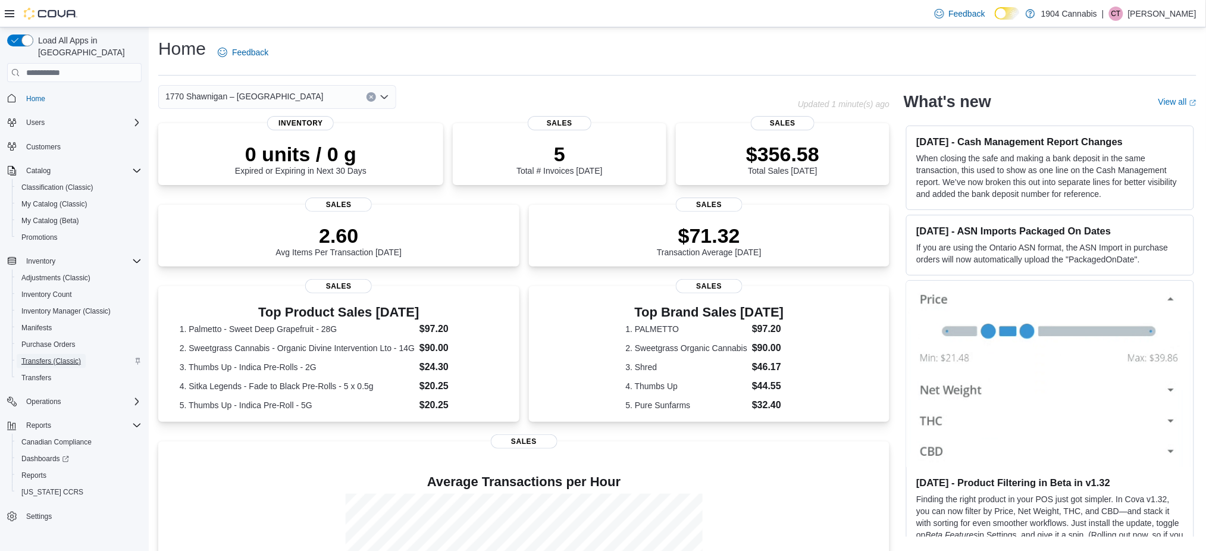
click at [52, 355] on span "Transfers (Classic)" at bounding box center [51, 361] width 60 height 14
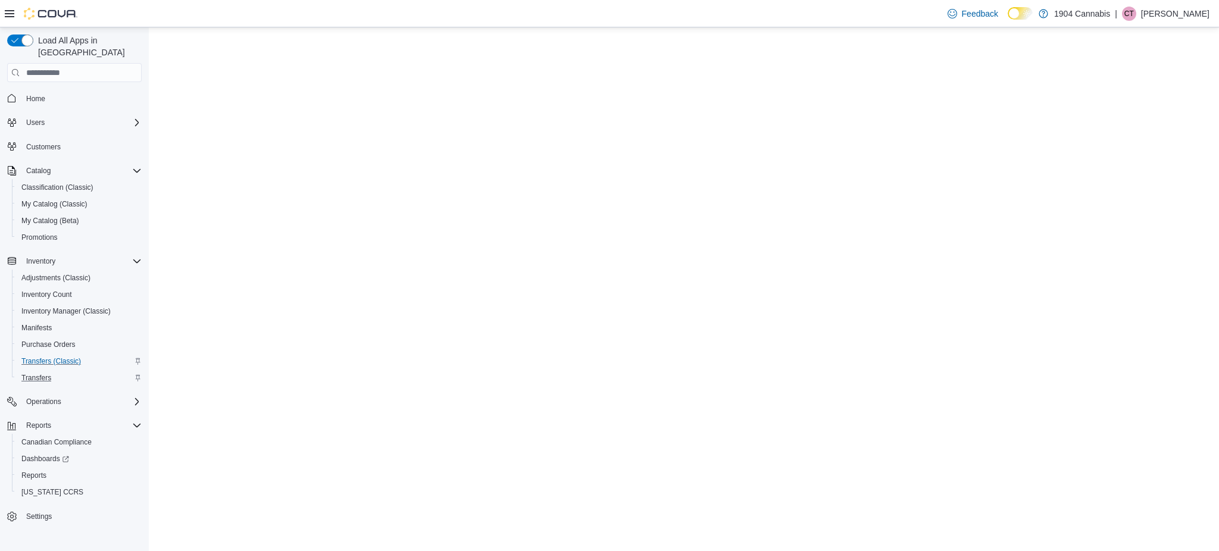
click at [56, 371] on div "Transfers" at bounding box center [79, 378] width 125 height 14
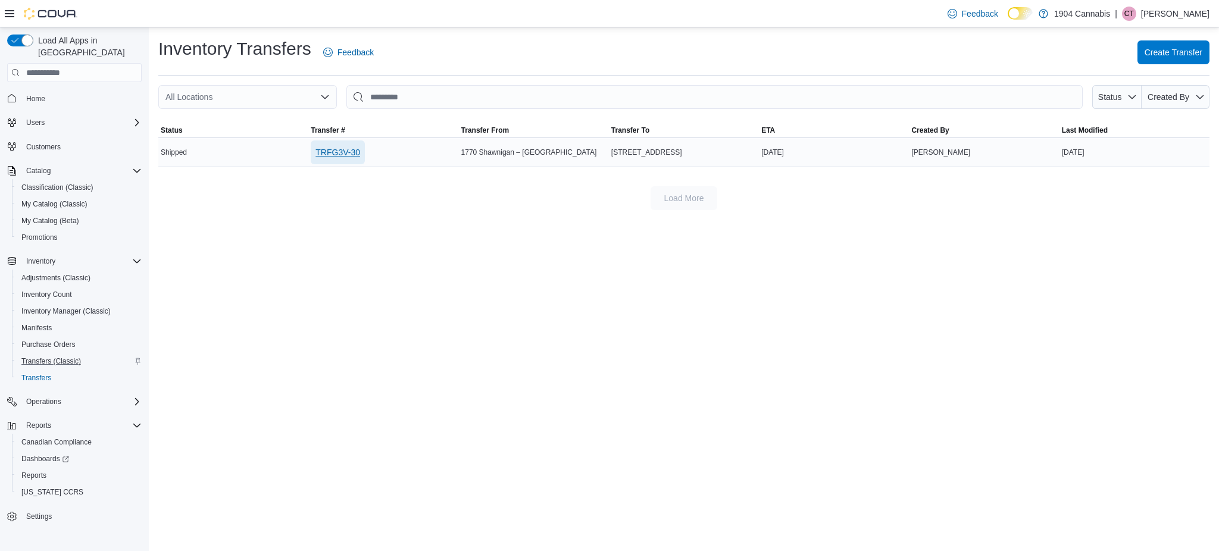
click at [346, 150] on span "TRFG3V-30" at bounding box center [337, 152] width 45 height 12
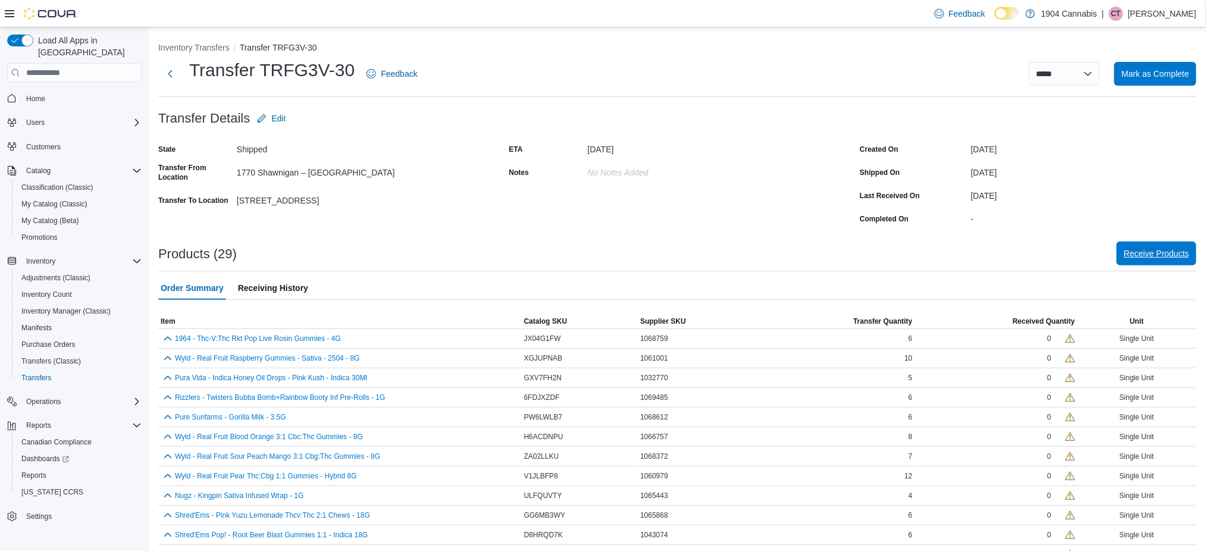
click at [1170, 264] on span "Receive Products" at bounding box center [1156, 254] width 65 height 24
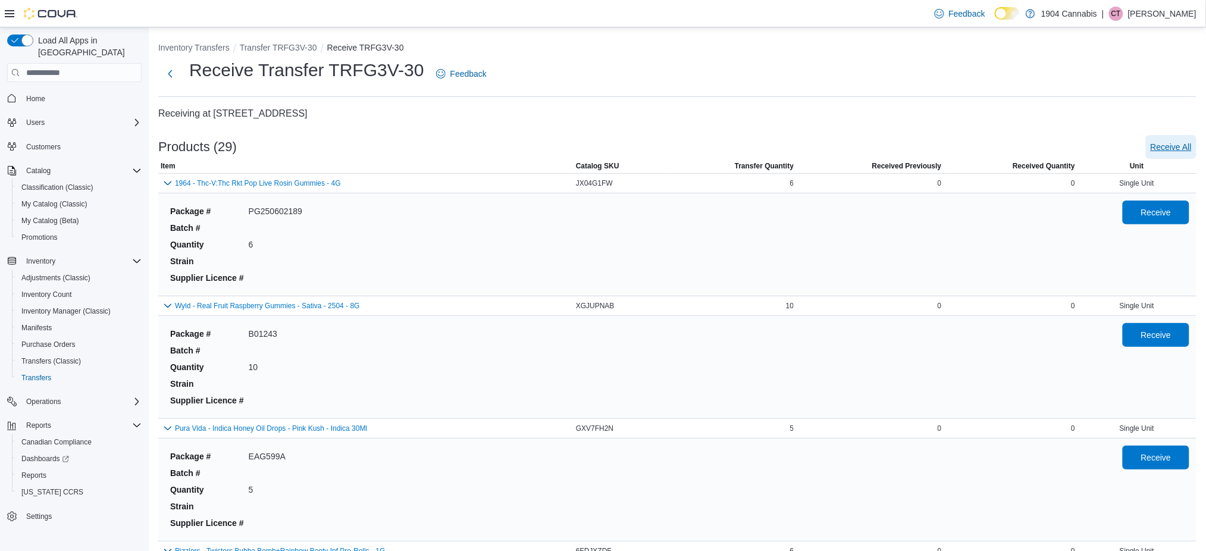
click at [1192, 144] on span "Receive All" at bounding box center [1171, 147] width 41 height 12
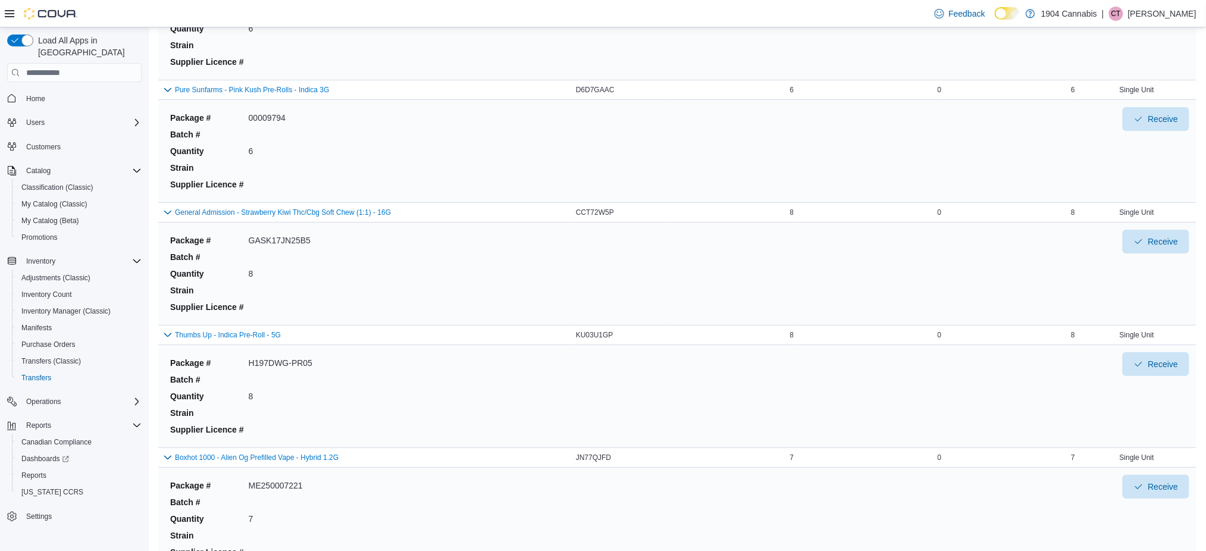
scroll to position [3225, 0]
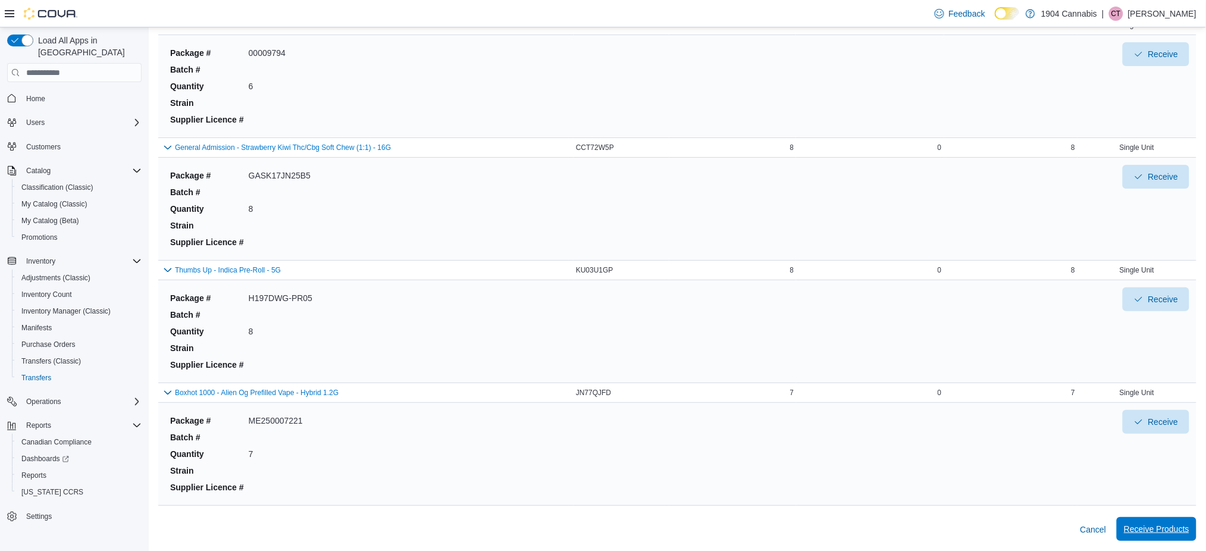
click at [1183, 533] on span "Receive Products" at bounding box center [1156, 529] width 65 height 12
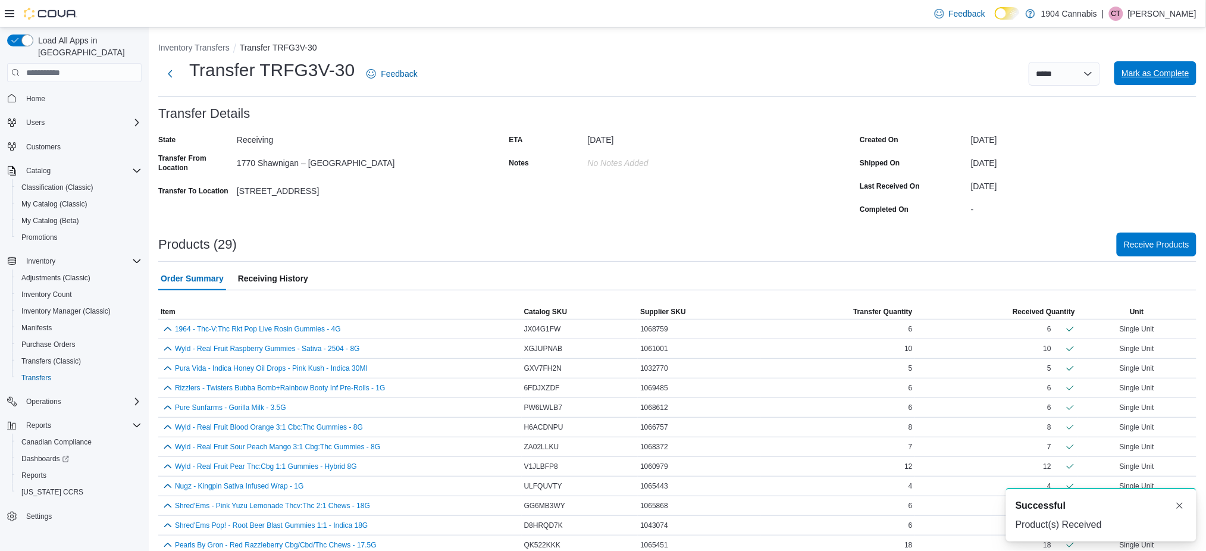
click at [1156, 71] on span "Mark as Complete" at bounding box center [1156, 73] width 68 height 12
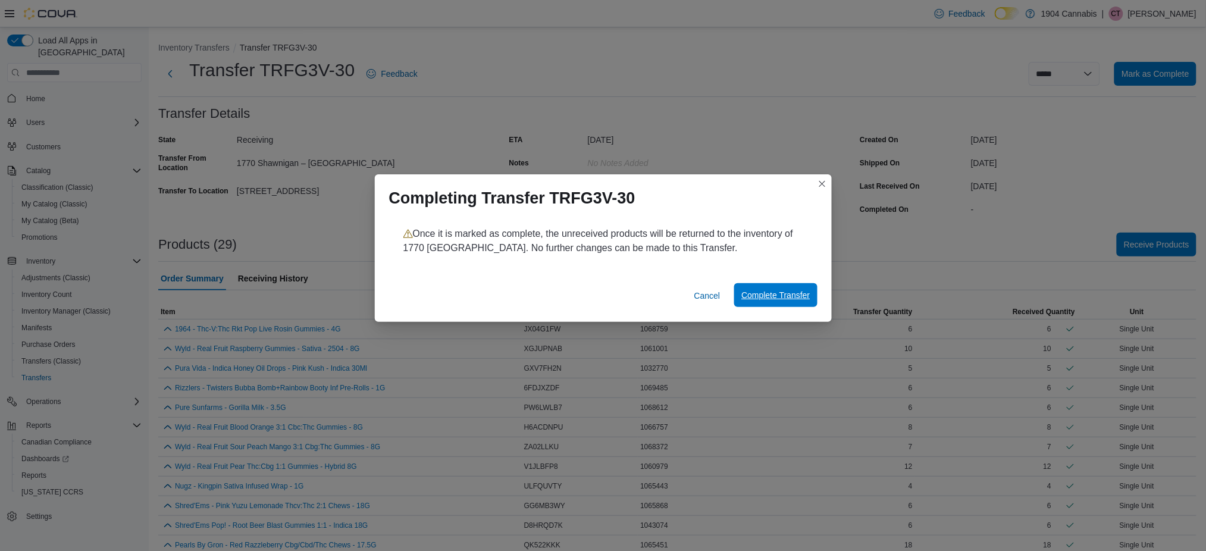
click at [761, 294] on span "Complete Transfer" at bounding box center [776, 295] width 68 height 12
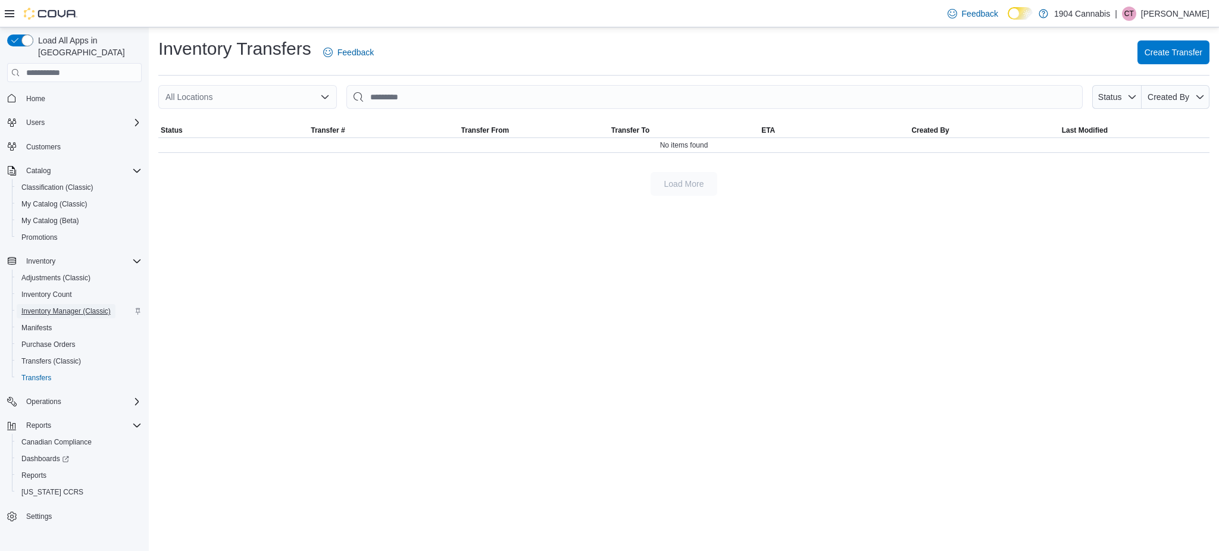
click at [93, 307] on span "Inventory Manager (Classic)" at bounding box center [65, 312] width 89 height 10
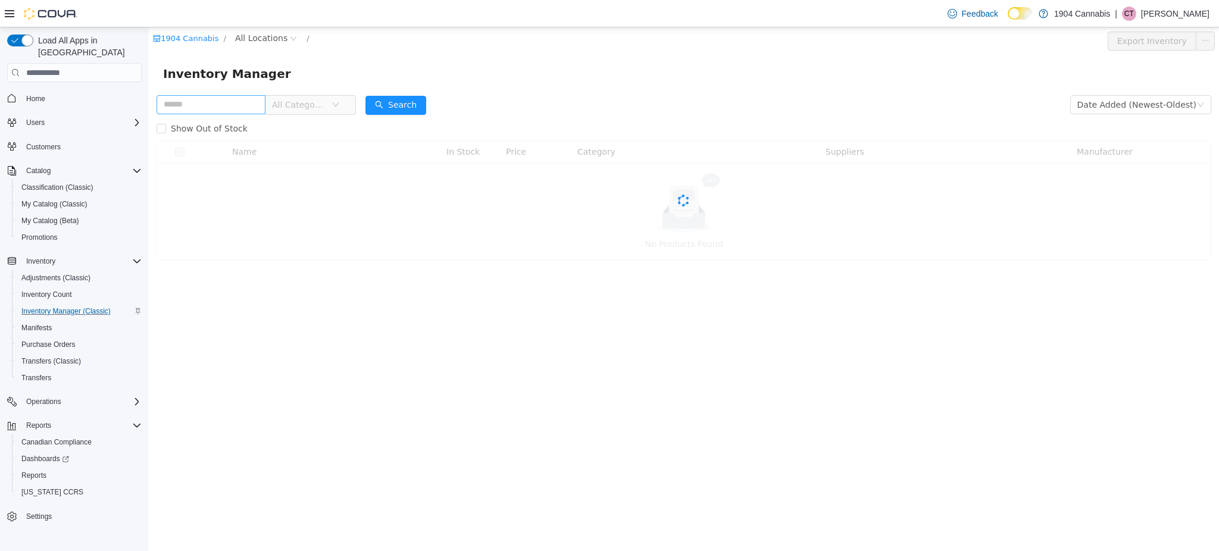
click at [244, 105] on input "text" at bounding box center [211, 104] width 109 height 19
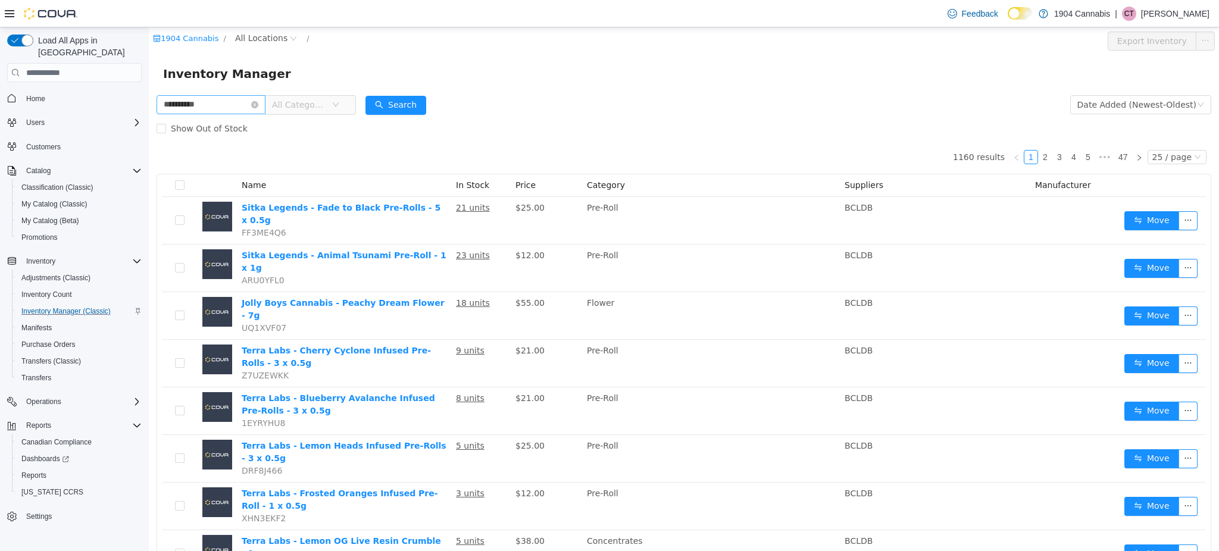
type input "**********"
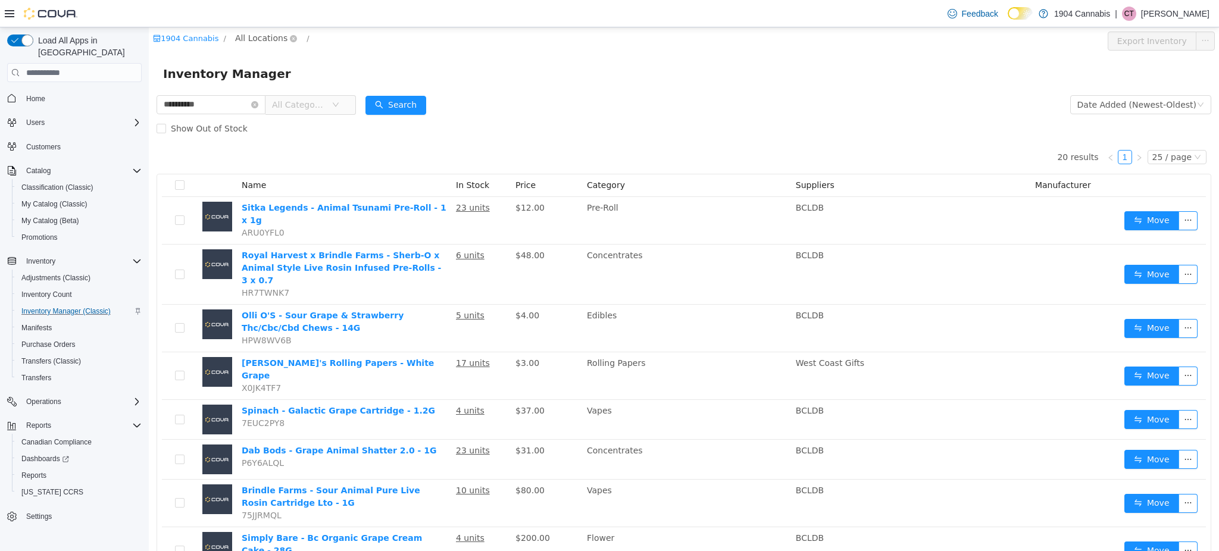
click at [265, 43] on span "All Locations" at bounding box center [261, 38] width 52 height 13
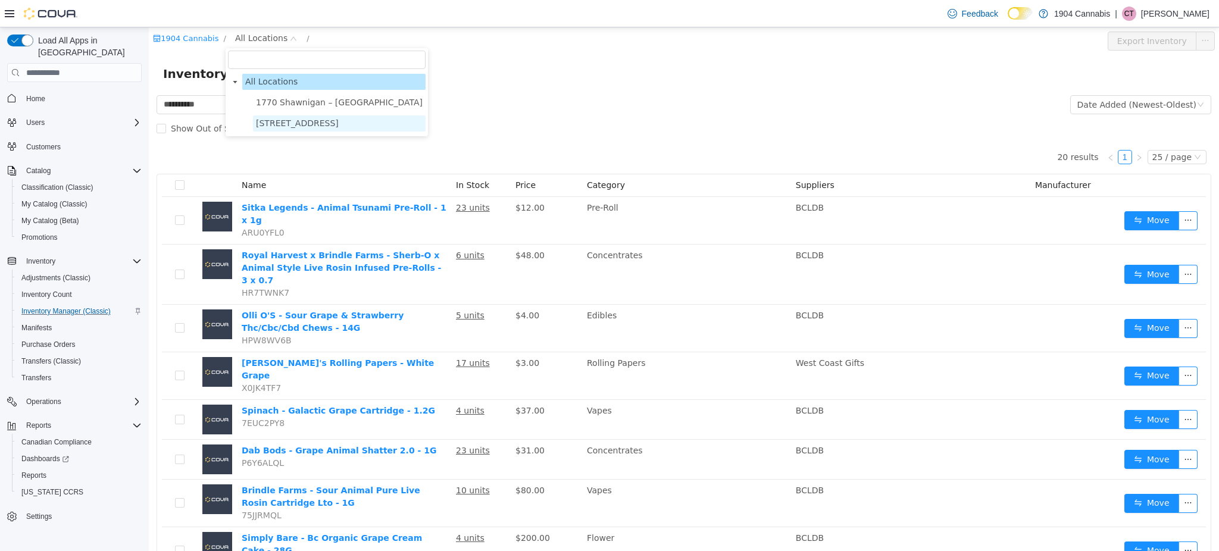
click at [280, 130] on span "[STREET_ADDRESS]" at bounding box center [339, 123] width 173 height 16
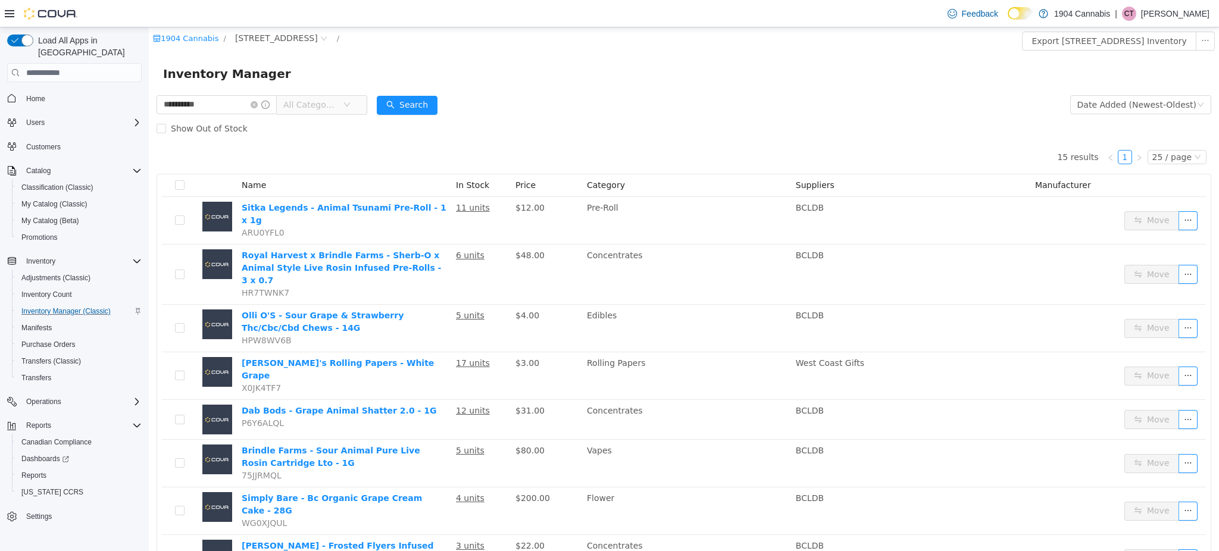
click at [543, 77] on div "Inventory Manager" at bounding box center [684, 73] width 1042 height 19
click at [87, 337] on div "Purchase Orders" at bounding box center [79, 344] width 125 height 14
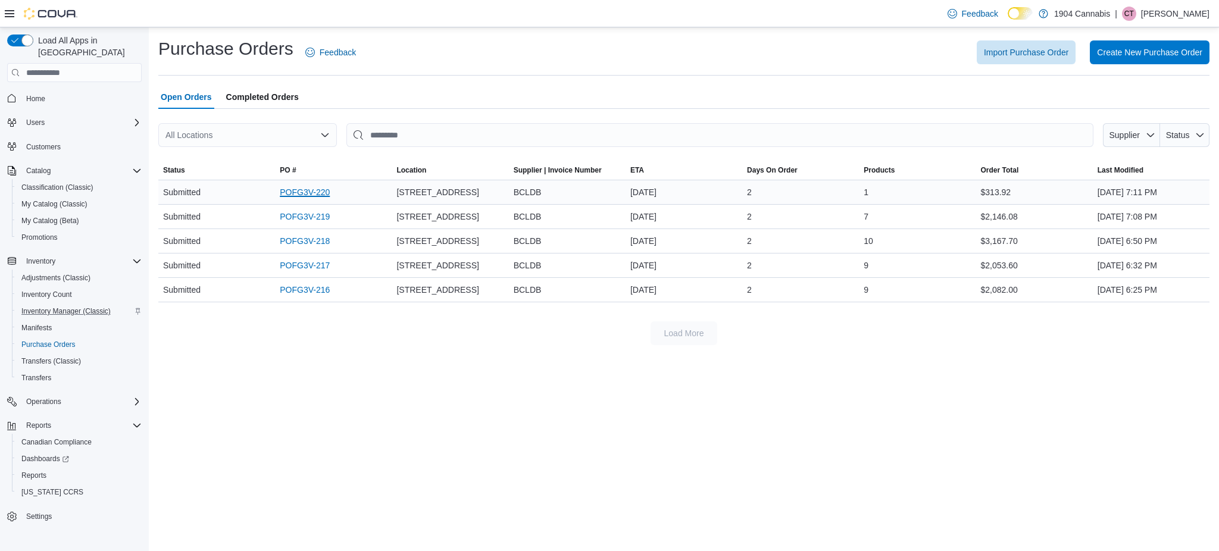
click at [291, 191] on link "POFG3V-220" at bounding box center [305, 192] width 50 height 14
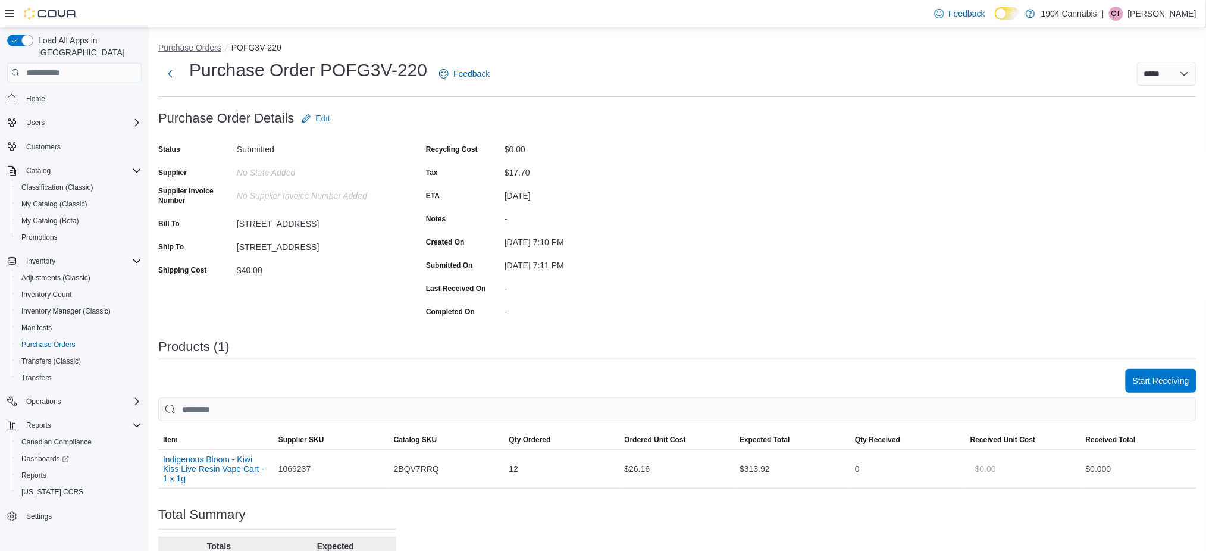
click at [173, 46] on button "Purchase Orders" at bounding box center [189, 48] width 63 height 10
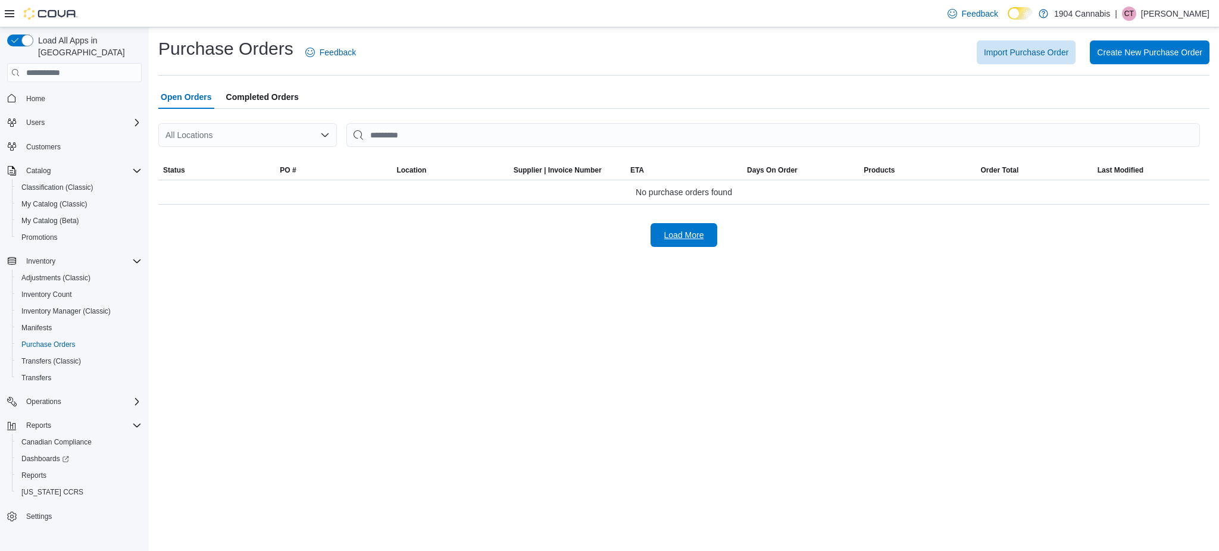
click at [689, 240] on span "Load More" at bounding box center [684, 235] width 40 height 12
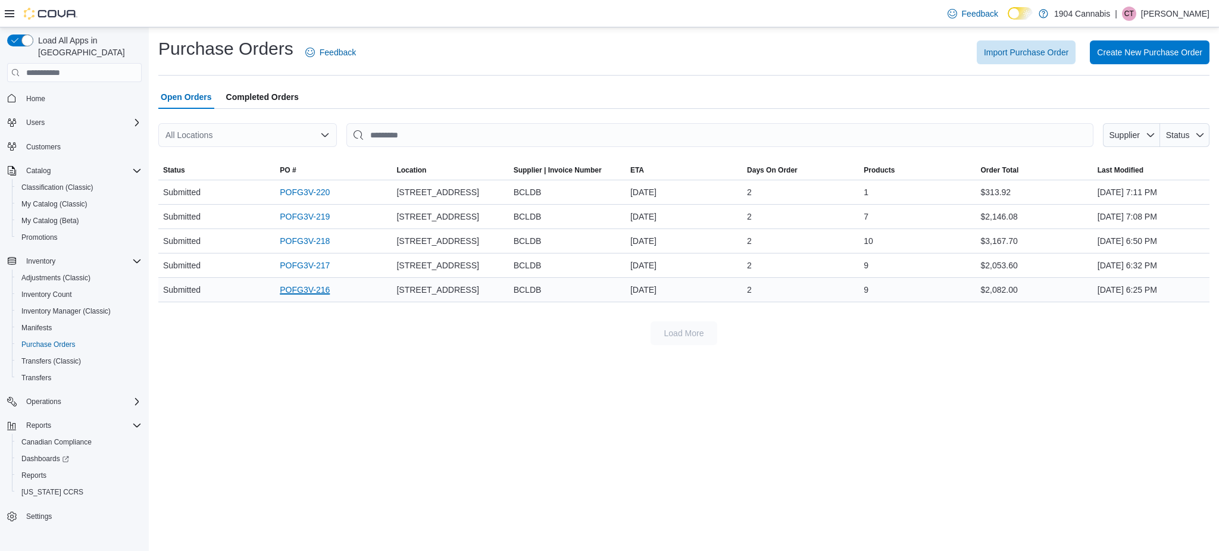
click at [311, 290] on link "POFG3V-216" at bounding box center [305, 290] width 50 height 14
click at [309, 265] on link "POFG3V-217" at bounding box center [305, 265] width 50 height 14
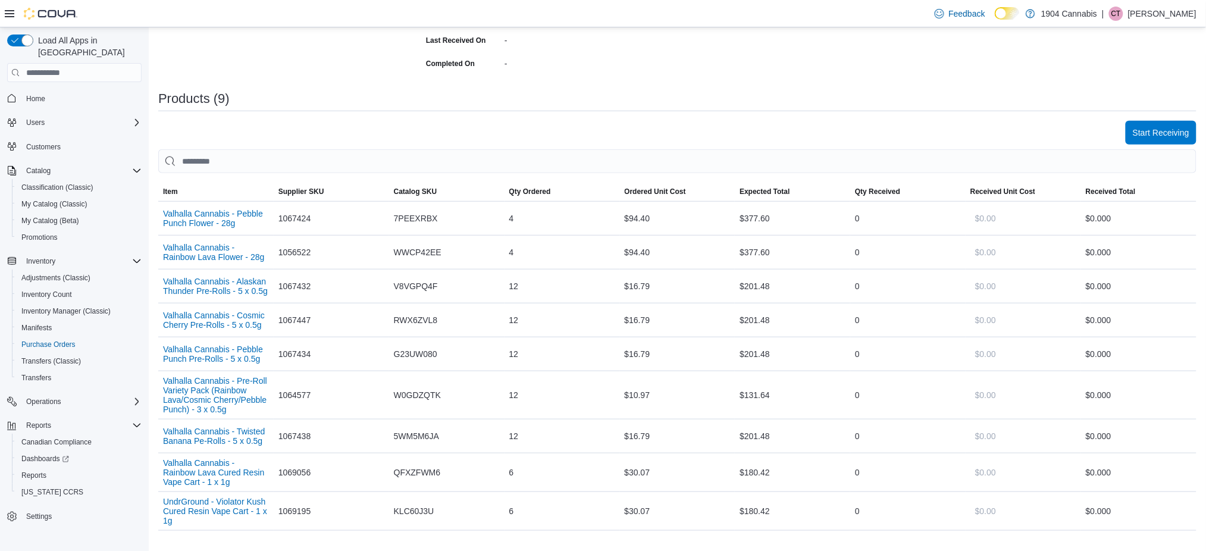
scroll to position [248, 0]
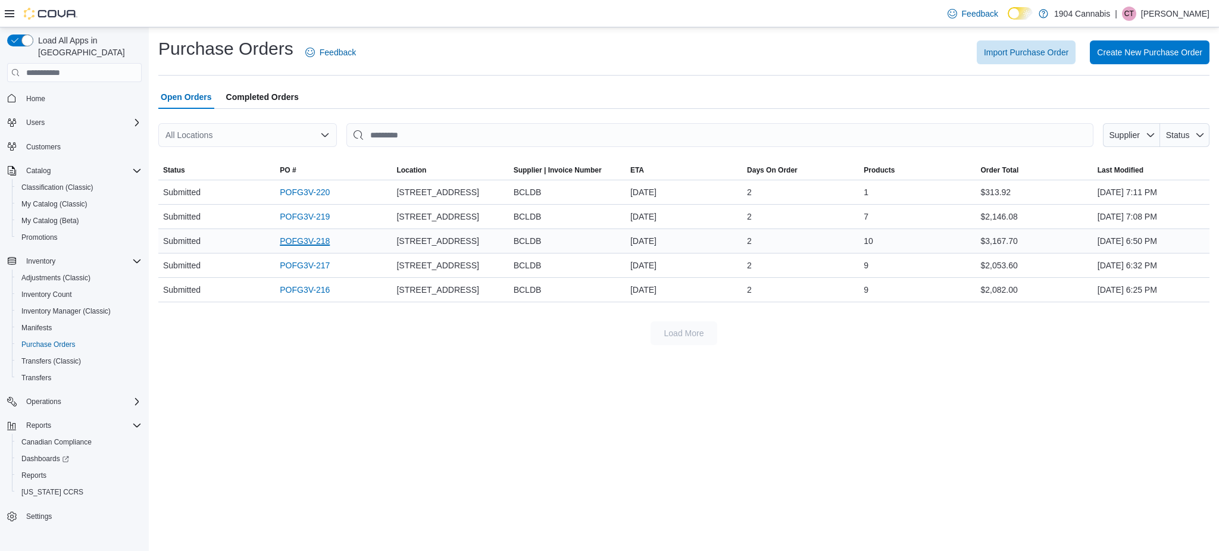
click at [292, 243] on link "POFG3V-218" at bounding box center [305, 241] width 50 height 14
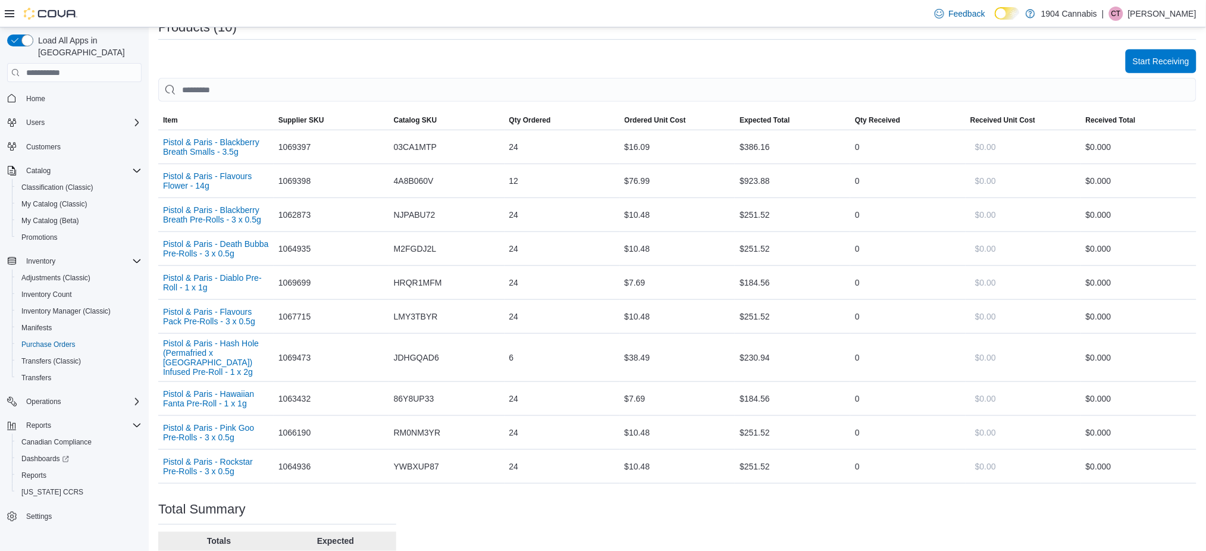
scroll to position [370, 0]
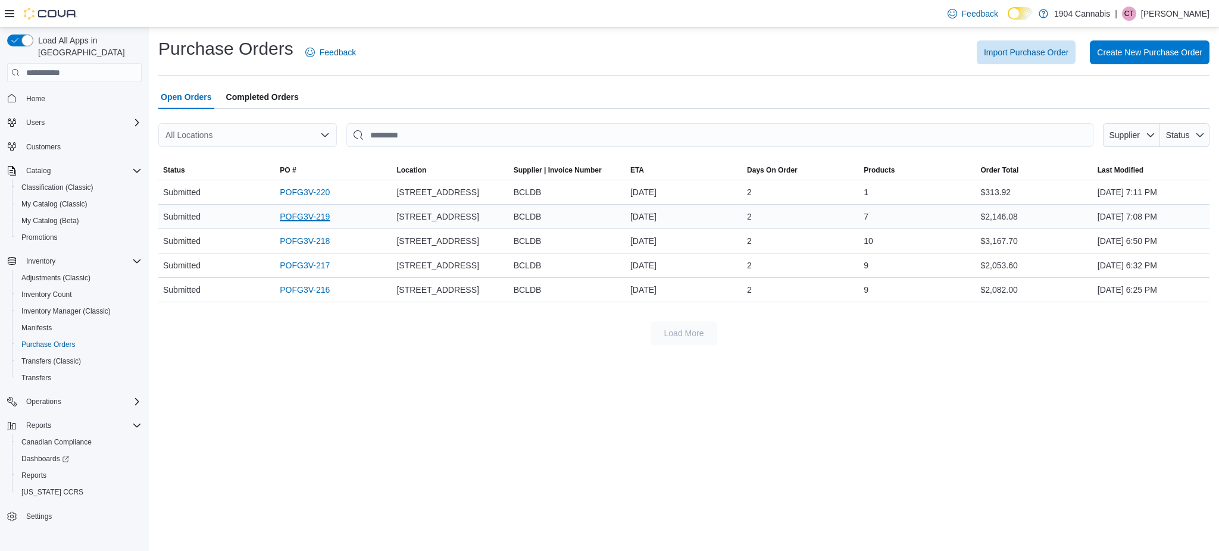
click at [308, 217] on link "POFG3V-219" at bounding box center [305, 216] width 50 height 14
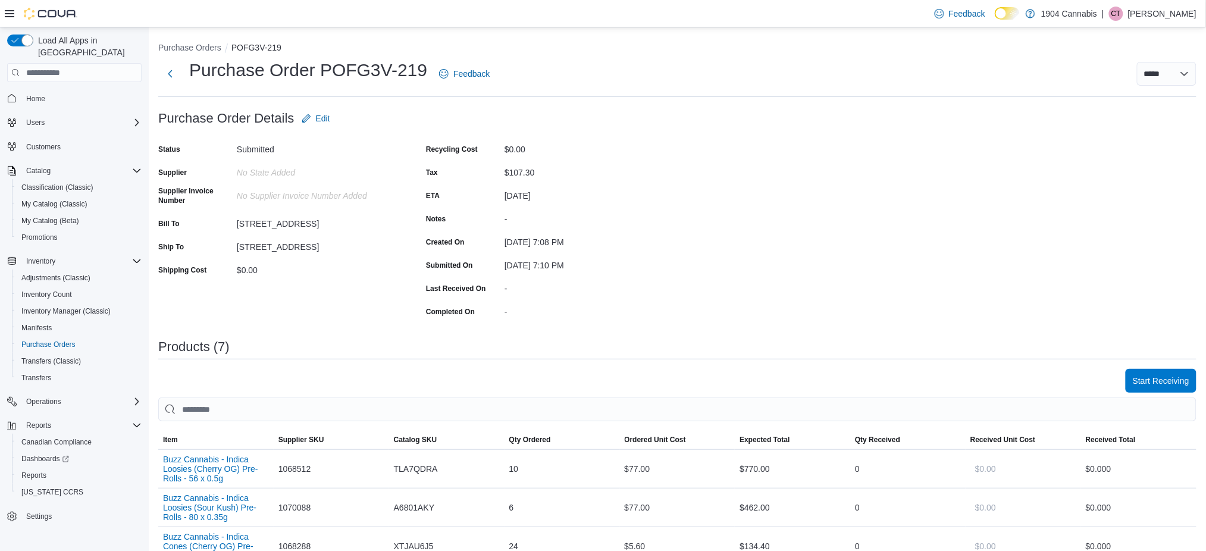
scroll to position [231, 0]
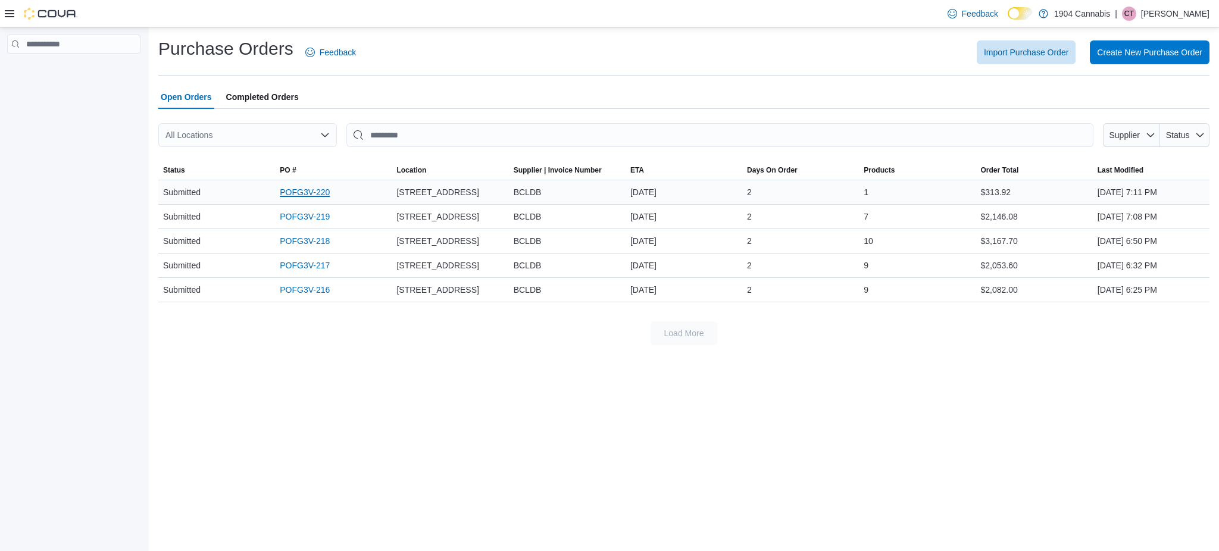
click at [300, 196] on link "POFG3V-220" at bounding box center [305, 192] width 50 height 14
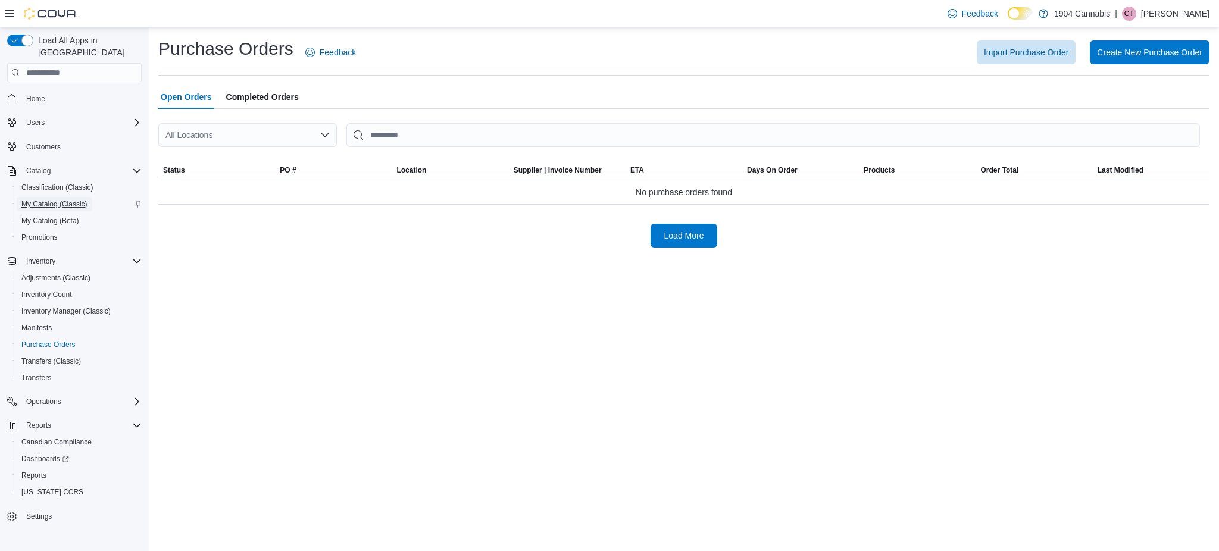
click at [81, 199] on span "My Catalog (Classic)" at bounding box center [54, 204] width 66 height 10
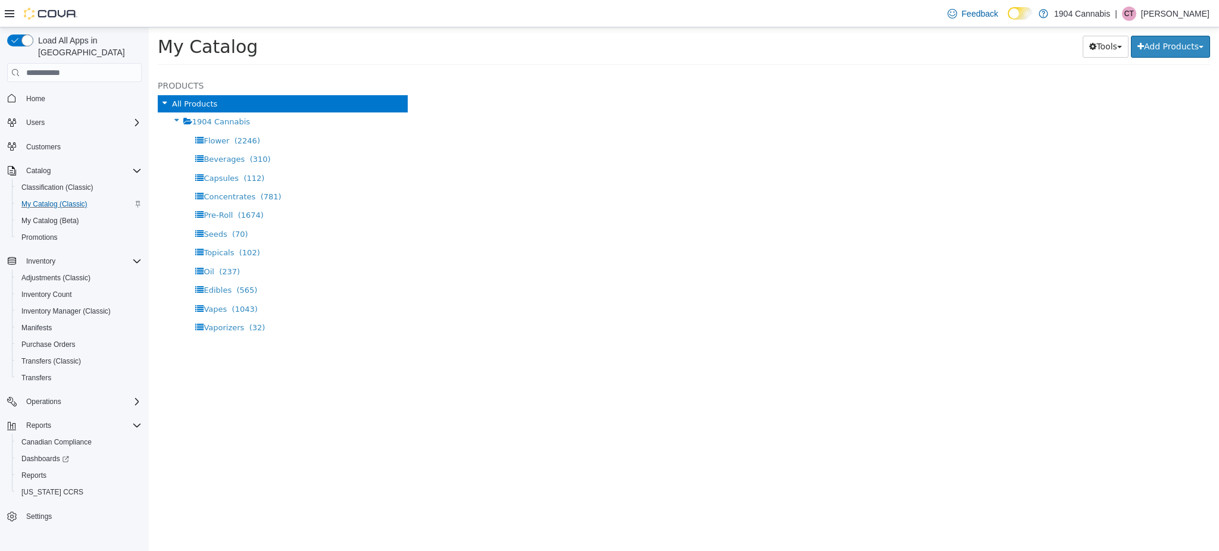
select select "**********"
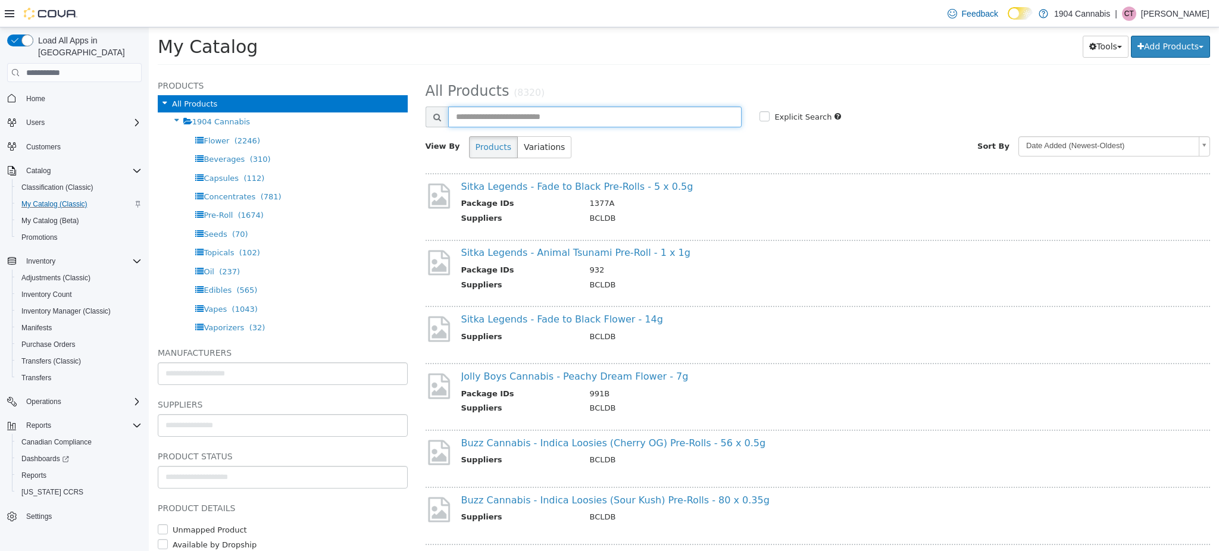
click at [542, 118] on input "text" at bounding box center [595, 117] width 294 height 21
type input "*********"
select select "**********"
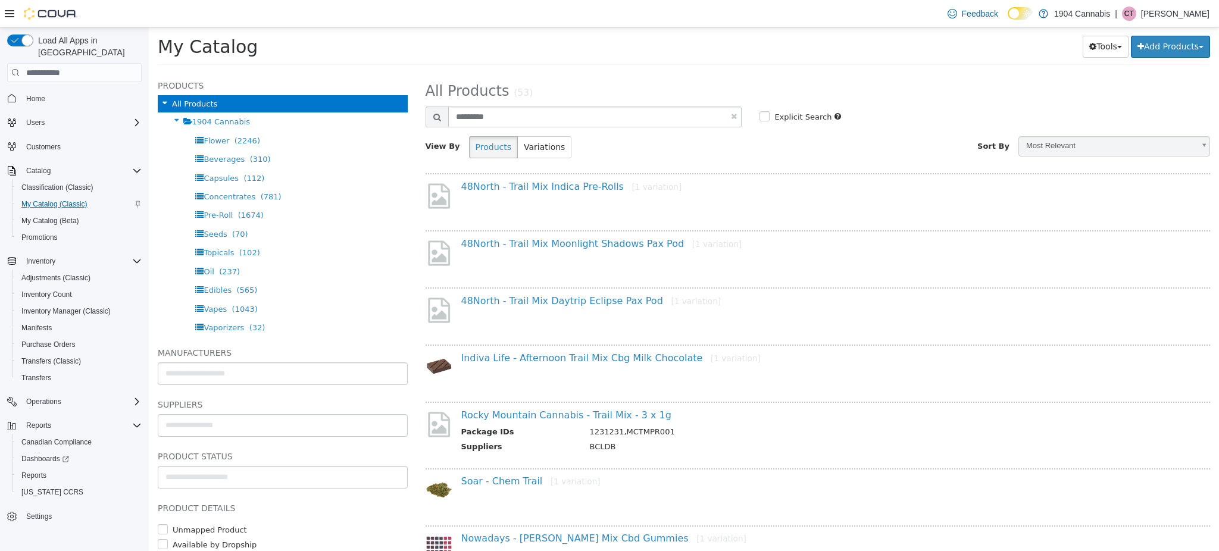
scroll to position [82, 0]
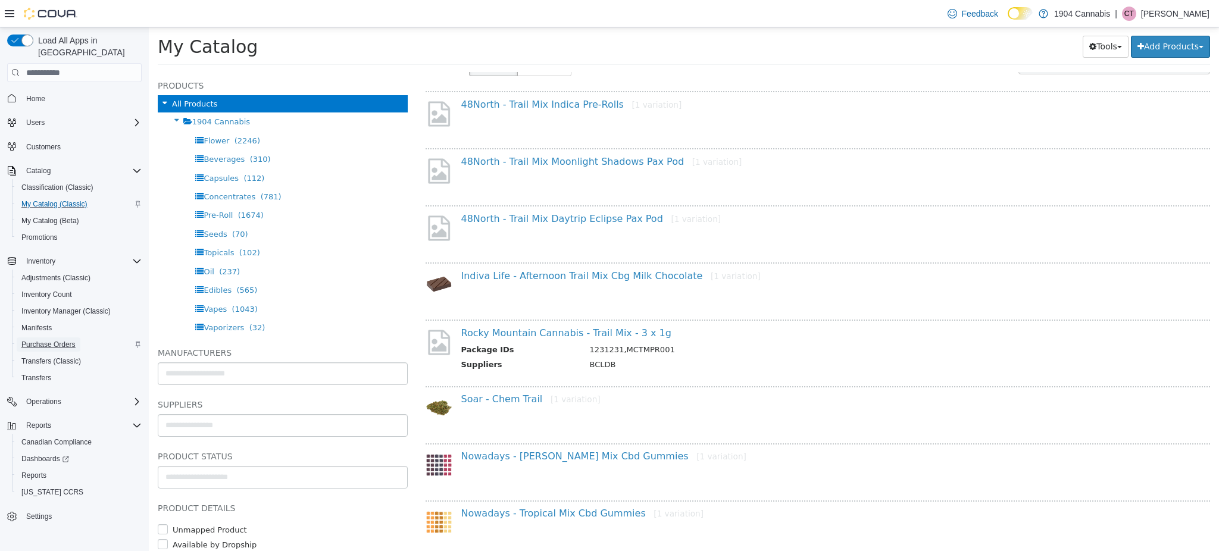
click at [63, 340] on span "Purchase Orders" at bounding box center [48, 345] width 54 height 10
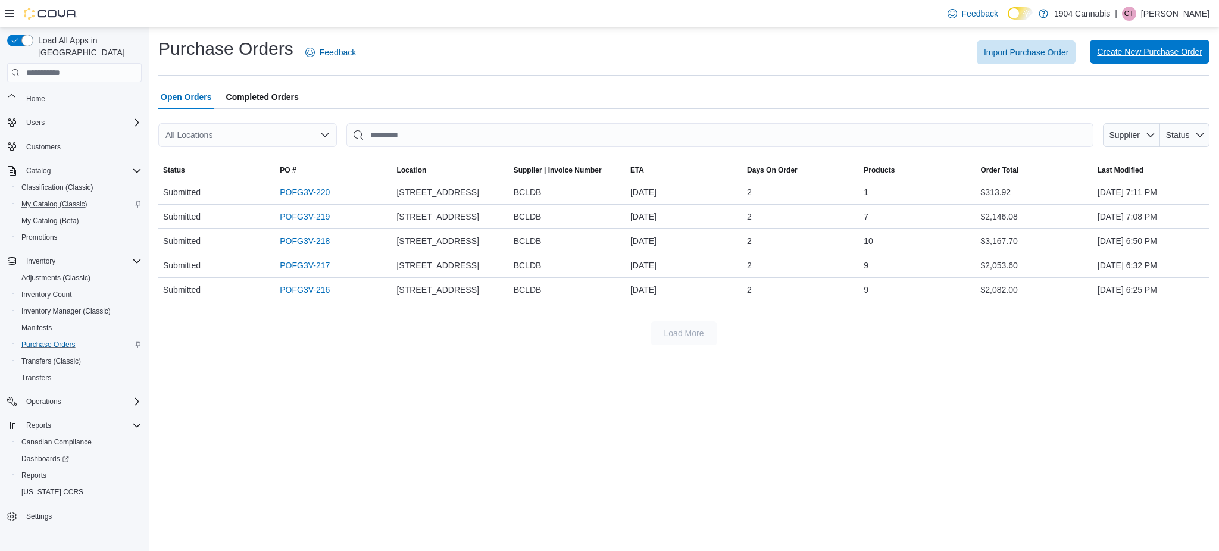
click at [1130, 54] on span "Create New Purchase Order" at bounding box center [1149, 52] width 105 height 12
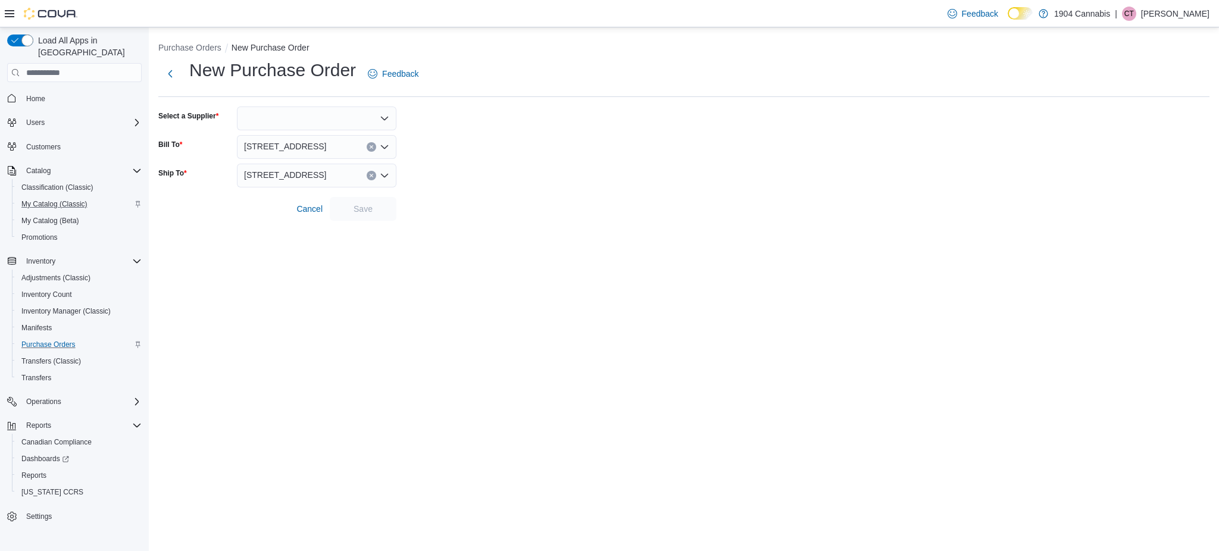
click at [341, 118] on div at bounding box center [316, 119] width 159 height 24
type input "*****"
click at [318, 132] on button "BCLDB" at bounding box center [316, 138] width 159 height 17
click at [369, 202] on span "Save" at bounding box center [363, 208] width 52 height 24
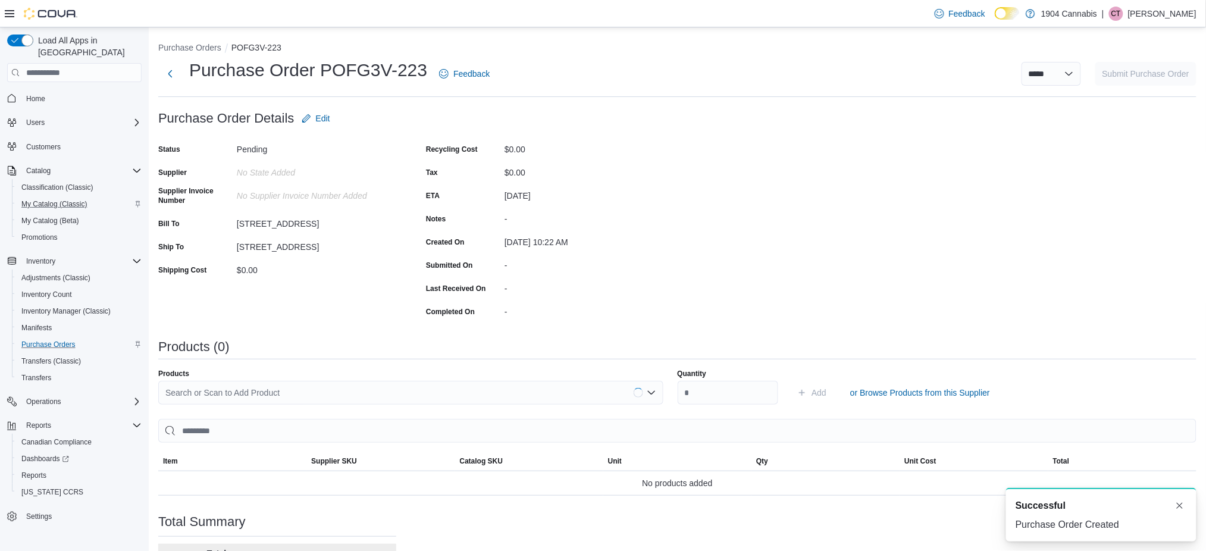
click at [392, 380] on div "Products Search or Scan to Add Product" at bounding box center [410, 387] width 505 height 36
click at [384, 387] on div "Search or Scan to Add Product" at bounding box center [410, 393] width 505 height 24
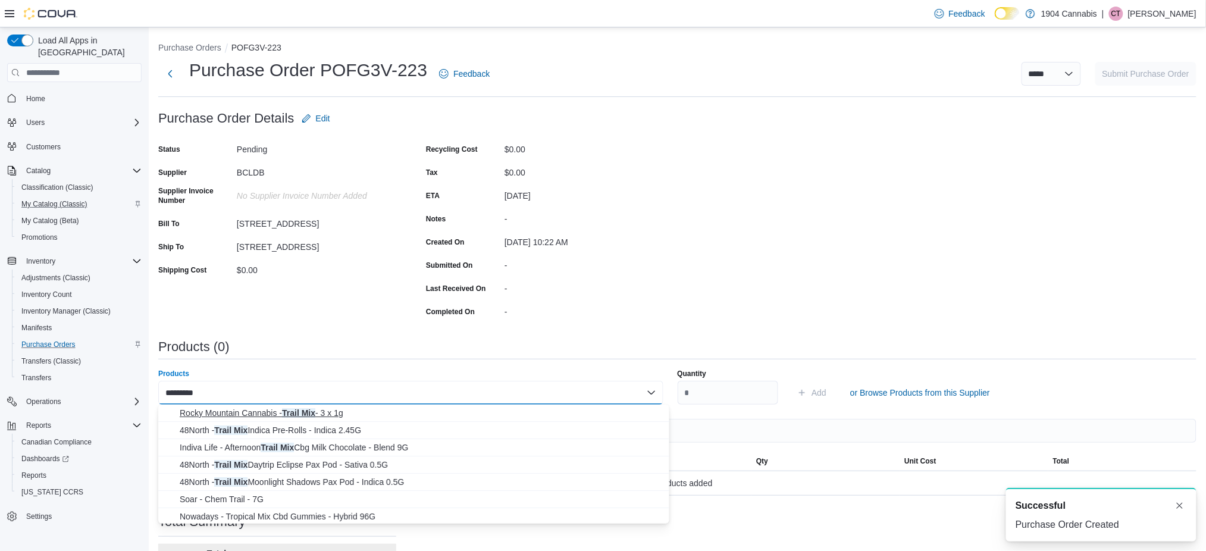
type input "*********"
click at [371, 407] on span "Rocky Mountain Cannabis - Trail Mix - 3 x 1g" at bounding box center [421, 413] width 483 height 12
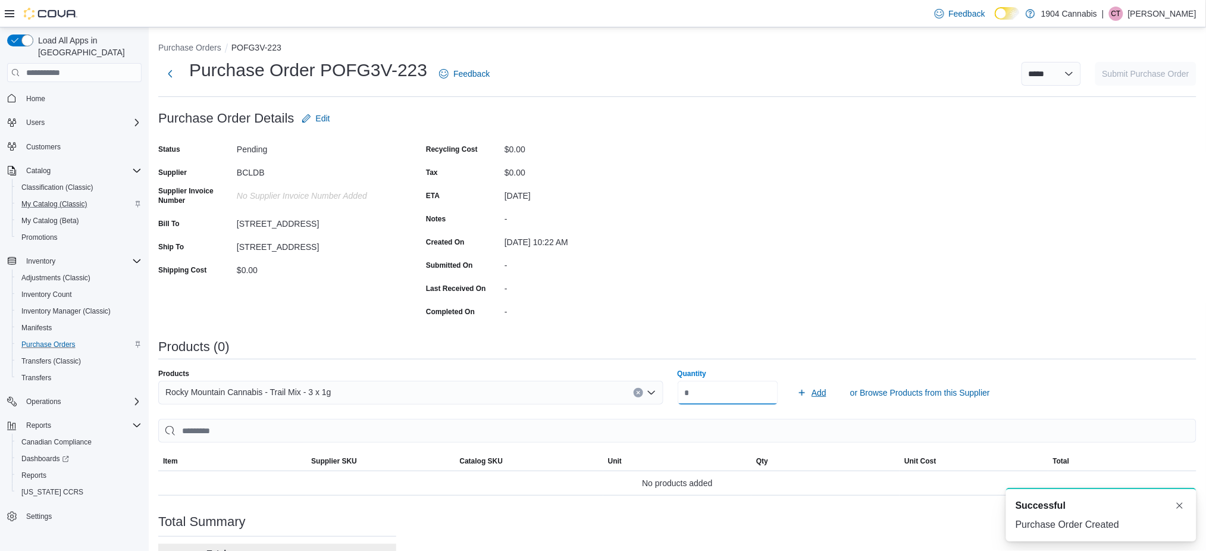
type input "**"
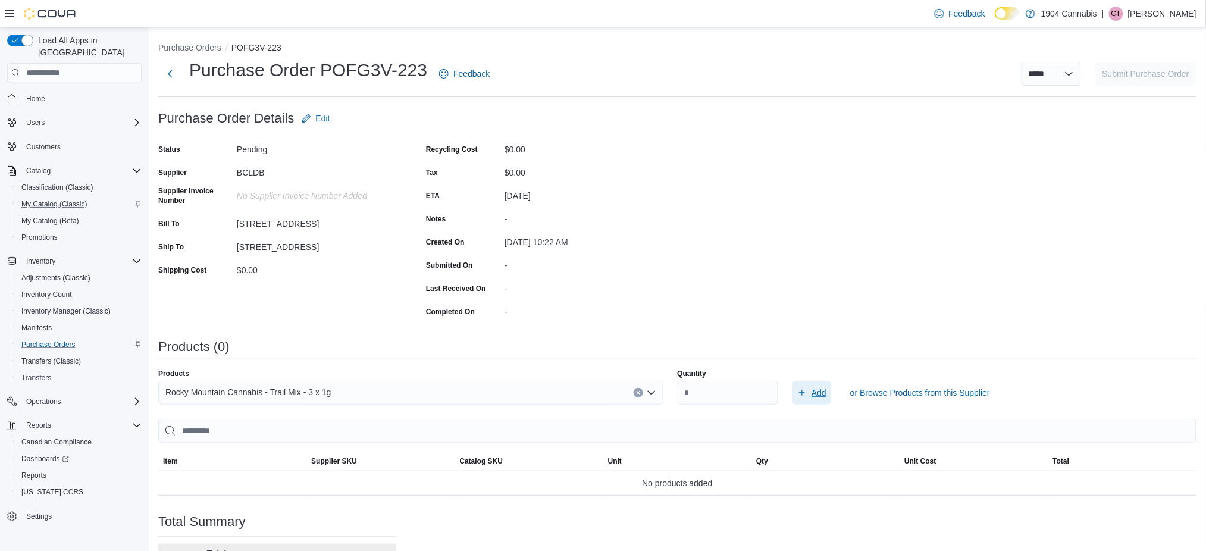
click at [824, 390] on span "Add" at bounding box center [819, 393] width 15 height 12
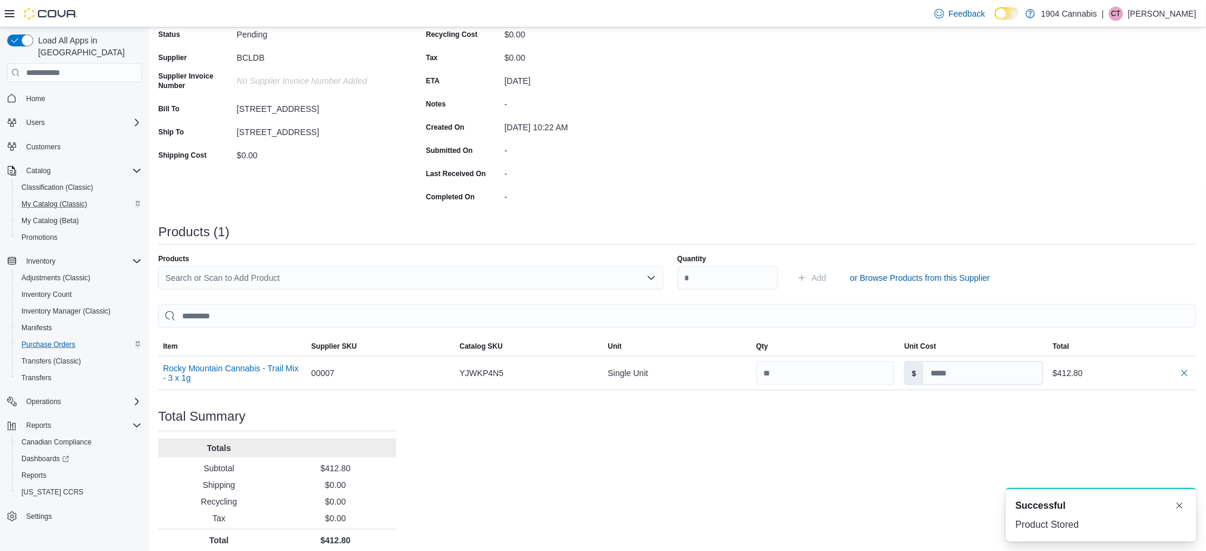
scroll to position [124, 0]
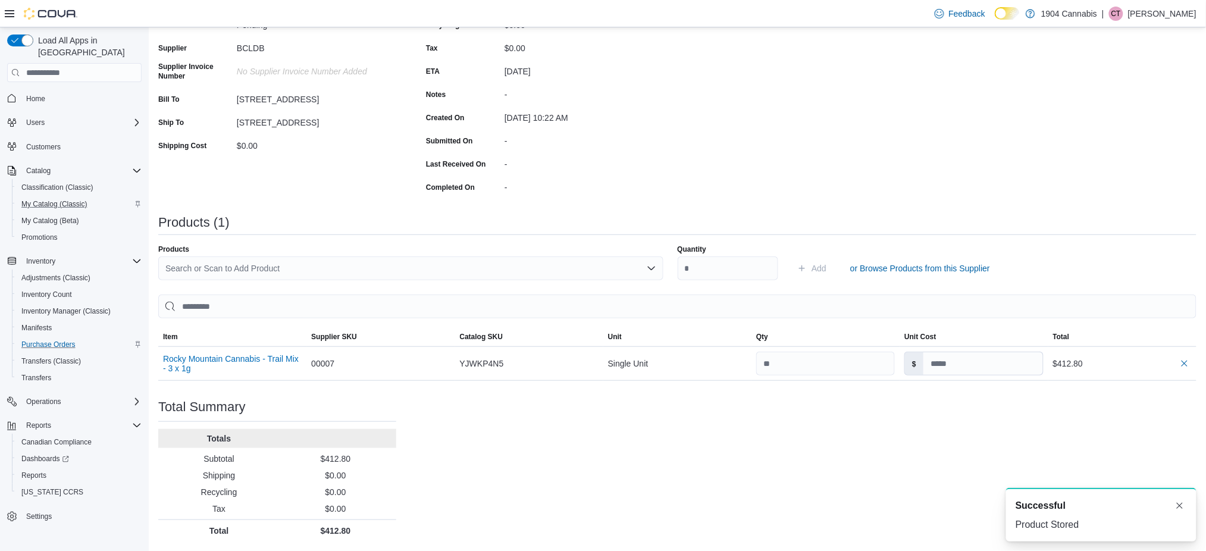
click at [914, 439] on div "Purchase Order: POFG3V-223 Feedback Purchase Order Details Edit Status Pending …" at bounding box center [677, 261] width 1039 height 559
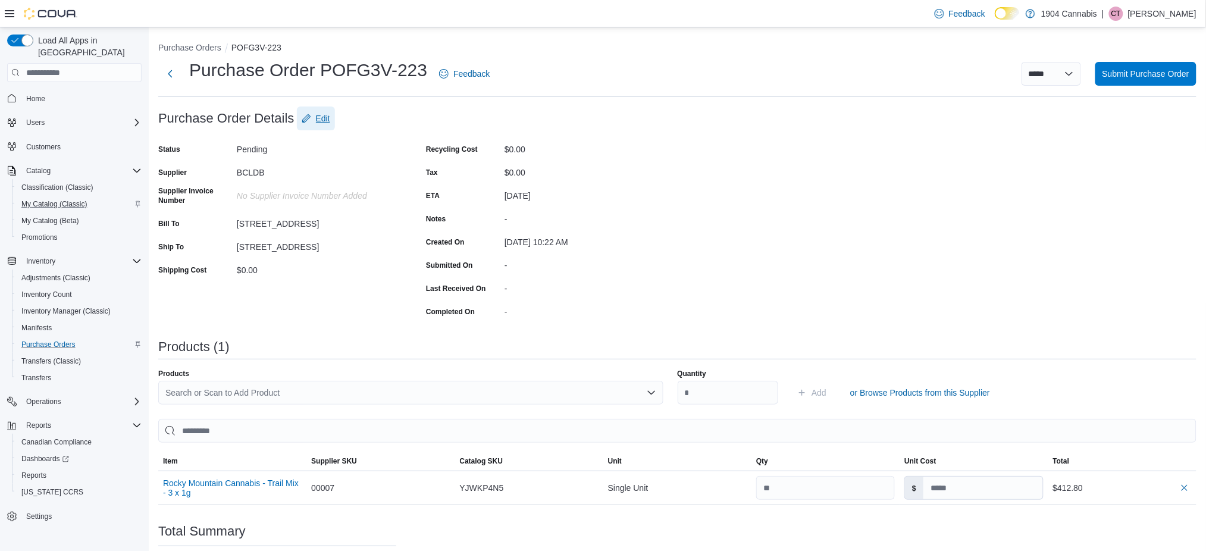
click at [313, 118] on span "Edit" at bounding box center [316, 119] width 29 height 24
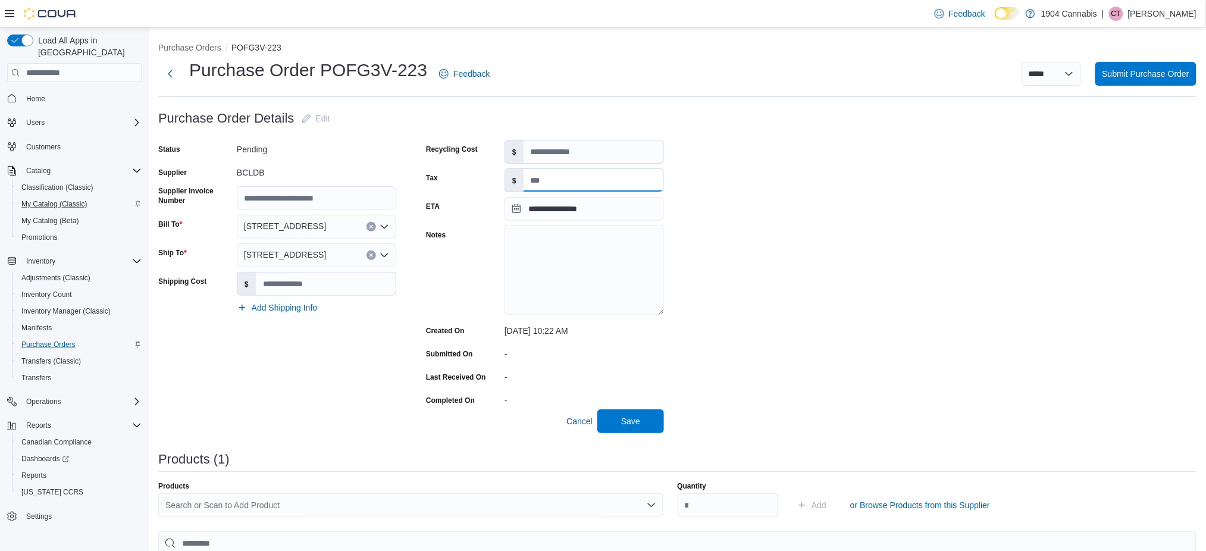
click at [610, 183] on input "Tax" at bounding box center [594, 180] width 140 height 23
type input "*****"
click at [639, 420] on span "Save" at bounding box center [630, 421] width 19 height 12
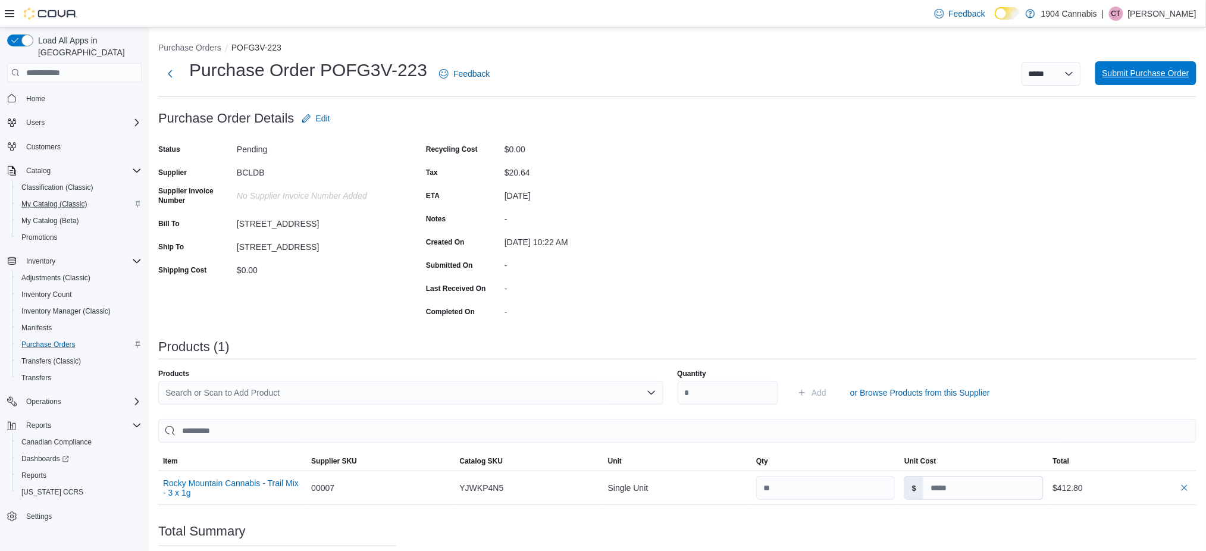
click at [1168, 82] on span "Submit Purchase Order" at bounding box center [1146, 73] width 87 height 24
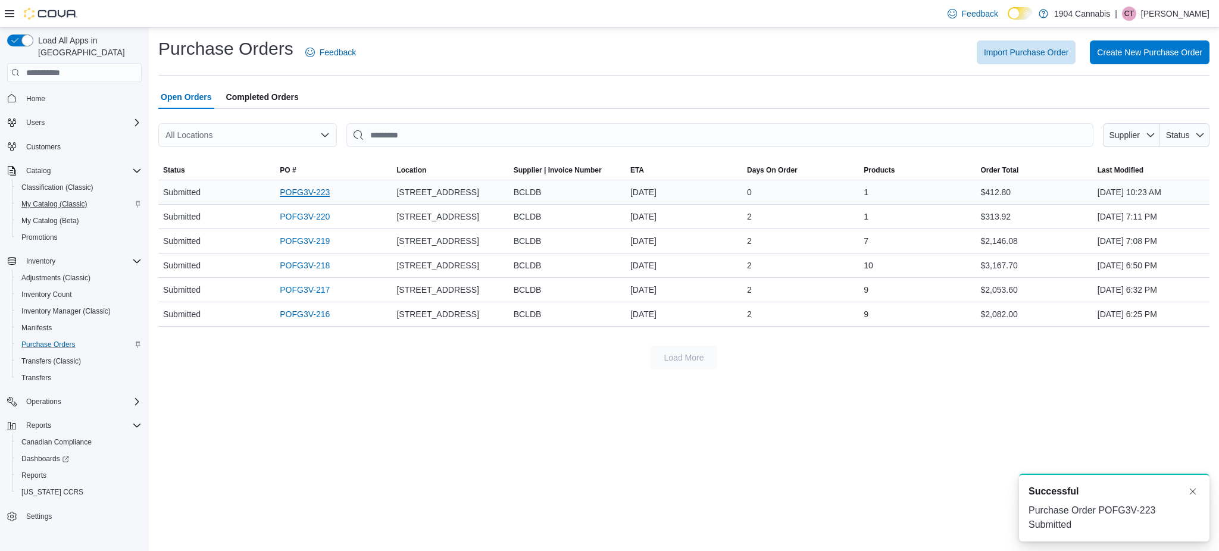
click at [321, 196] on link "POFG3V-223" at bounding box center [305, 192] width 50 height 14
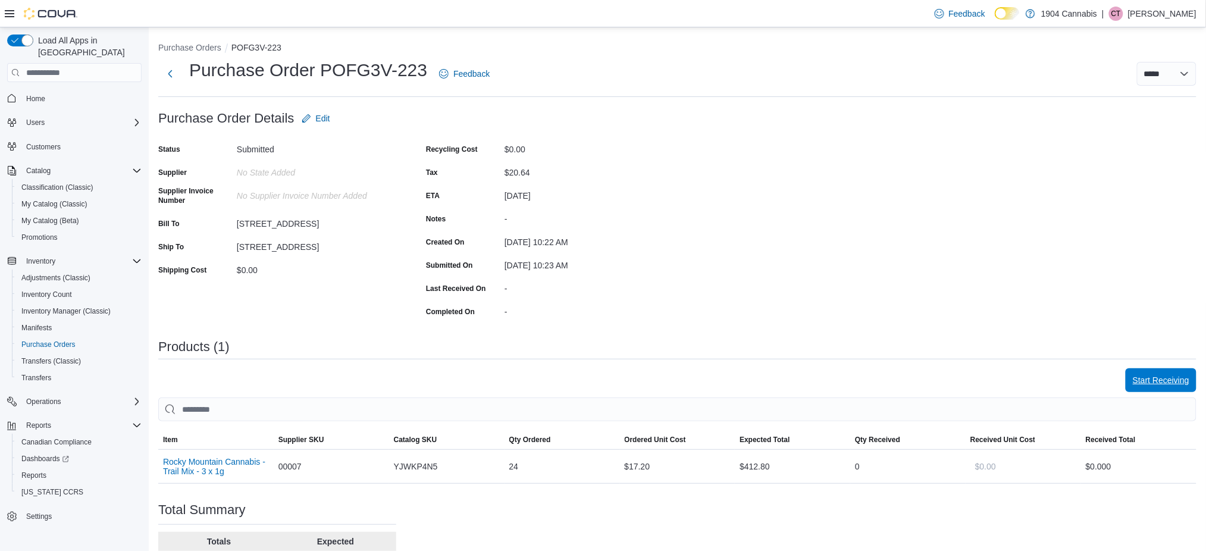
click at [1149, 377] on span "Start Receiving" at bounding box center [1161, 380] width 57 height 12
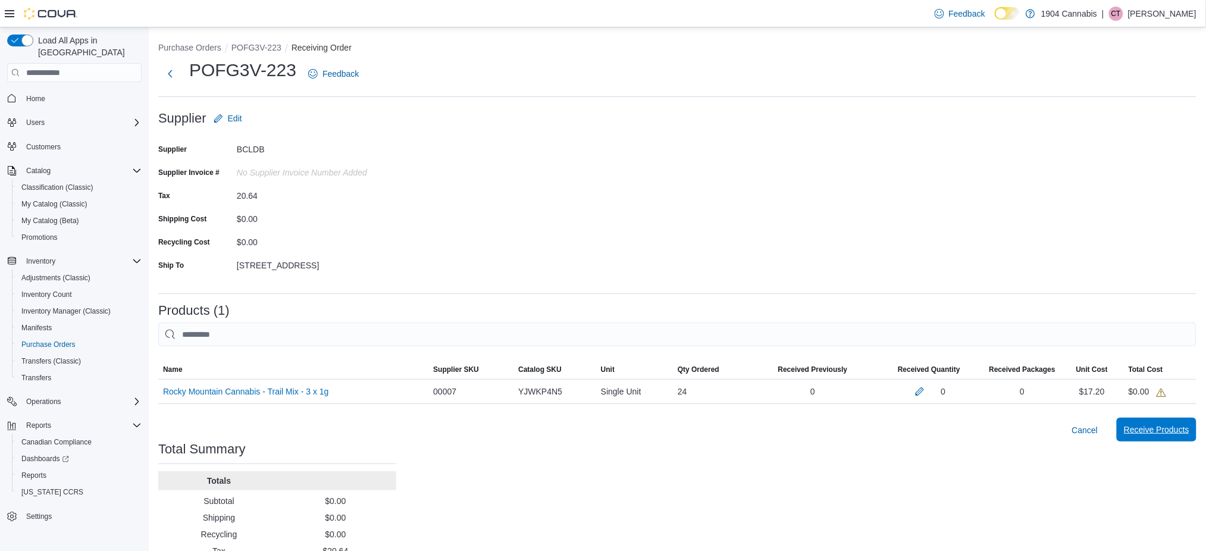
click at [1177, 420] on span "Receive Products" at bounding box center [1156, 430] width 65 height 24
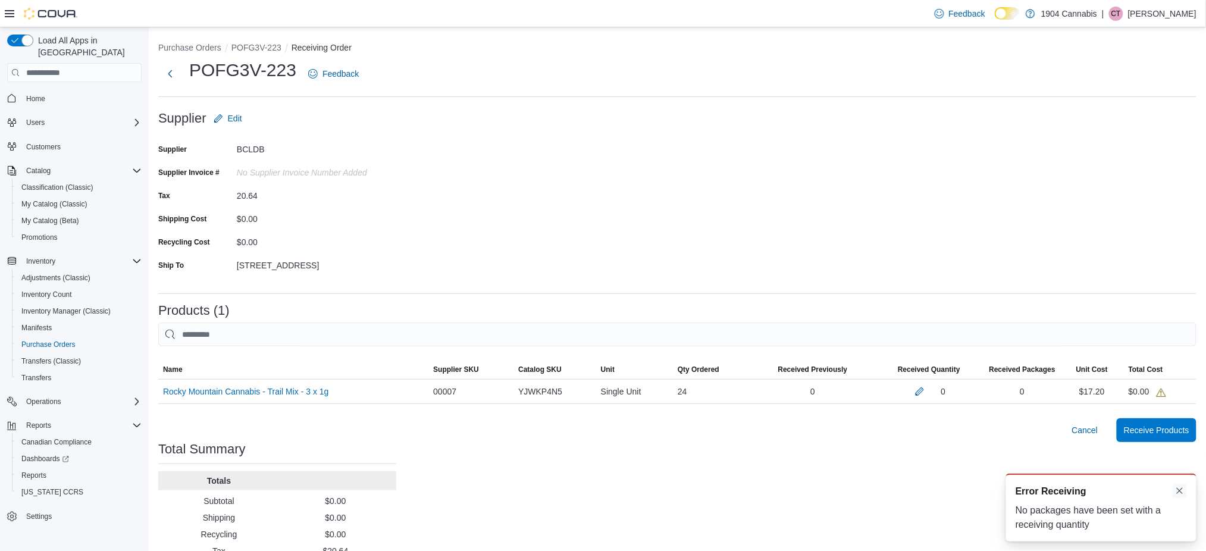
click at [1181, 492] on button "Dismiss toast" at bounding box center [1180, 491] width 14 height 14
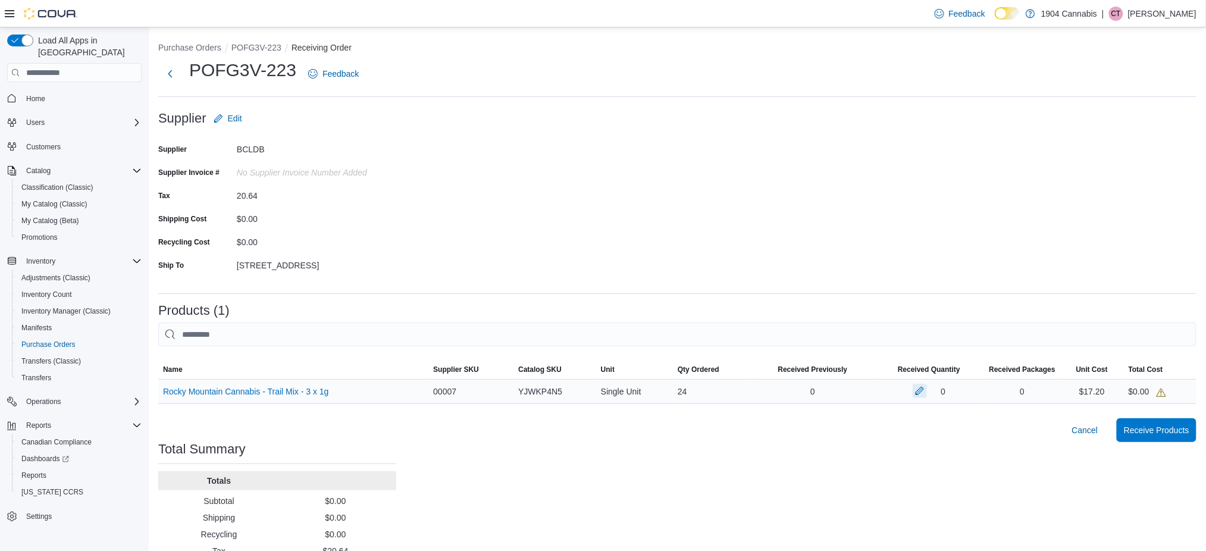
click at [925, 391] on button "button" at bounding box center [920, 391] width 14 height 14
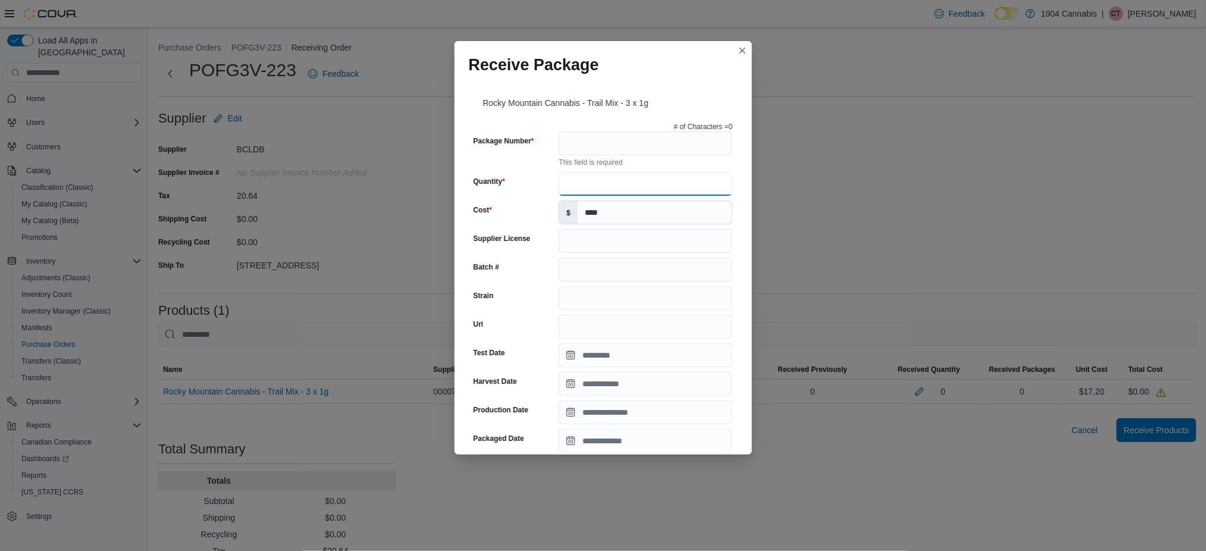
click at [591, 180] on input "Quantity" at bounding box center [646, 184] width 174 height 24
type input "**"
click at [592, 143] on input "Package Number" at bounding box center [646, 144] width 174 height 24
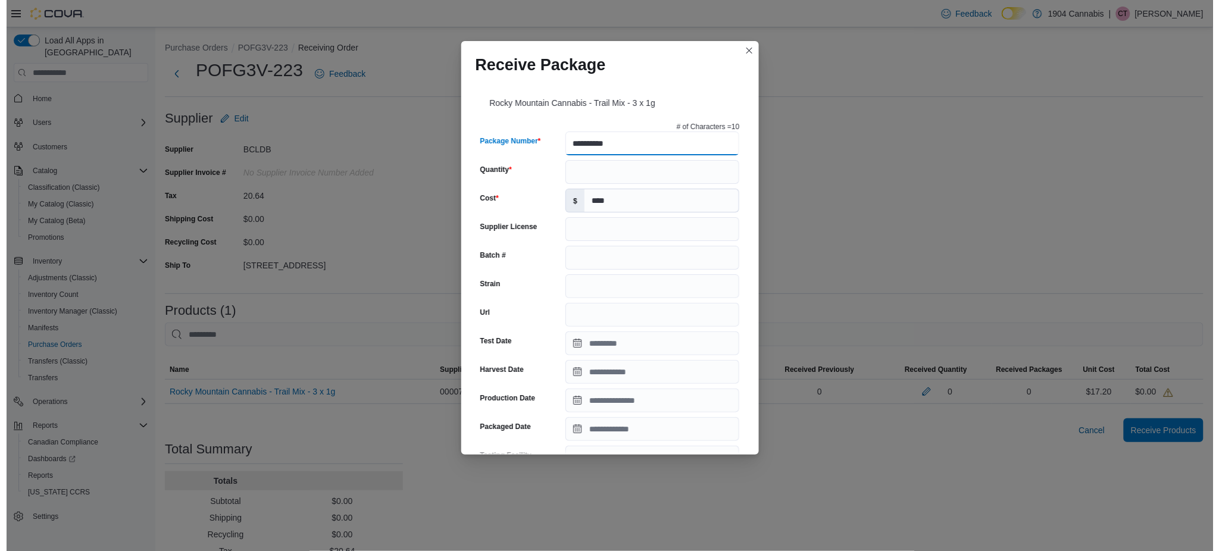
scroll to position [329, 0]
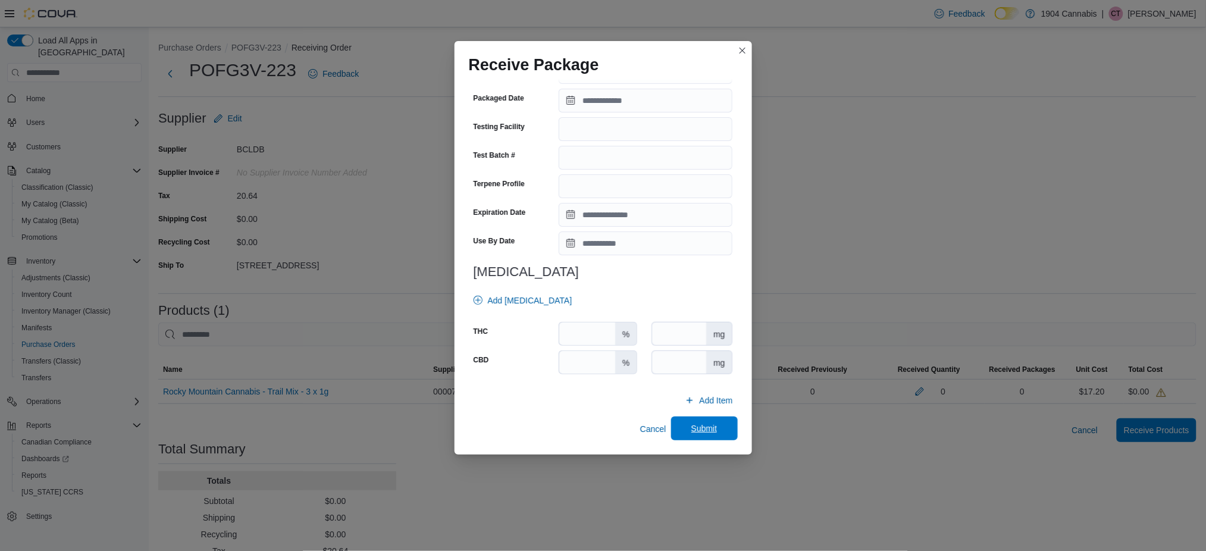
type input "**********"
click at [681, 427] on span "Submit" at bounding box center [704, 429] width 52 height 24
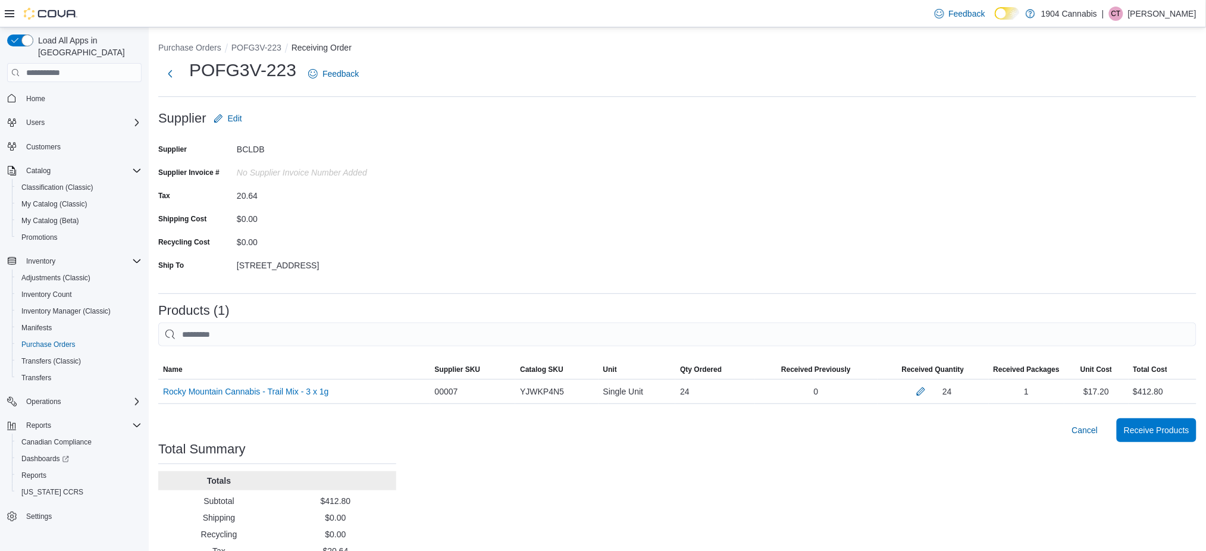
click at [917, 434] on div "Cancel Receive Products" at bounding box center [677, 430] width 1039 height 24
click at [1175, 429] on span "Receive Products" at bounding box center [1156, 430] width 65 height 12
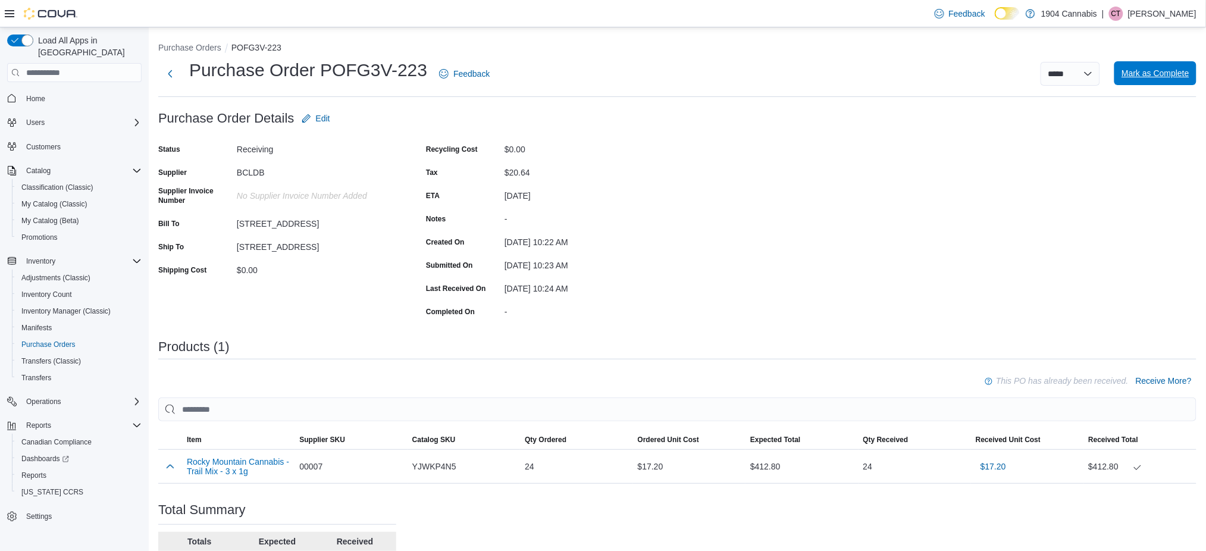
click at [1155, 79] on span "Mark as Complete" at bounding box center [1156, 73] width 68 height 12
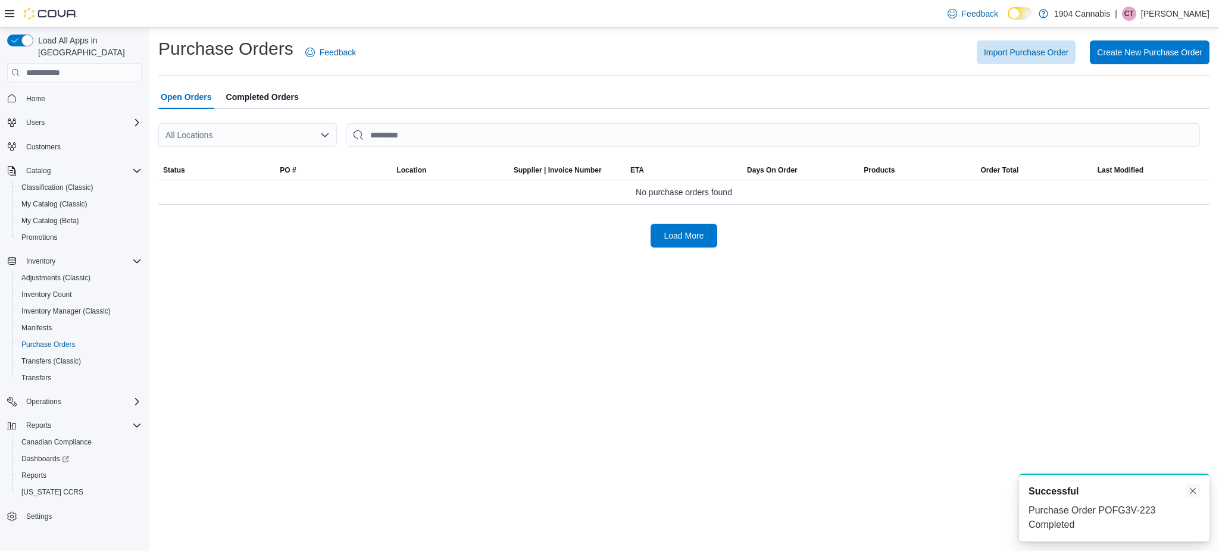
click at [1192, 494] on button "Dismiss toast" at bounding box center [1193, 491] width 14 height 14
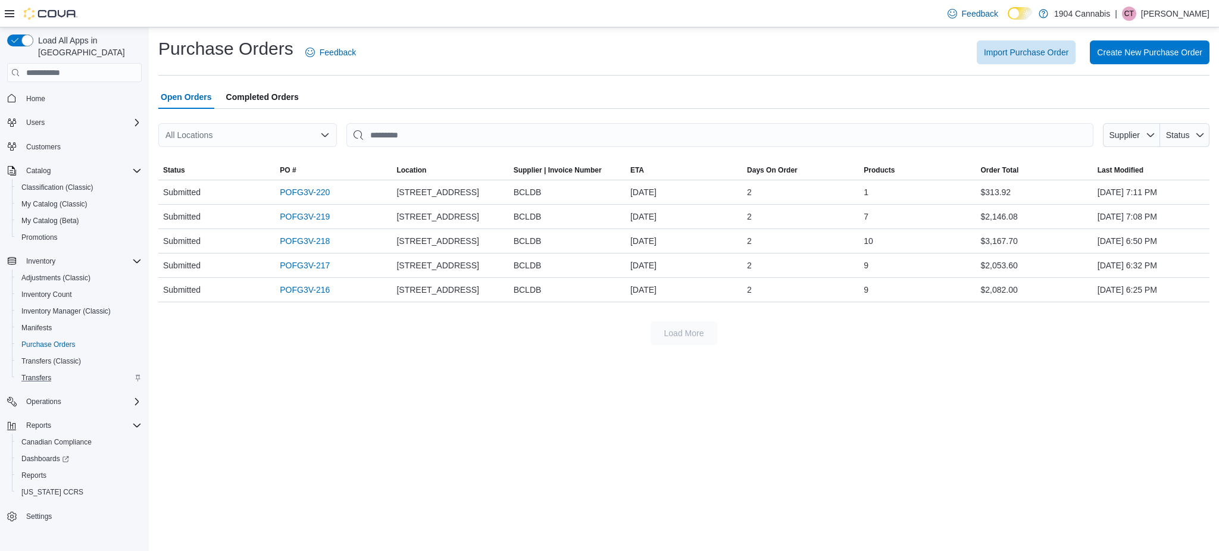
click at [60, 371] on div "Transfers" at bounding box center [79, 378] width 125 height 14
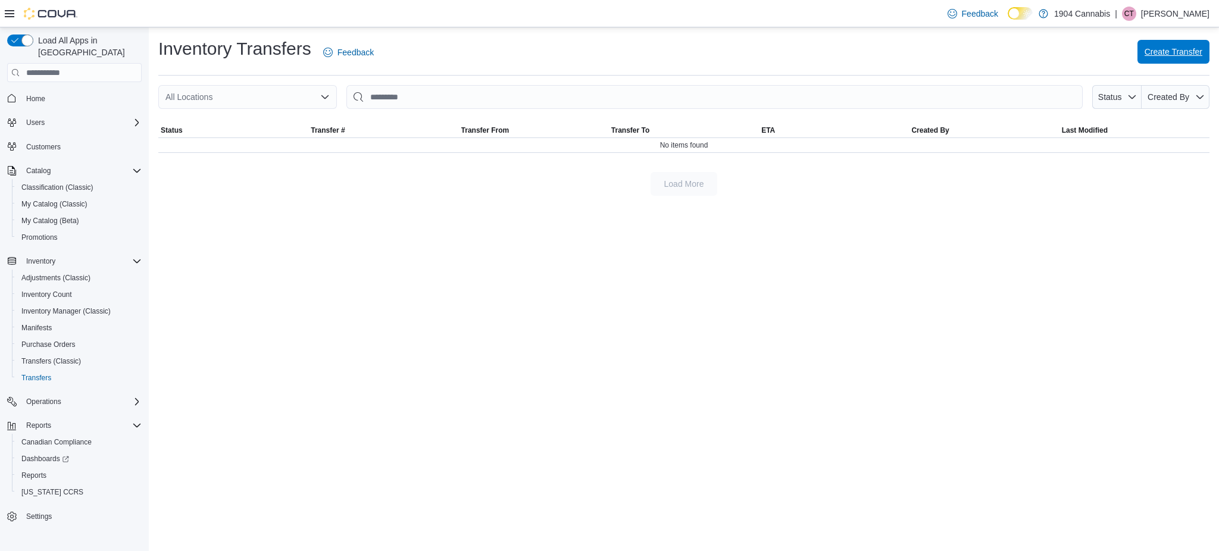
click at [1162, 58] on span "Create Transfer" at bounding box center [1173, 52] width 58 height 24
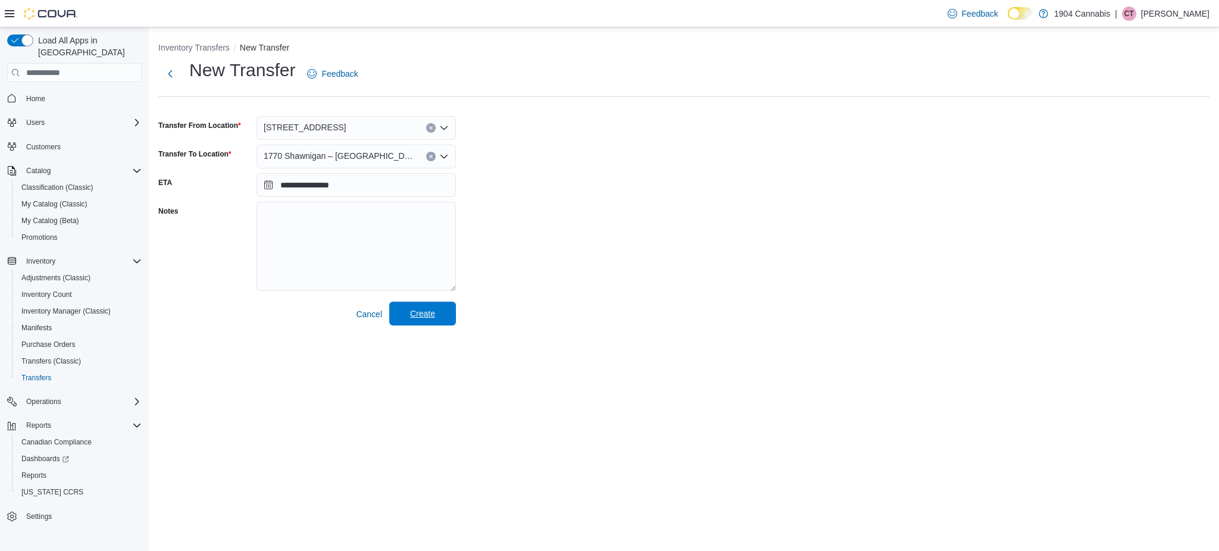
click at [425, 317] on span "Create" at bounding box center [422, 314] width 25 height 12
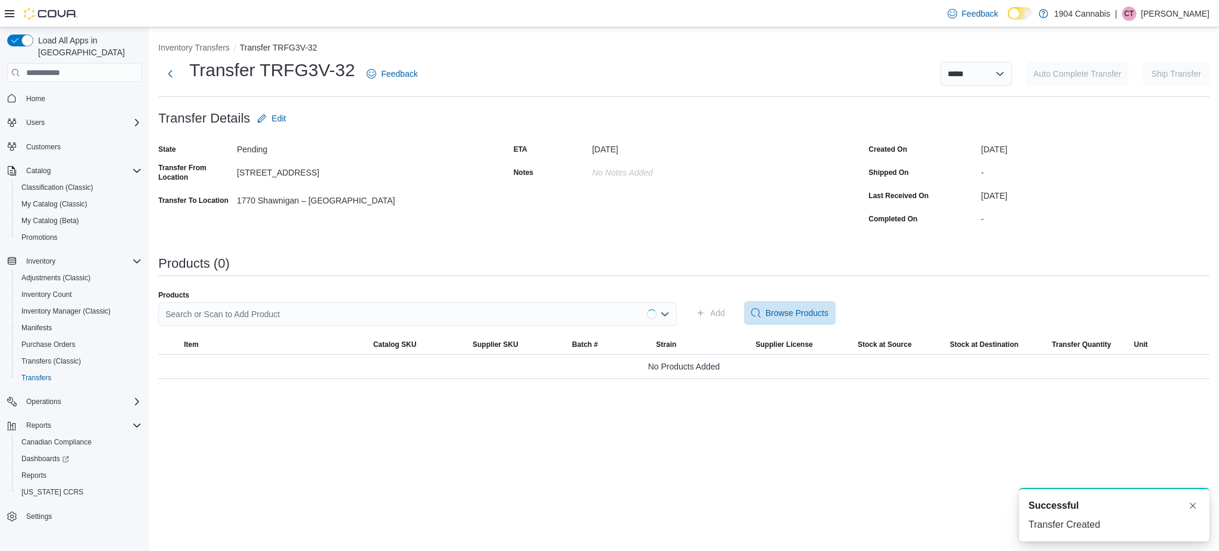
click at [388, 302] on div "Search or Scan to Add Product" at bounding box center [417, 314] width 518 height 24
click at [352, 317] on div "Search or Scan to Add Product" at bounding box center [417, 314] width 518 height 24
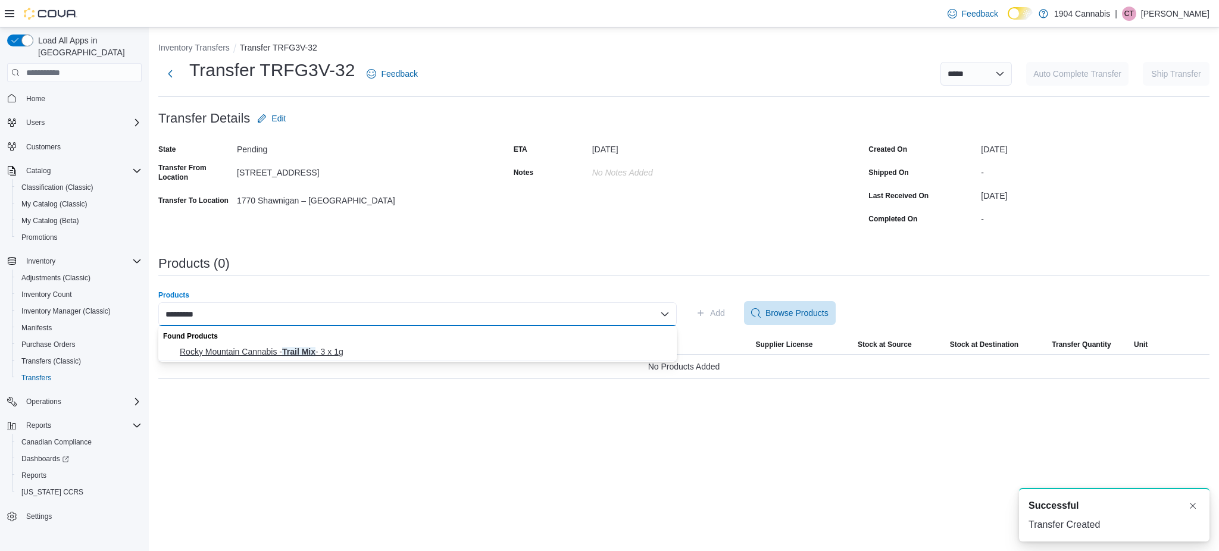
type input "*********"
click at [346, 344] on button "Rocky Mountain Cannabis - Trail Mix - 3 x 1g" at bounding box center [417, 351] width 518 height 17
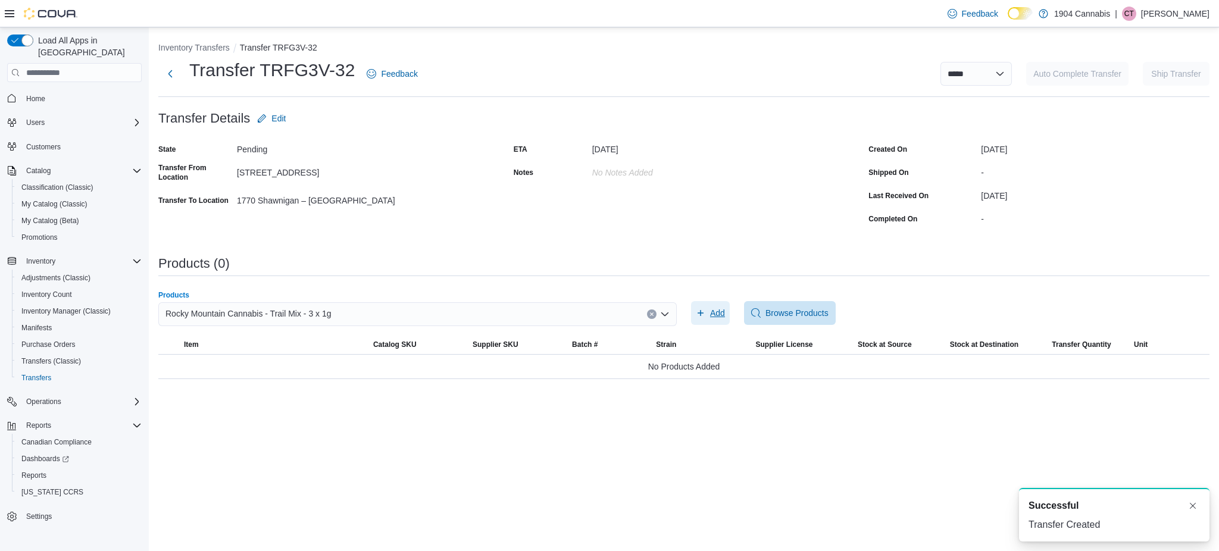
click at [713, 312] on span "Add" at bounding box center [717, 313] width 15 height 12
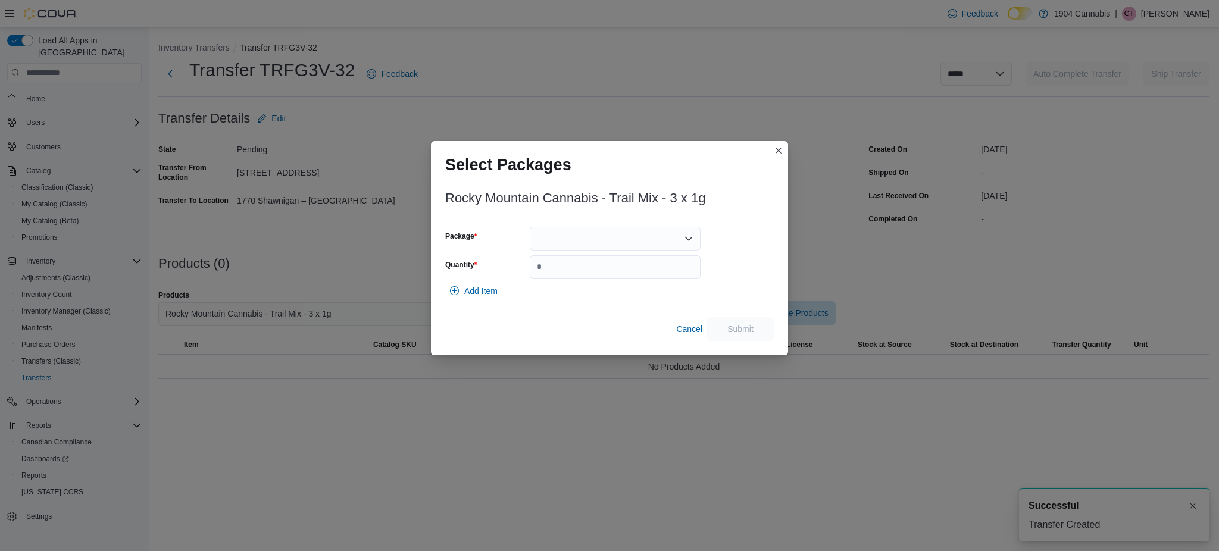
click at [620, 227] on div at bounding box center [615, 239] width 171 height 24
click at [603, 274] on span "RMCTMPR001" at bounding box center [622, 276] width 142 height 12
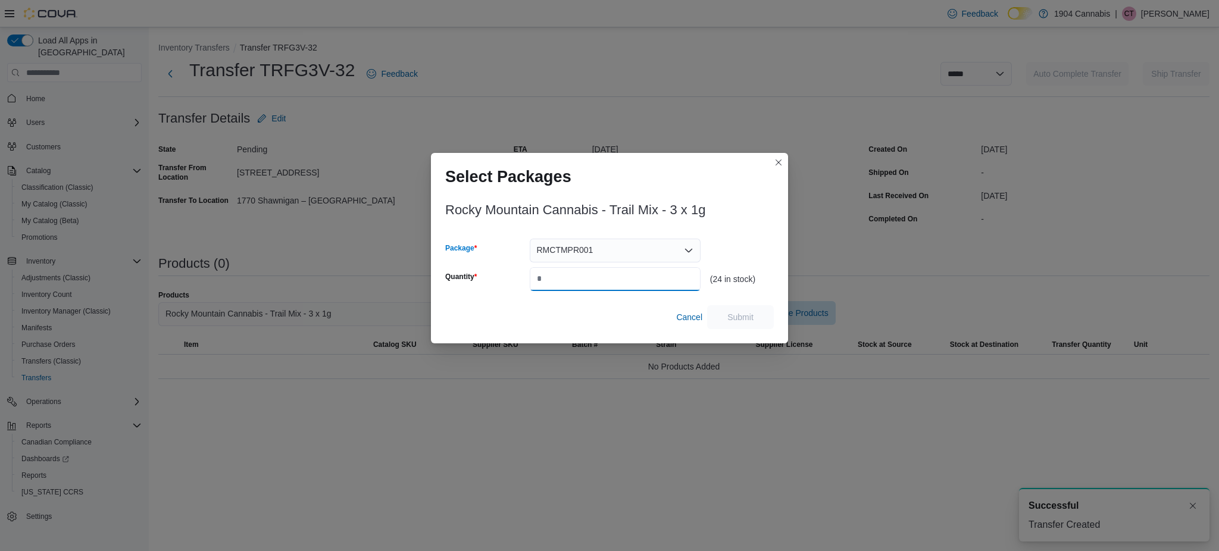
click at [603, 271] on input "Quantity" at bounding box center [615, 279] width 171 height 24
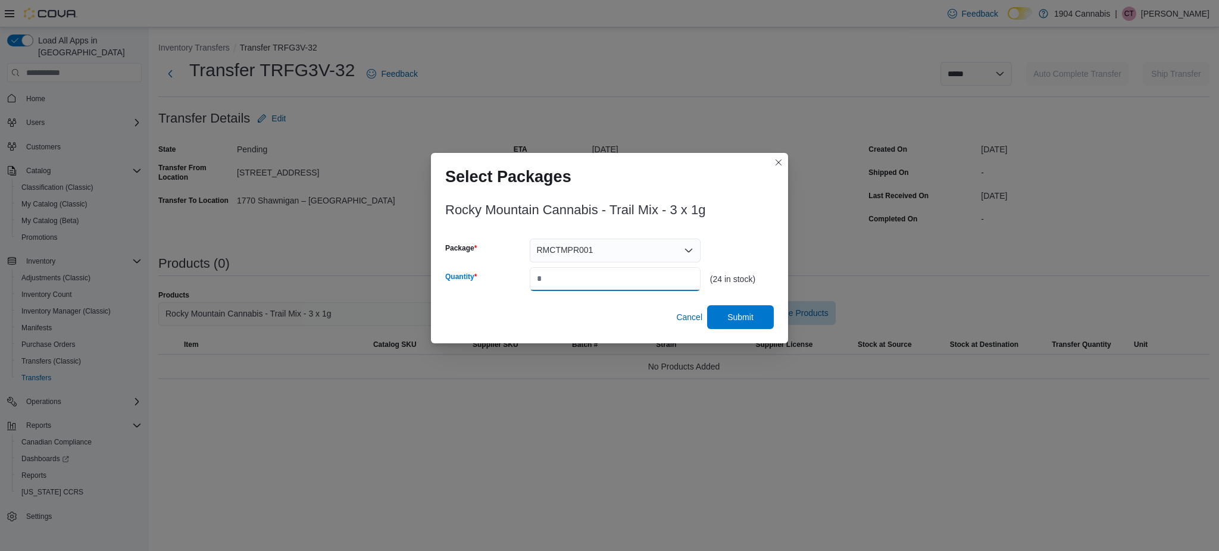
type input "**"
click at [743, 331] on div "Rocky Mountain Cannabis - Trail Mix - 3 x 1g Package RMCTMPR001 Quantity ** (24…" at bounding box center [609, 267] width 357 height 152
click at [743, 325] on span "Submit" at bounding box center [740, 317] width 52 height 24
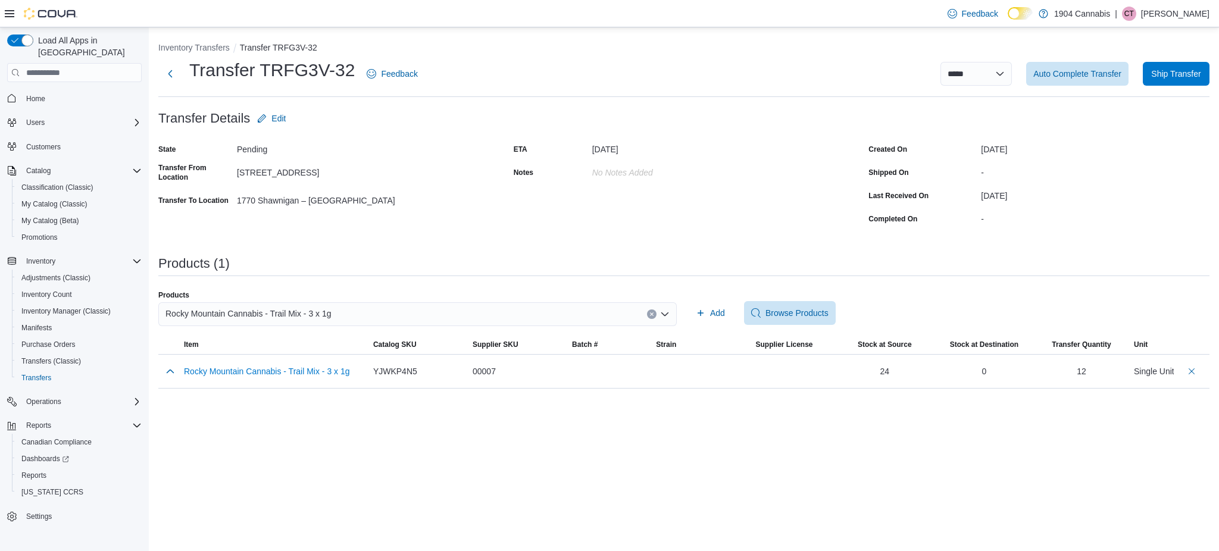
click at [713, 162] on div "ETA October 17, 2025 Notes No Notes added" at bounding box center [684, 184] width 341 height 88
click at [175, 74] on button "Next" at bounding box center [170, 73] width 24 height 24
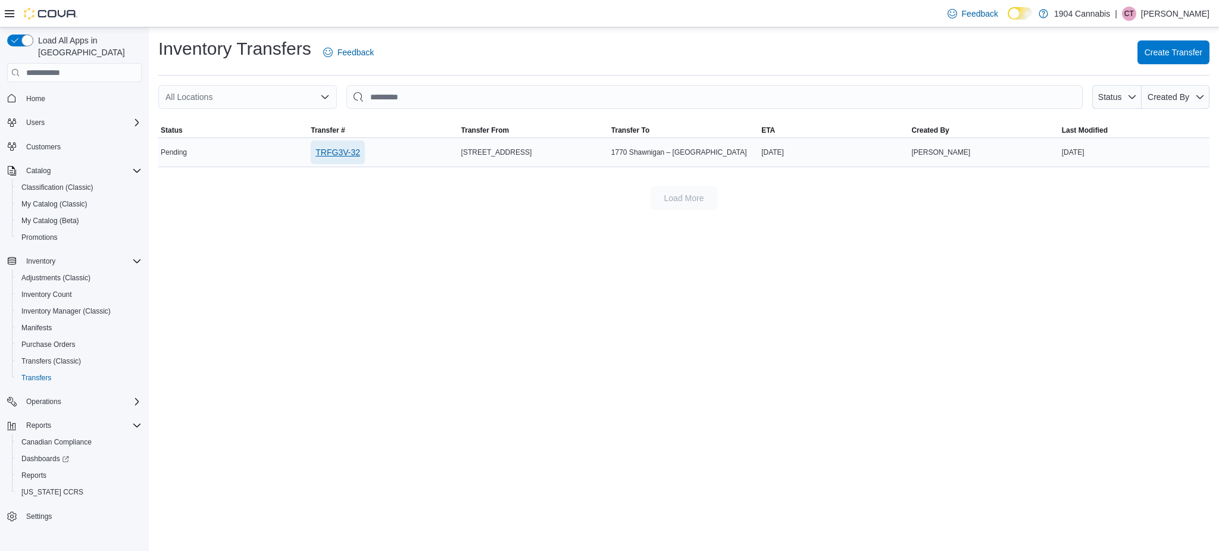
click at [331, 150] on span "TRFG3V-32" at bounding box center [337, 152] width 45 height 12
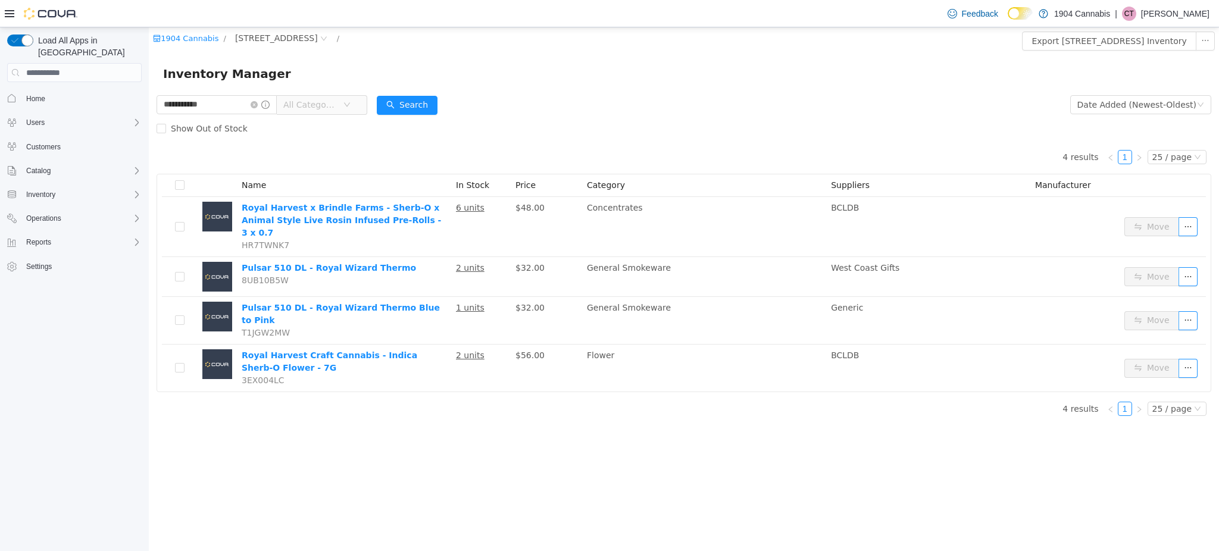
click at [614, 423] on div "**********" at bounding box center [684, 289] width 1070 height 524
click at [547, 109] on form "**********" at bounding box center [684, 117] width 1055 height 48
click at [77, 164] on div "Catalog" at bounding box center [81, 171] width 120 height 14
click at [87, 197] on span "My Catalog (Classic)" at bounding box center [54, 204] width 66 height 14
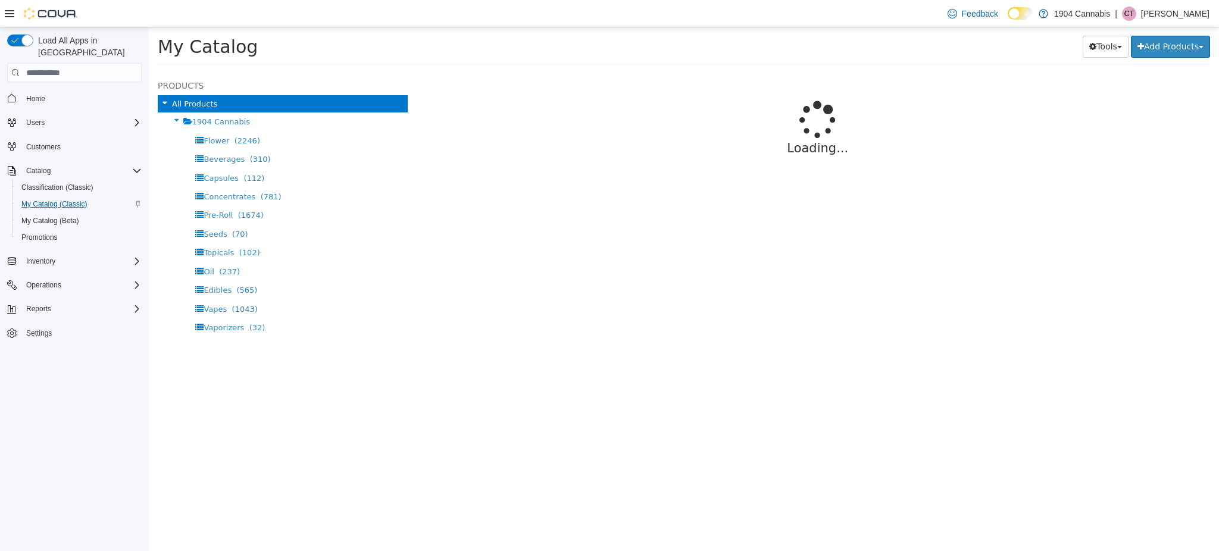
select select "**********"
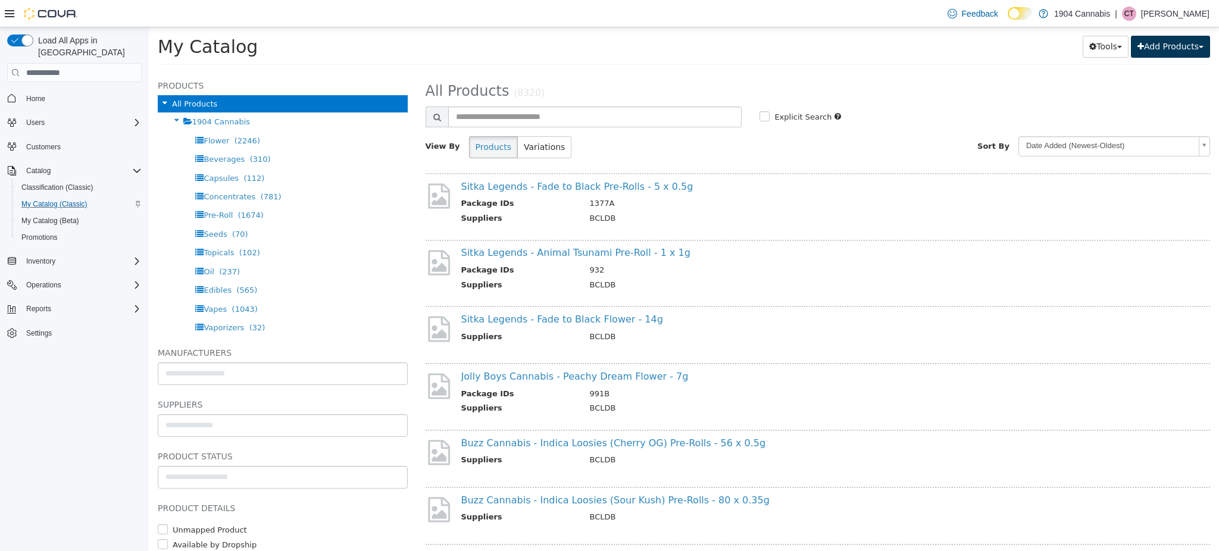
click at [1190, 40] on button "Add Products" at bounding box center [1170, 47] width 79 height 22
click at [1149, 79] on link "Bulk Import New Products" at bounding box center [1144, 87] width 132 height 16
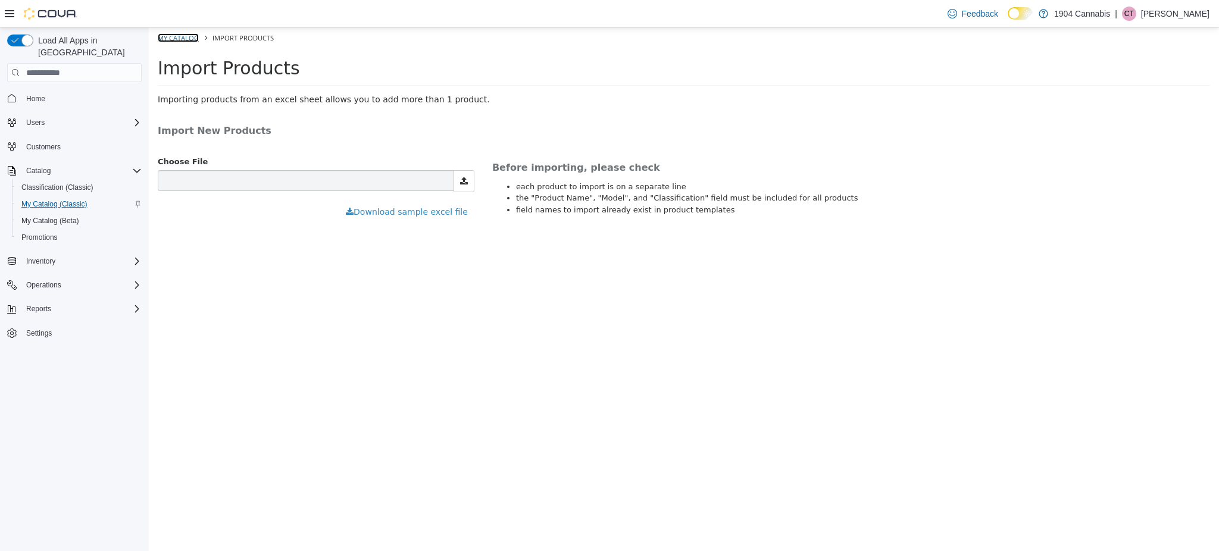
click at [183, 36] on link "My Catalog" at bounding box center [178, 37] width 41 height 9
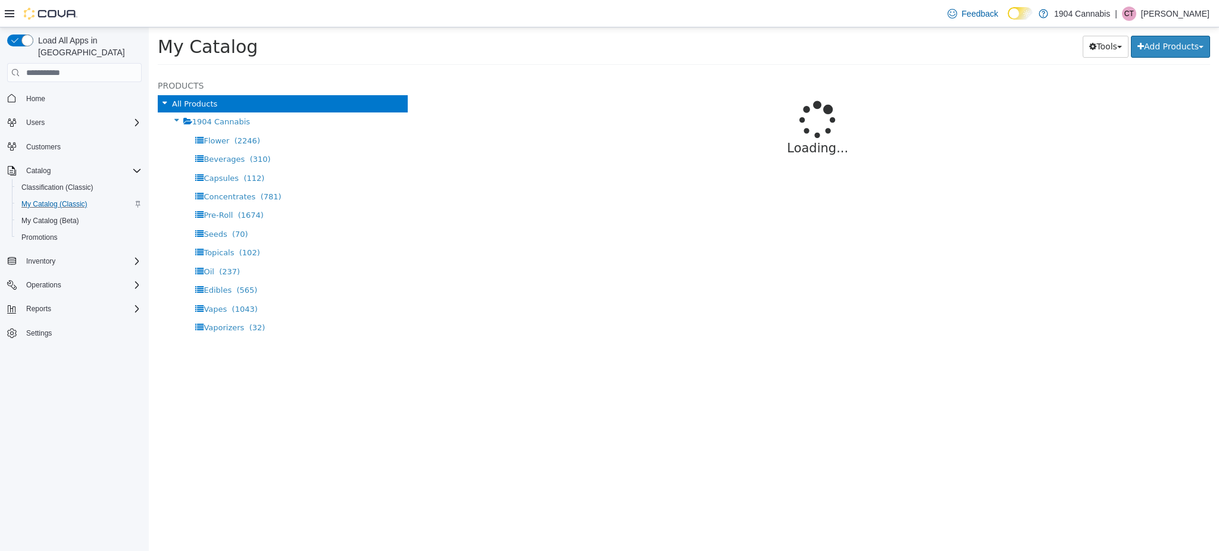
select select "**********"
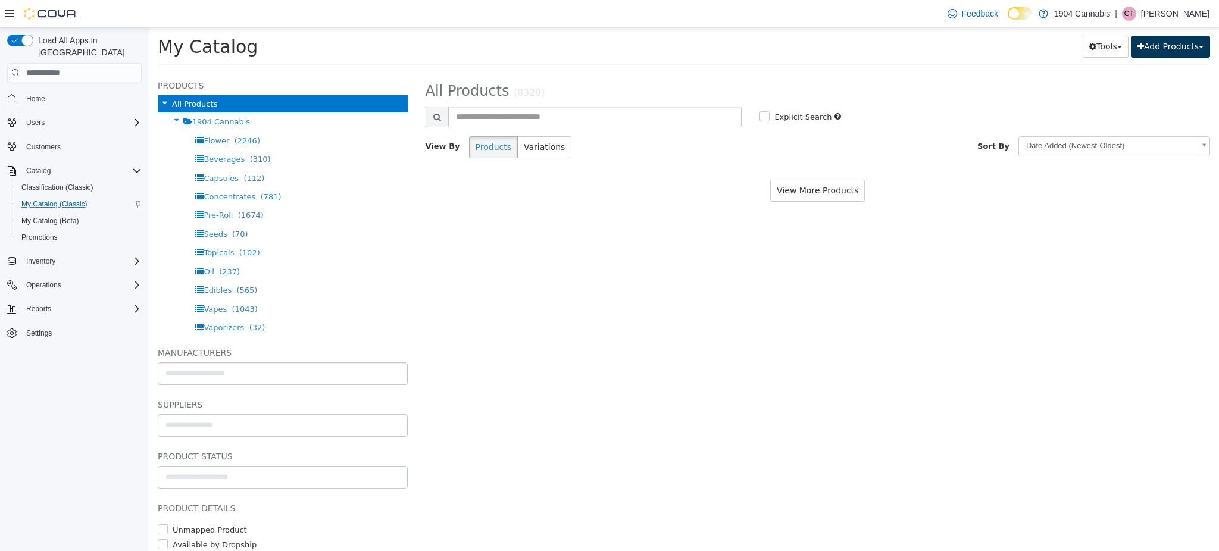
click at [1160, 50] on button "Add Products" at bounding box center [1170, 47] width 79 height 22
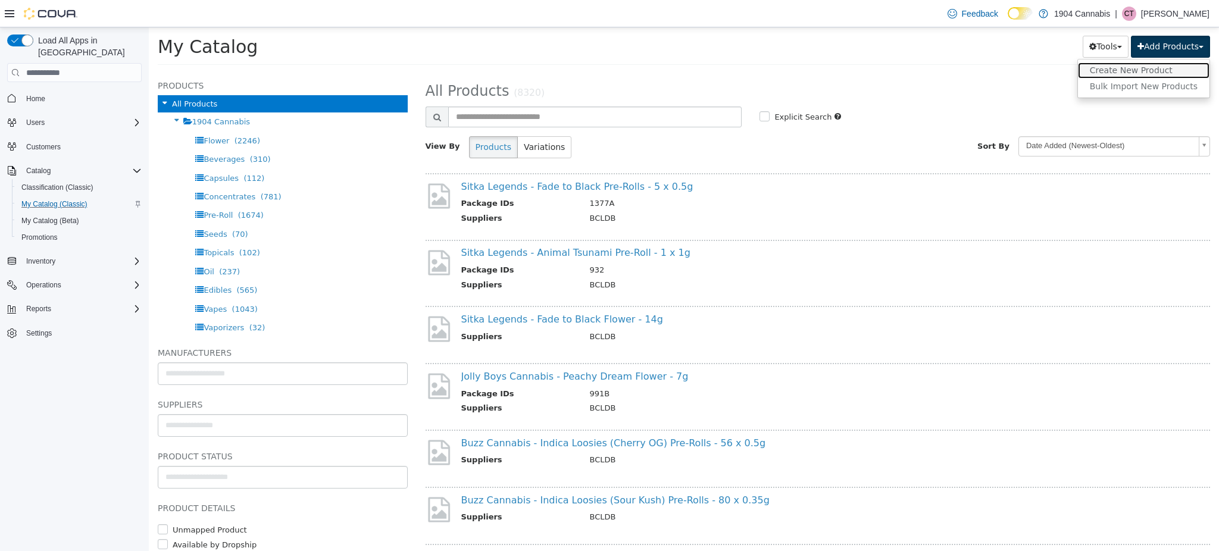
click at [1148, 76] on link "Create New Product" at bounding box center [1144, 70] width 132 height 16
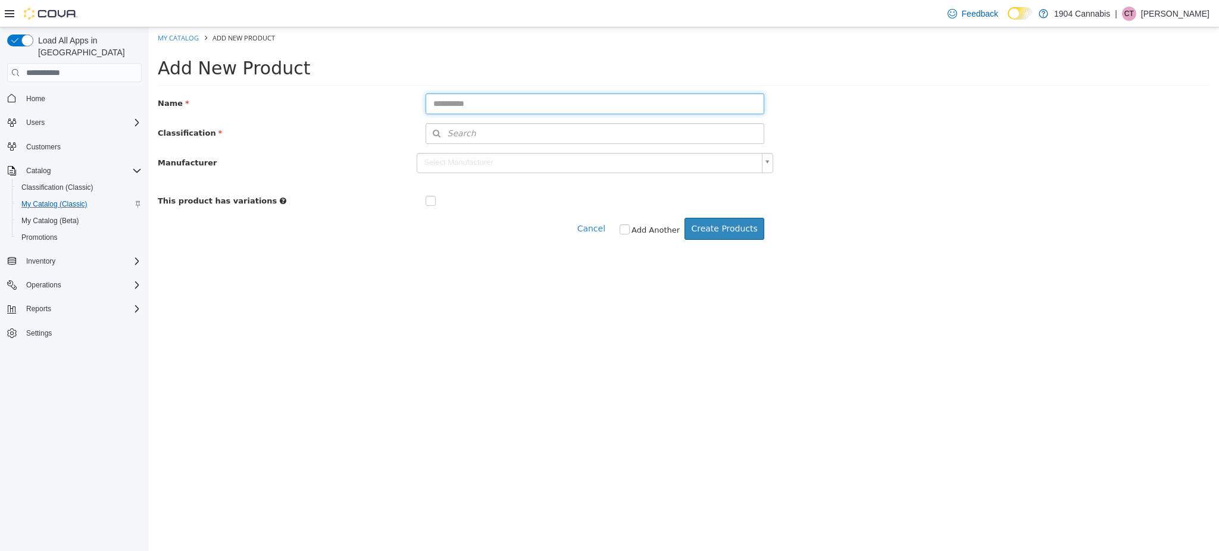
click at [649, 101] on input "text" at bounding box center [595, 103] width 339 height 21
type input "**********"
click at [670, 123] on button "Search" at bounding box center [595, 133] width 339 height 21
click at [709, 151] on span "or browse" at bounding box center [733, 155] width 62 height 21
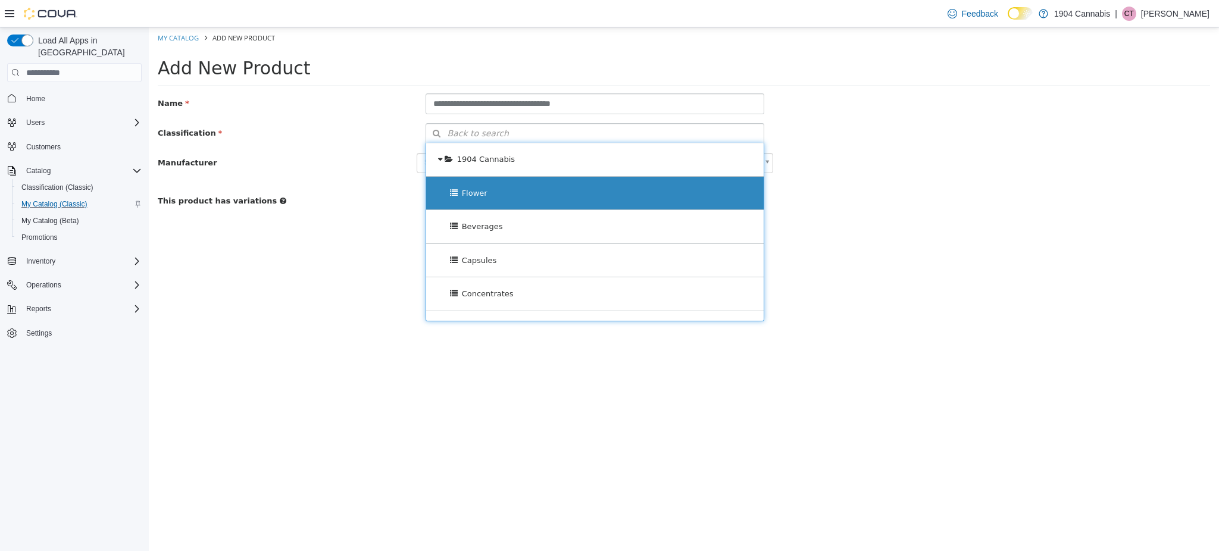
click at [545, 203] on div "Flower" at bounding box center [594, 193] width 337 height 33
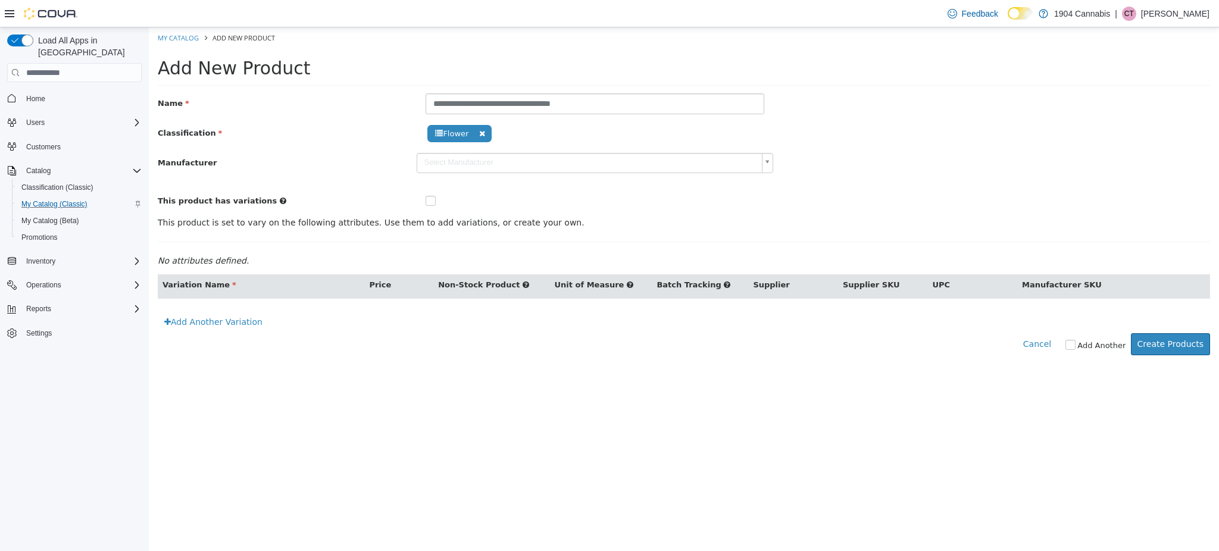
click at [423, 204] on div at bounding box center [506, 199] width 179 height 17
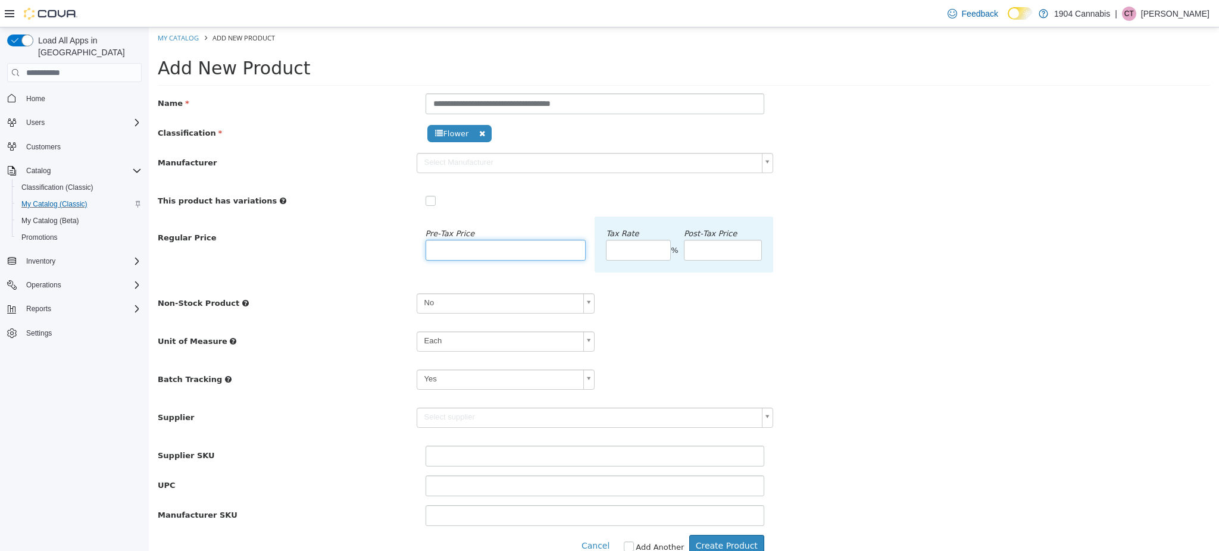
click at [503, 249] on input "number" at bounding box center [506, 250] width 161 height 21
type input "**"
click at [770, 326] on div "**********" at bounding box center [684, 371] width 1052 height 309
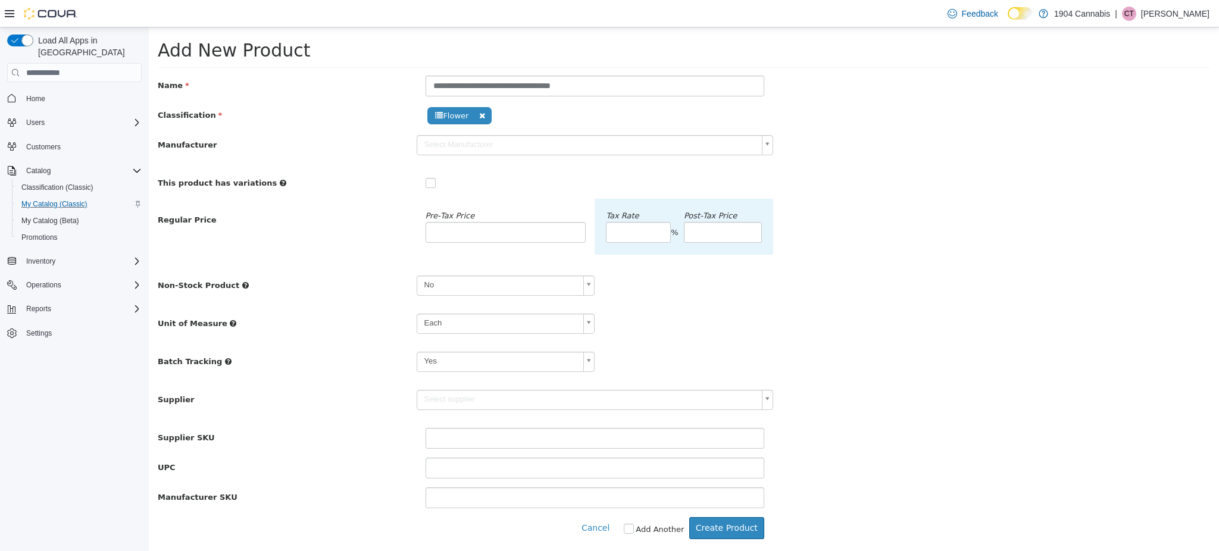
click at [535, 401] on body "**********" at bounding box center [684, 281] width 1070 height 542
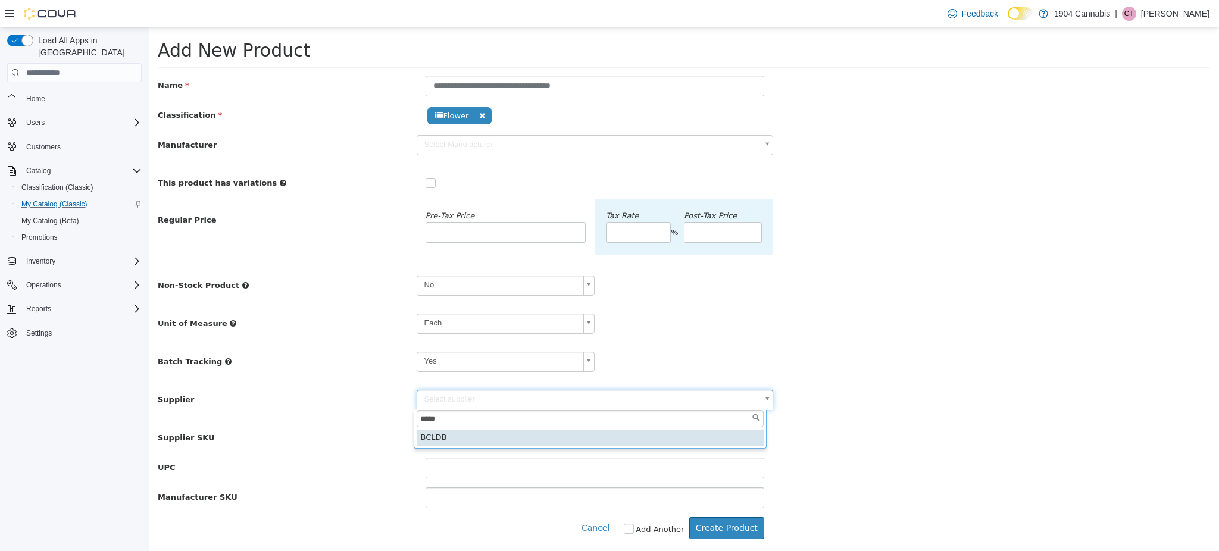
type input "*****"
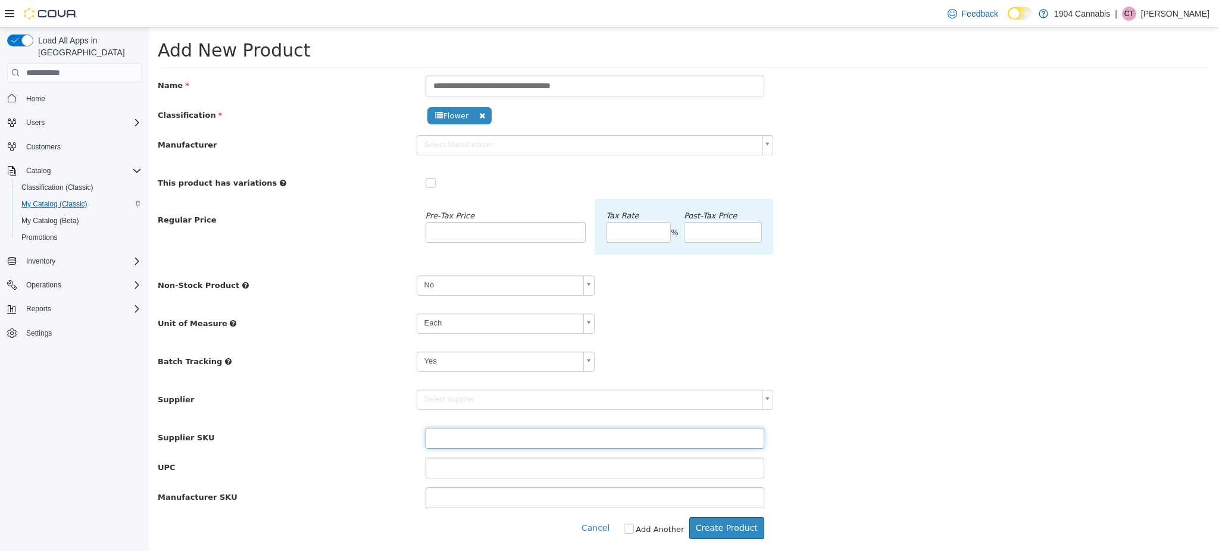
click at [480, 438] on input "text" at bounding box center [595, 438] width 339 height 21
type input "**"
type input "******"
type input "*******"
click at [658, 525] on label "Add Another" at bounding box center [660, 530] width 48 height 12
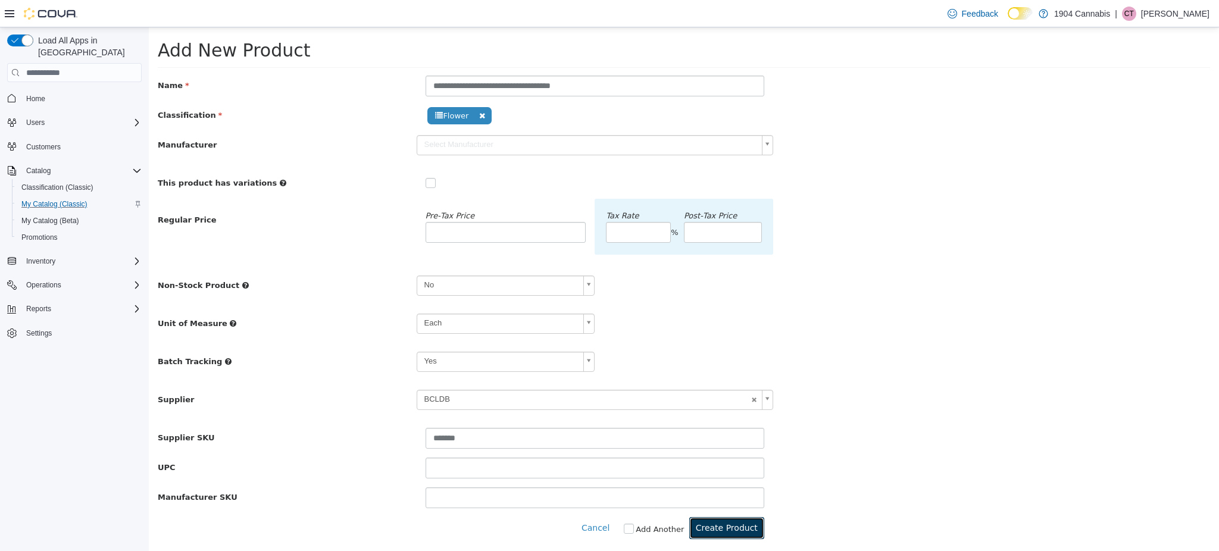
click at [706, 531] on button "Create Product" at bounding box center [726, 528] width 75 height 22
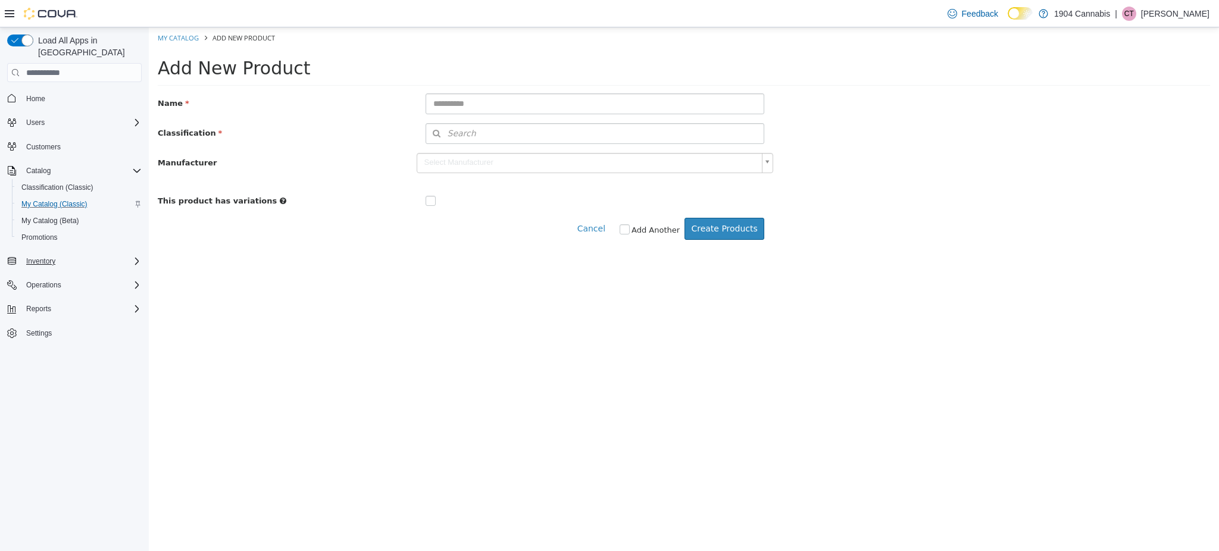
click at [72, 254] on div "Inventory" at bounding box center [81, 261] width 120 height 14
click at [59, 340] on span "Purchase Orders" at bounding box center [48, 345] width 54 height 10
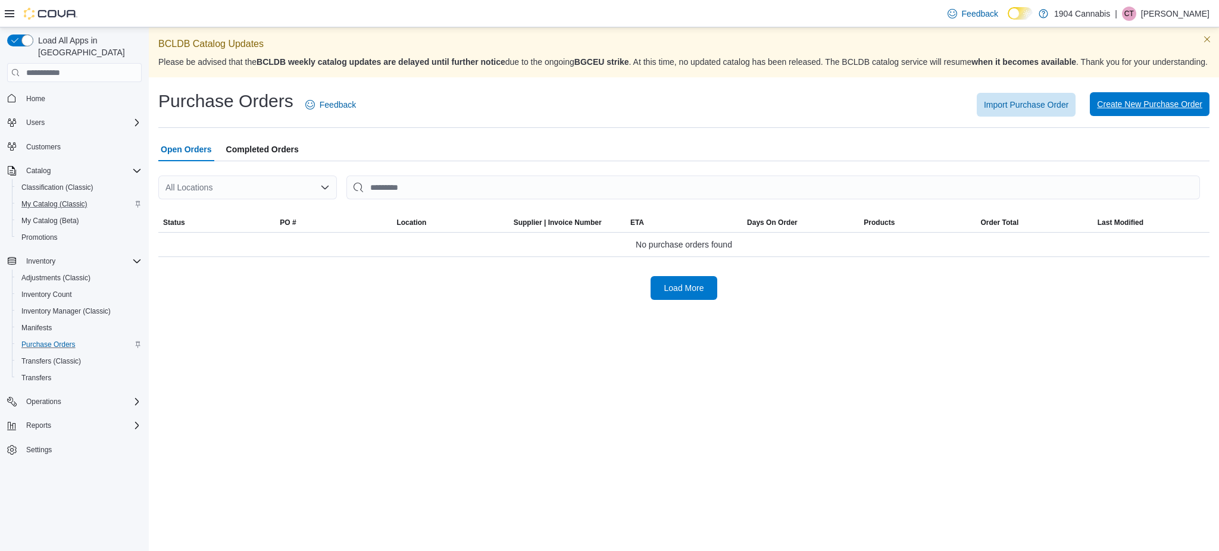
click at [1111, 109] on span "Create New Purchase Order" at bounding box center [1149, 104] width 105 height 24
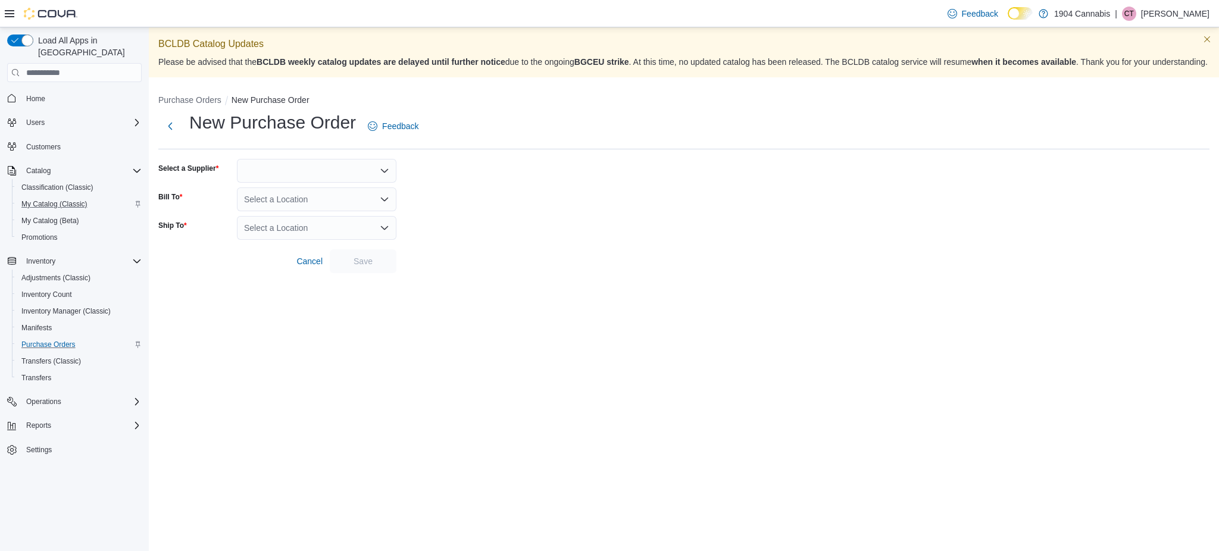
click at [355, 183] on div at bounding box center [316, 171] width 159 height 24
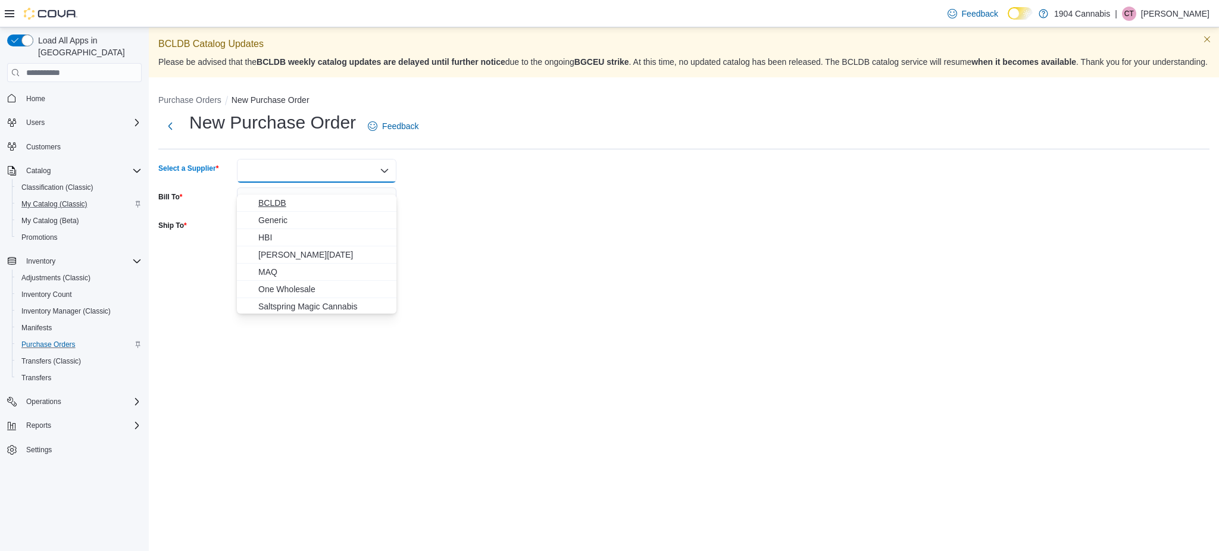
click at [330, 205] on span "BCLDB" at bounding box center [323, 203] width 131 height 12
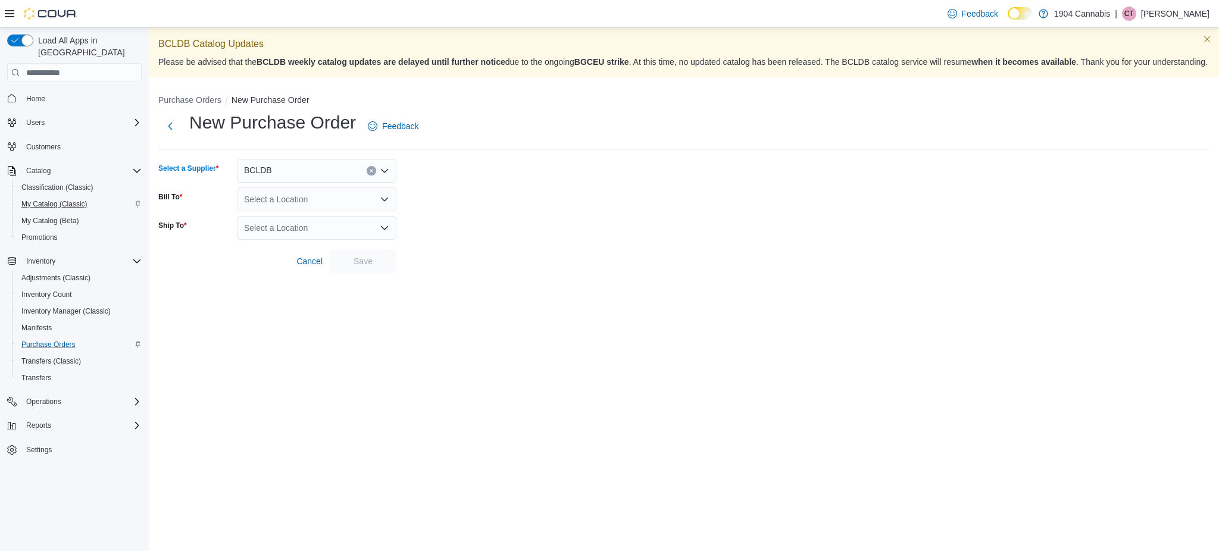
click at [311, 211] on div "Select a Location" at bounding box center [316, 199] width 159 height 24
click at [316, 262] on span "[STREET_ADDRESS]" at bounding box center [318, 266] width 82 height 12
click at [315, 239] on div "Select a Location" at bounding box center [316, 228] width 159 height 24
click at [327, 296] on div "[STREET_ADDRESS]" at bounding box center [323, 295] width 131 height 12
click at [470, 273] on form "Select a Supplier BCLDB Bill To 720 First Ave Ship To 720 First Ave Cancel Save" at bounding box center [683, 216] width 1051 height 114
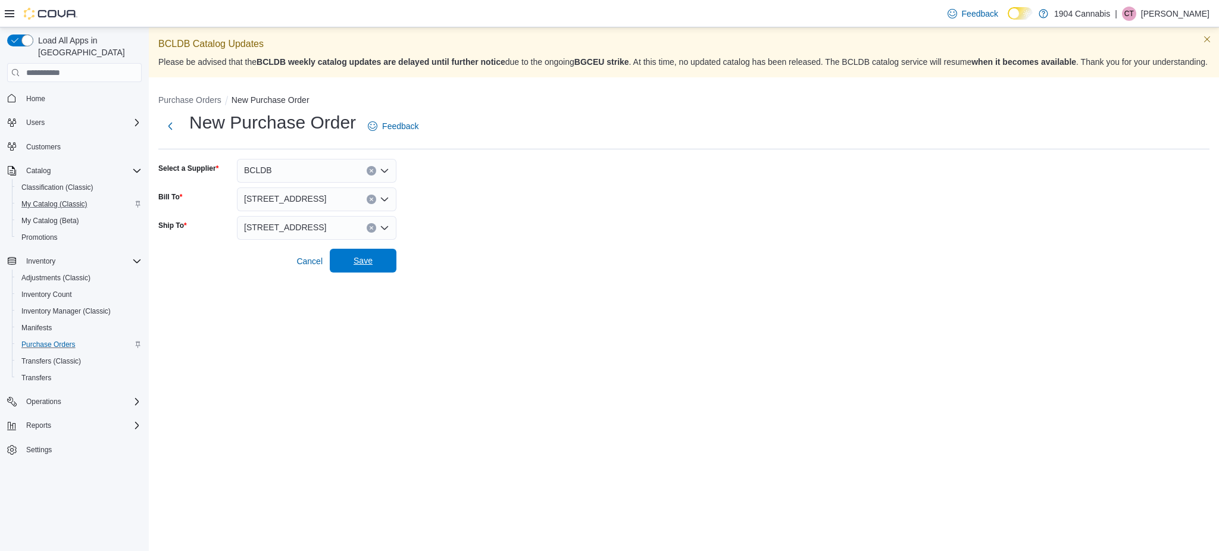
click at [346, 270] on span "Save" at bounding box center [363, 261] width 52 height 24
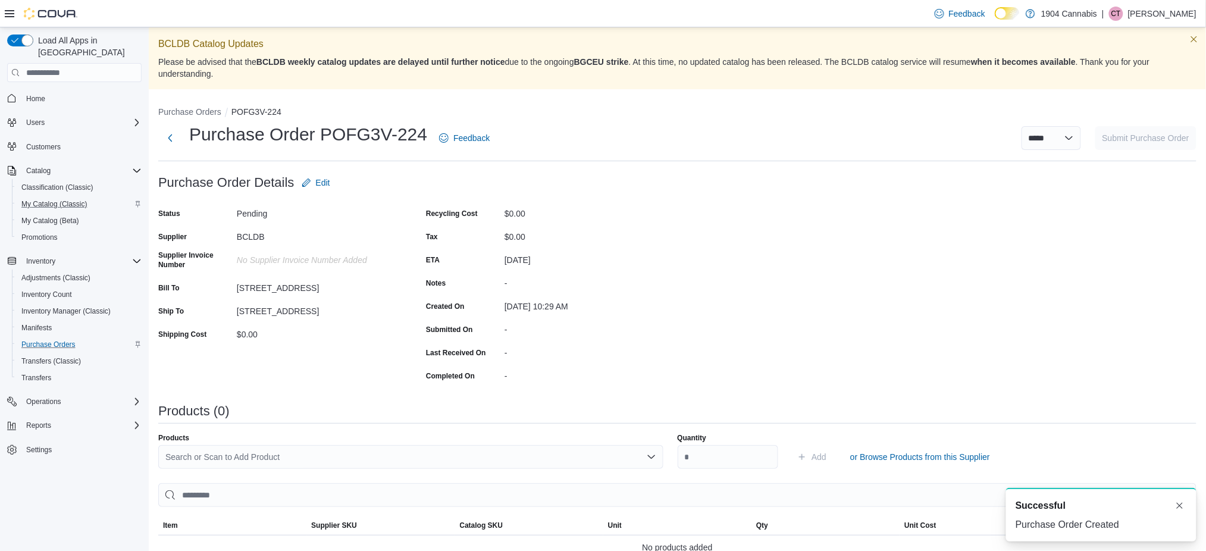
click at [255, 470] on div "Products Search or Scan to Add Product Quantity Add or Browse Products from thi…" at bounding box center [677, 496] width 1039 height 127
click at [243, 461] on div "Search or Scan to Add Product" at bounding box center [410, 457] width 505 height 24
type input "**********"
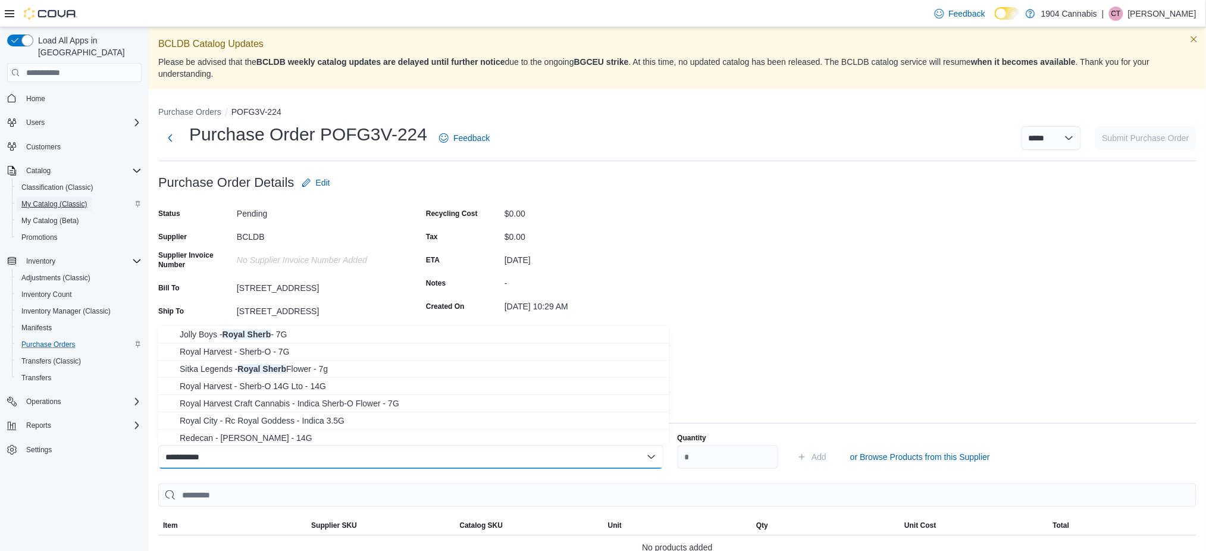
click at [79, 199] on span "My Catalog (Classic)" at bounding box center [54, 204] width 66 height 10
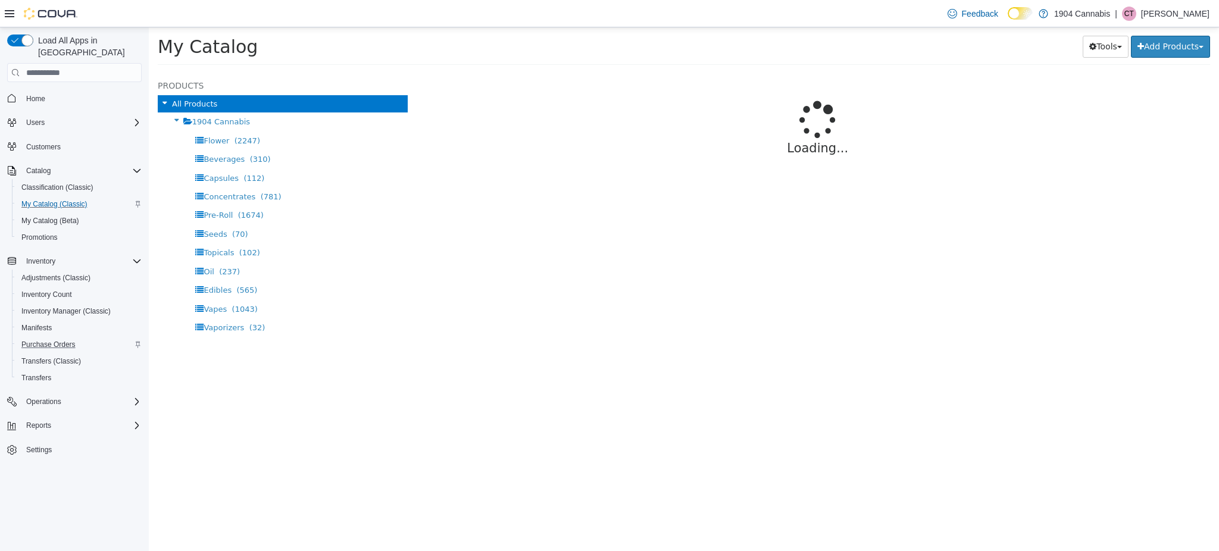
select select "**********"
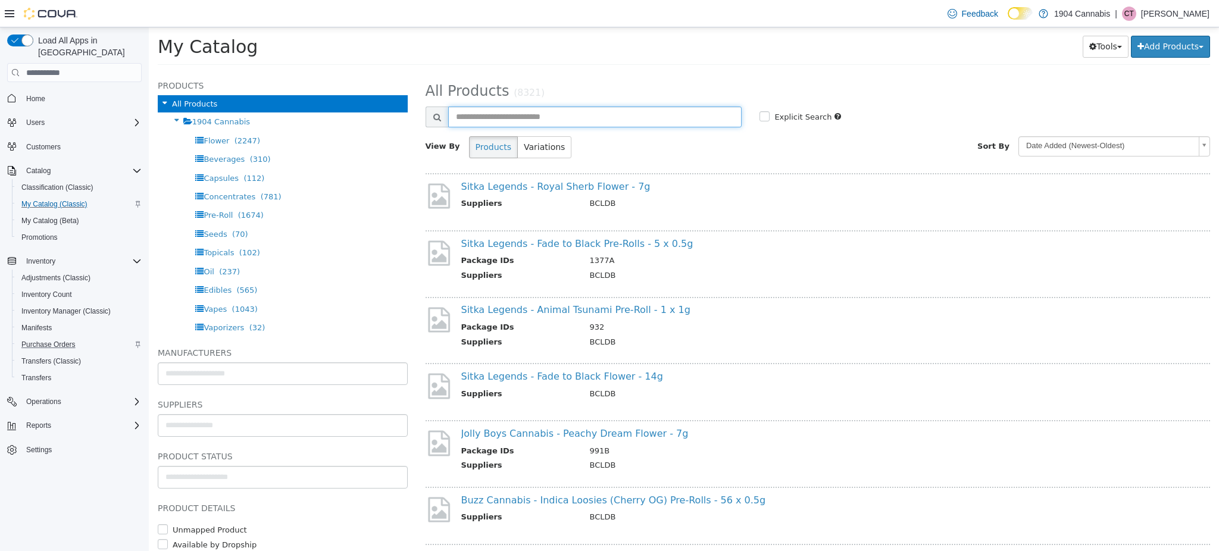
click at [607, 121] on input "text" at bounding box center [595, 117] width 294 height 21
type input "**********"
select select "**********"
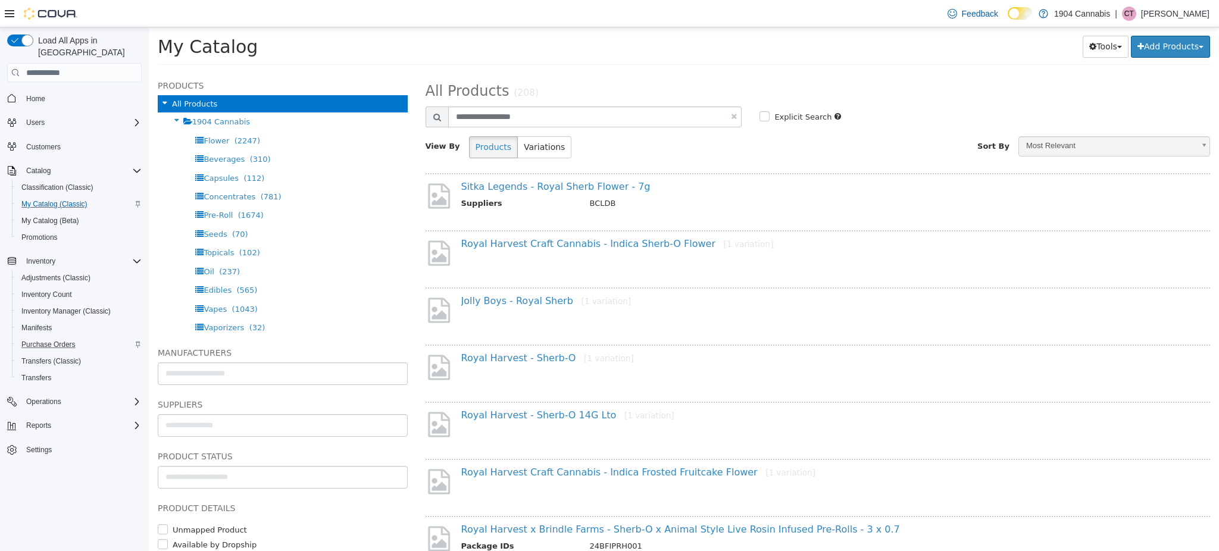
click at [614, 178] on div "Sitka Legends - Royal Sherb Flower - 7g Suppliers BCLDB" at bounding box center [818, 198] width 785 height 51
click at [592, 185] on link "Sitka Legends - Royal Sherb Flower - 7g" at bounding box center [555, 186] width 189 height 11
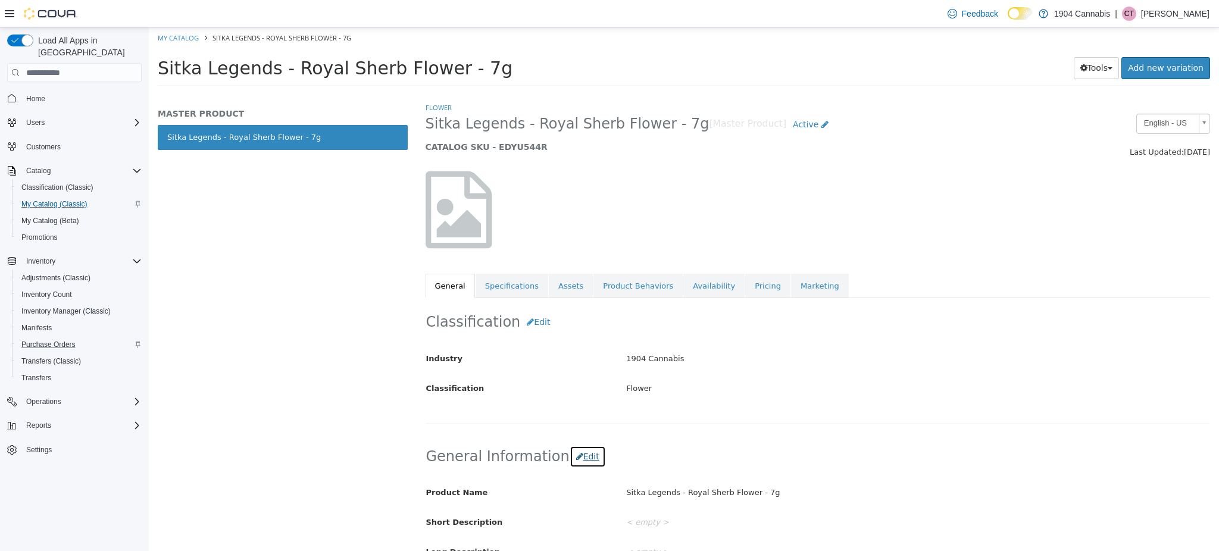
click at [570, 454] on button "Edit" at bounding box center [588, 457] width 36 height 22
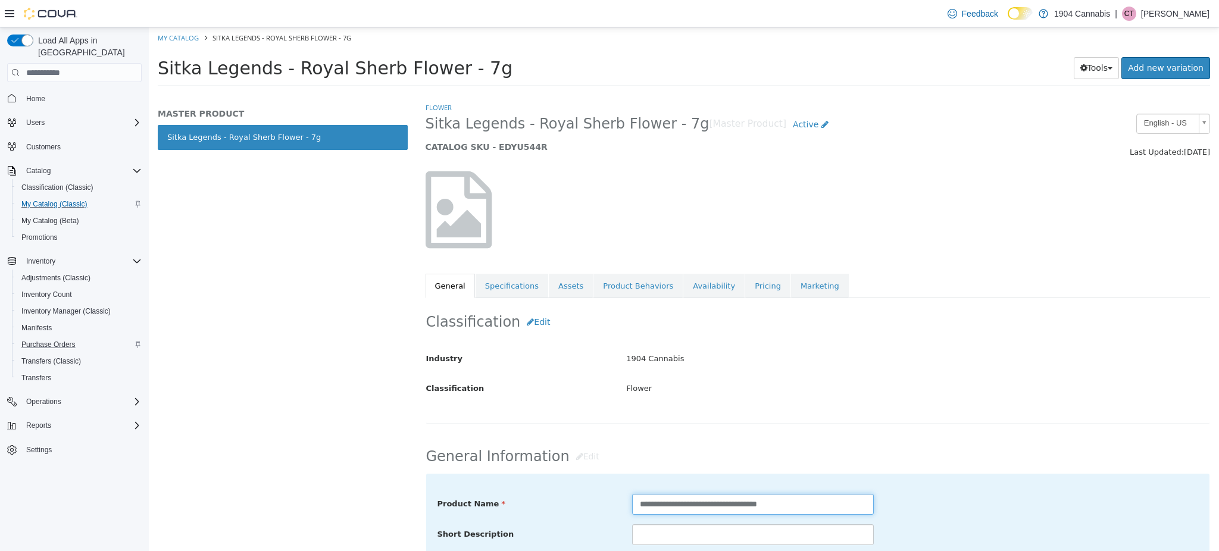
drag, startPoint x: 559, startPoint y: 505, endPoint x: 445, endPoint y: 482, distance: 117.2
type input "**********"
click at [873, 383] on div "Flower" at bounding box center [917, 389] width 601 height 21
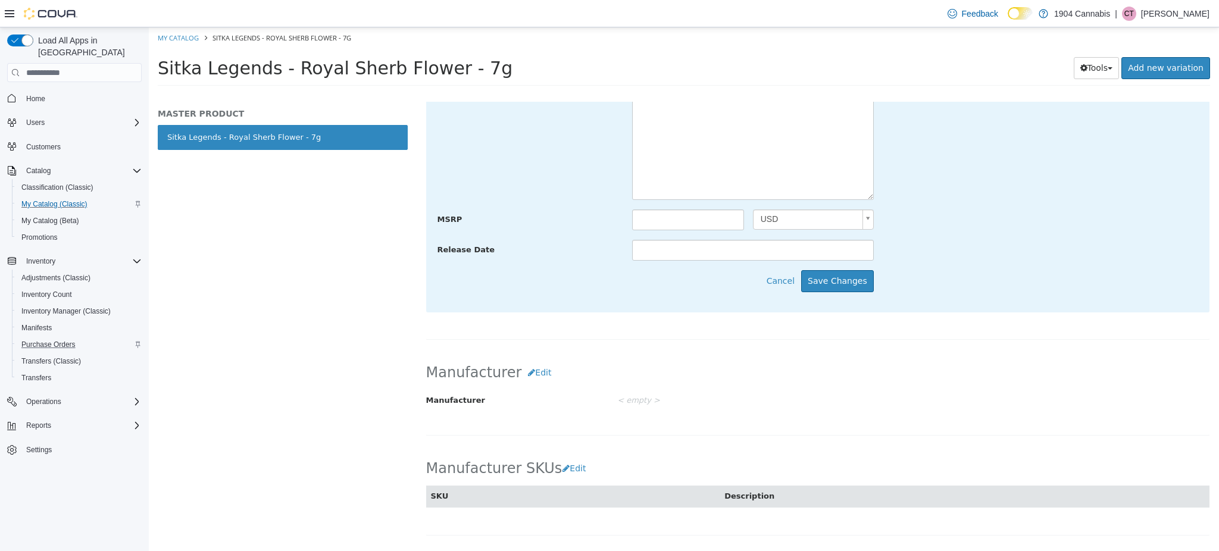
scroll to position [487, 0]
click at [841, 284] on button "Save Changes" at bounding box center [837, 282] width 73 height 22
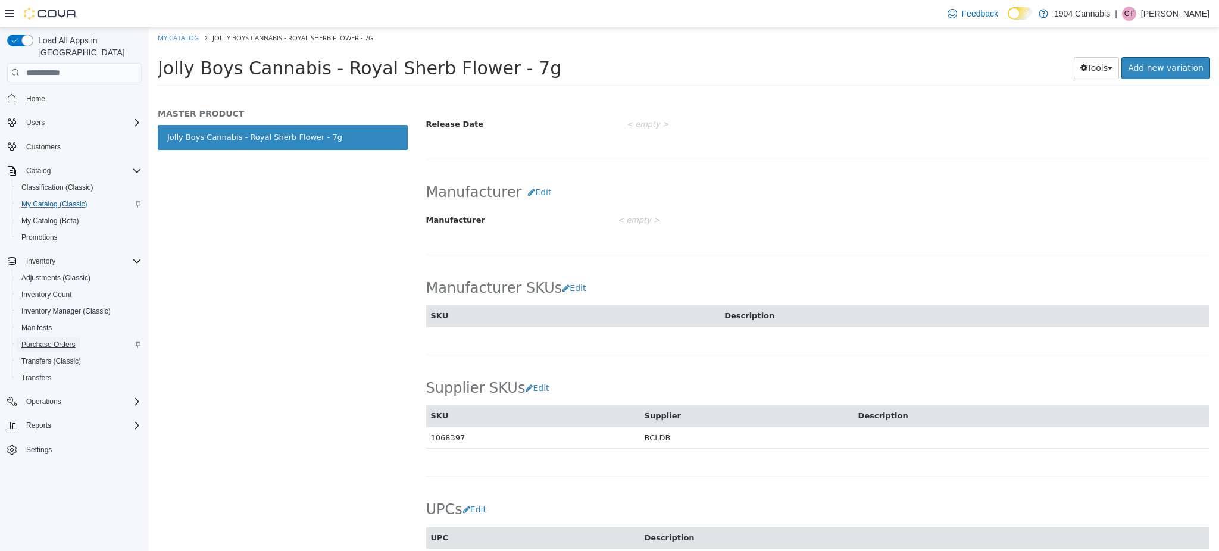
click at [61, 340] on span "Purchase Orders" at bounding box center [48, 345] width 54 height 10
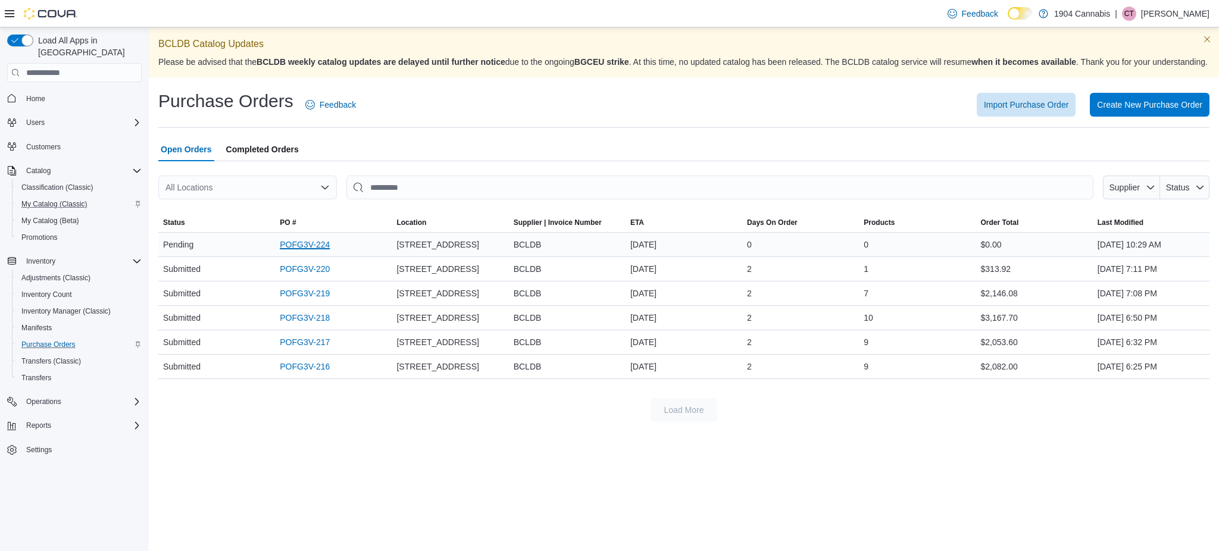
click at [302, 252] on link "POFG3V-224" at bounding box center [305, 244] width 50 height 14
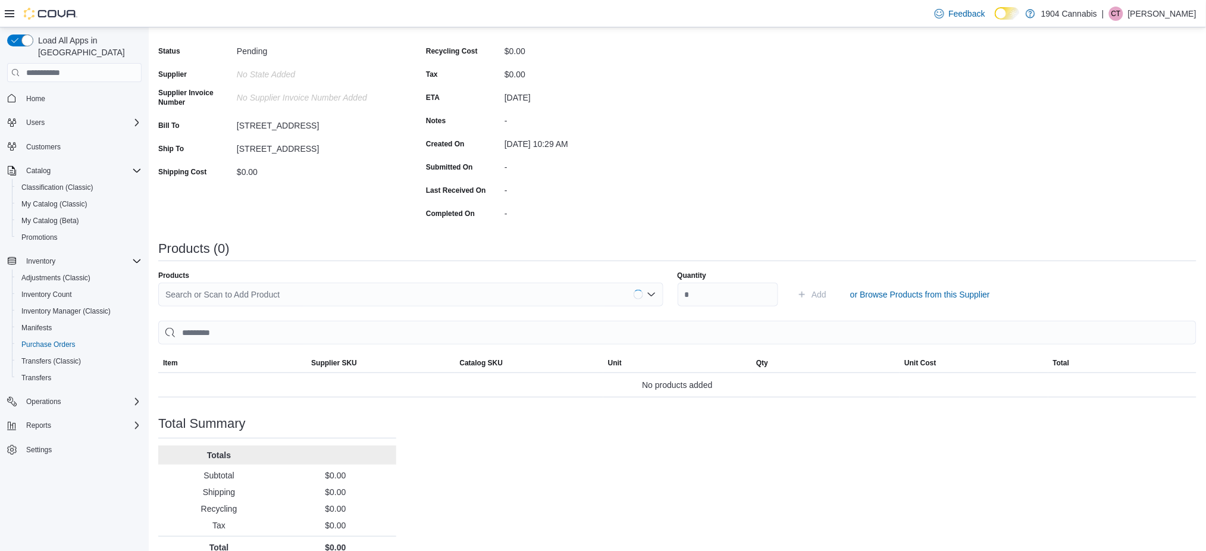
scroll to position [162, 0]
click at [487, 292] on div "Search or Scan to Add Product" at bounding box center [410, 295] width 505 height 24
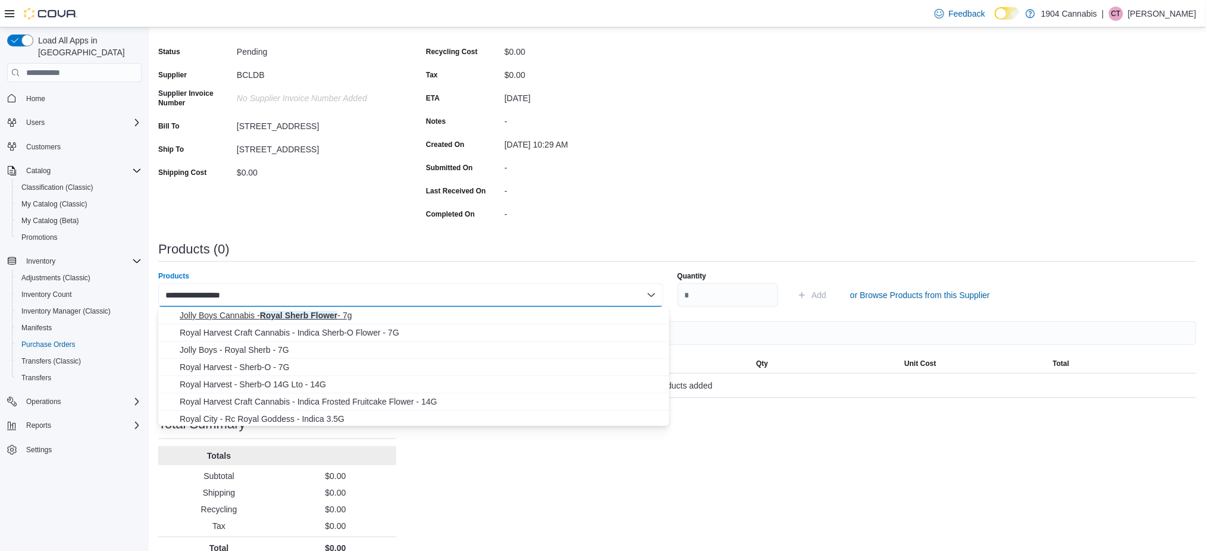
type input "**********"
click at [395, 317] on span "Jolly Boys Cannabis - Royal Sherb Flower - 7g" at bounding box center [421, 315] width 483 height 12
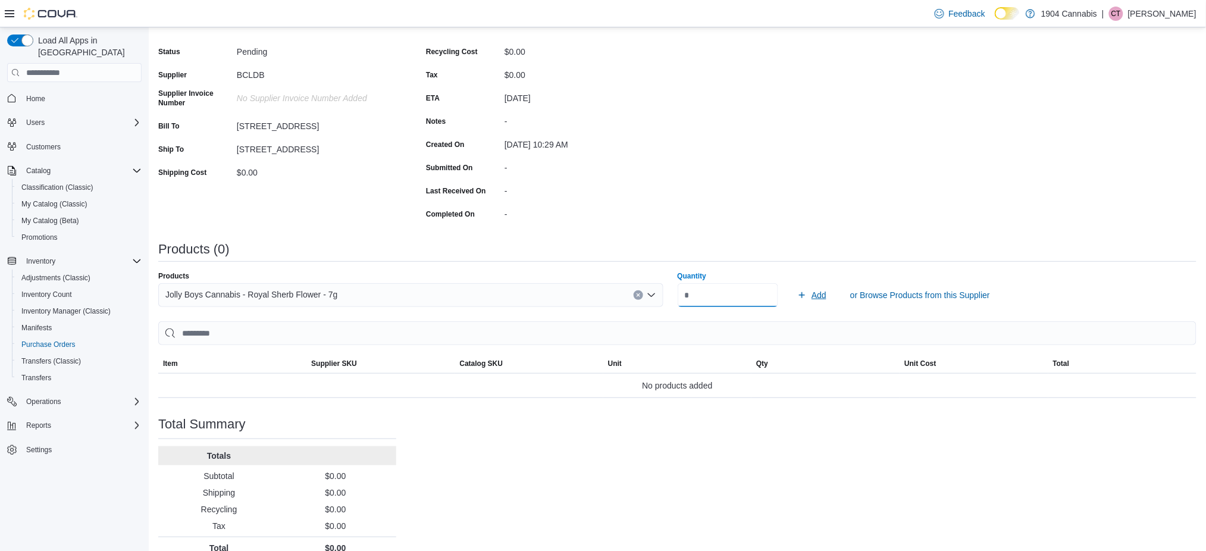
type input "**"
click at [831, 300] on button "Add" at bounding box center [812, 295] width 39 height 24
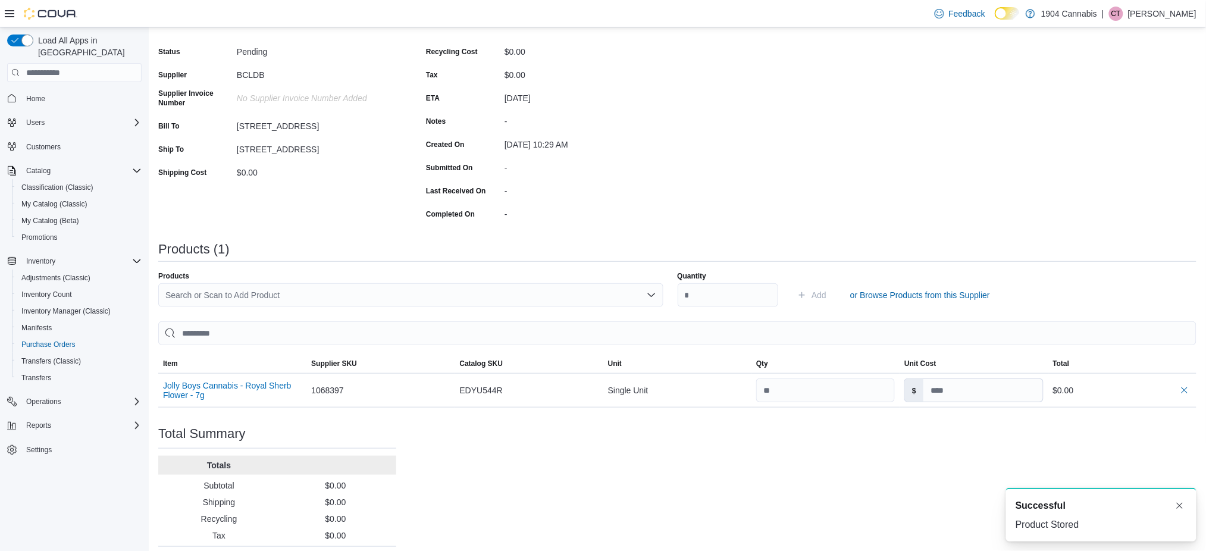
scroll to position [0, 0]
click at [968, 397] on input at bounding box center [984, 390] width 120 height 23
click at [802, 210] on div "Purchase Order: POFG3V-224 Feedback Purchase Order Details Edit Status Pending …" at bounding box center [677, 288] width 1039 height 559
click at [984, 384] on input at bounding box center [984, 390] width 120 height 23
type input "*****"
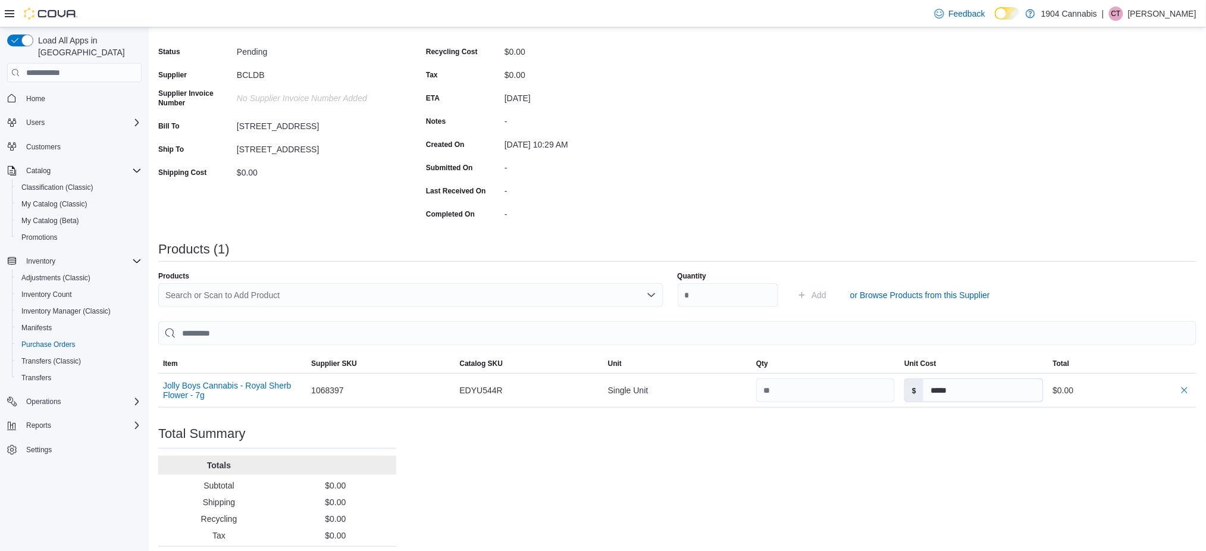
click at [929, 468] on div "Purchase Order: POFG3V-224 Feedback Purchase Order Details Edit Status Pending …" at bounding box center [677, 288] width 1039 height 559
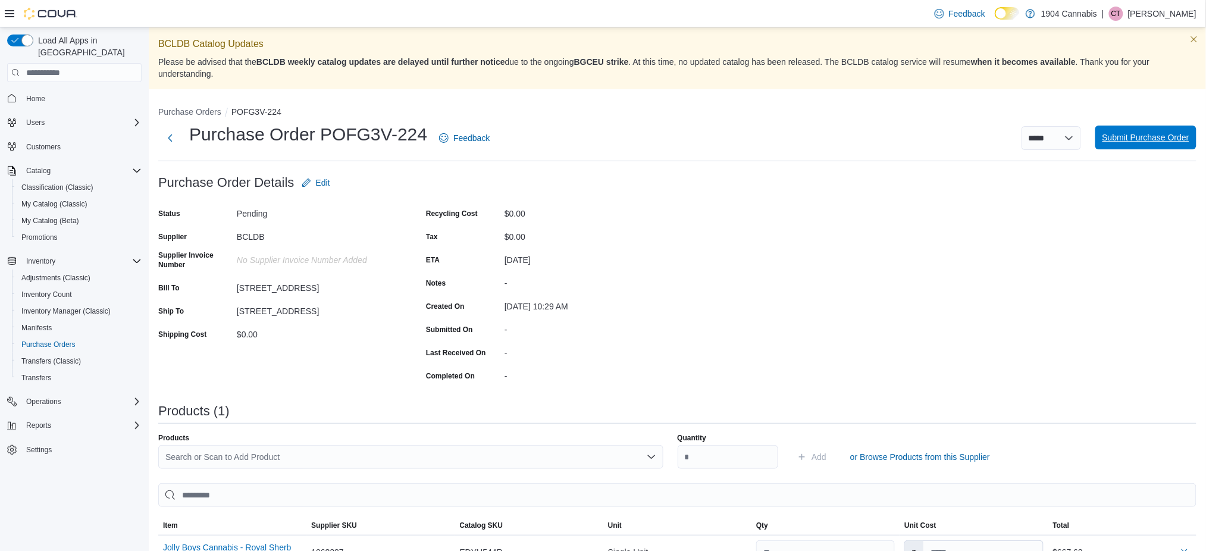
click at [1153, 132] on span "Submit Purchase Order" at bounding box center [1146, 138] width 87 height 12
type input "*****"
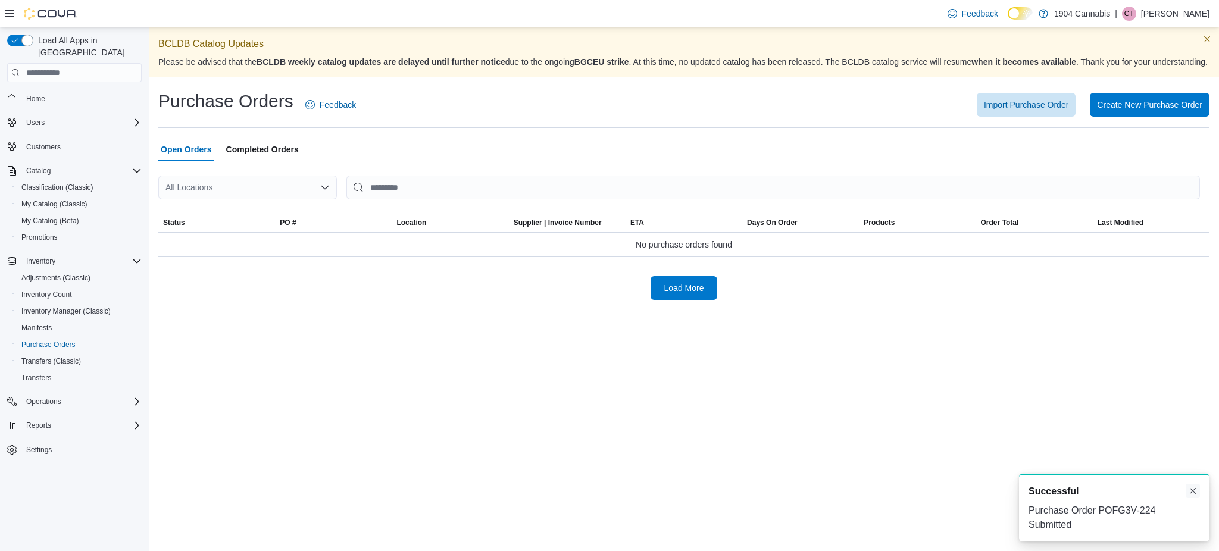
click at [1194, 492] on button "Dismiss toast" at bounding box center [1193, 491] width 14 height 14
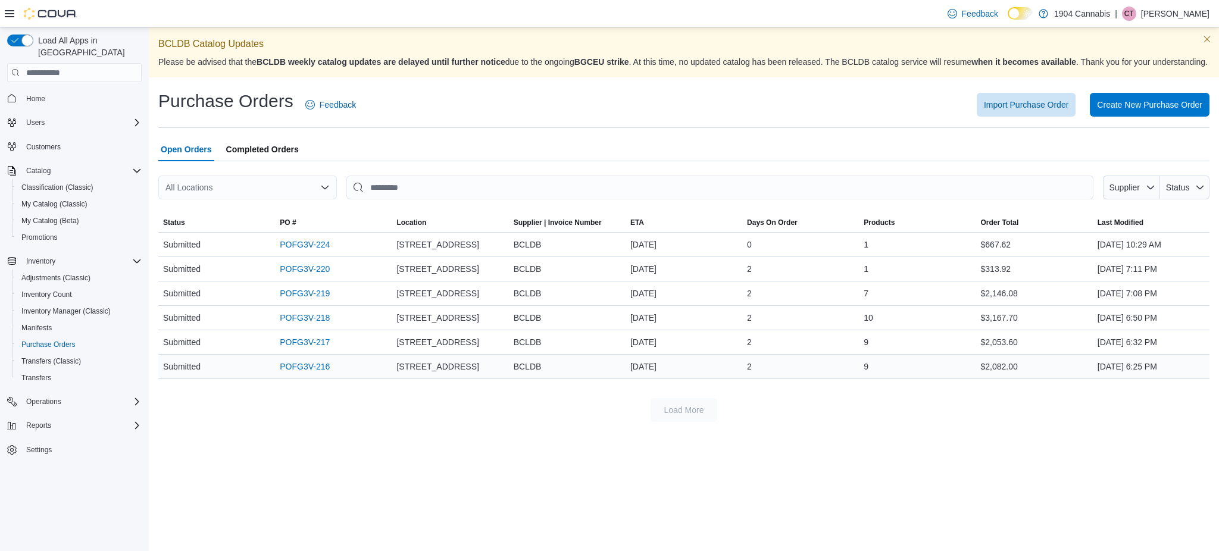
click at [1049, 379] on div "$2,082.00" at bounding box center [1034, 367] width 117 height 24
click at [316, 252] on link "POFG3V-224" at bounding box center [305, 244] width 50 height 14
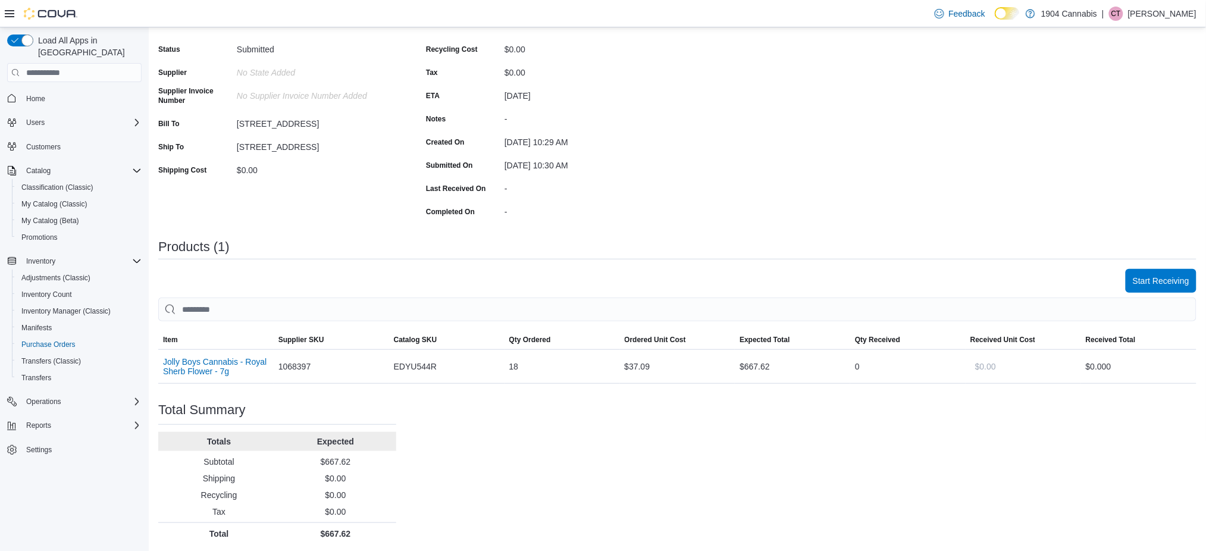
scroll to position [165, 0]
click at [1160, 282] on span "Start Receiving" at bounding box center [1161, 280] width 57 height 12
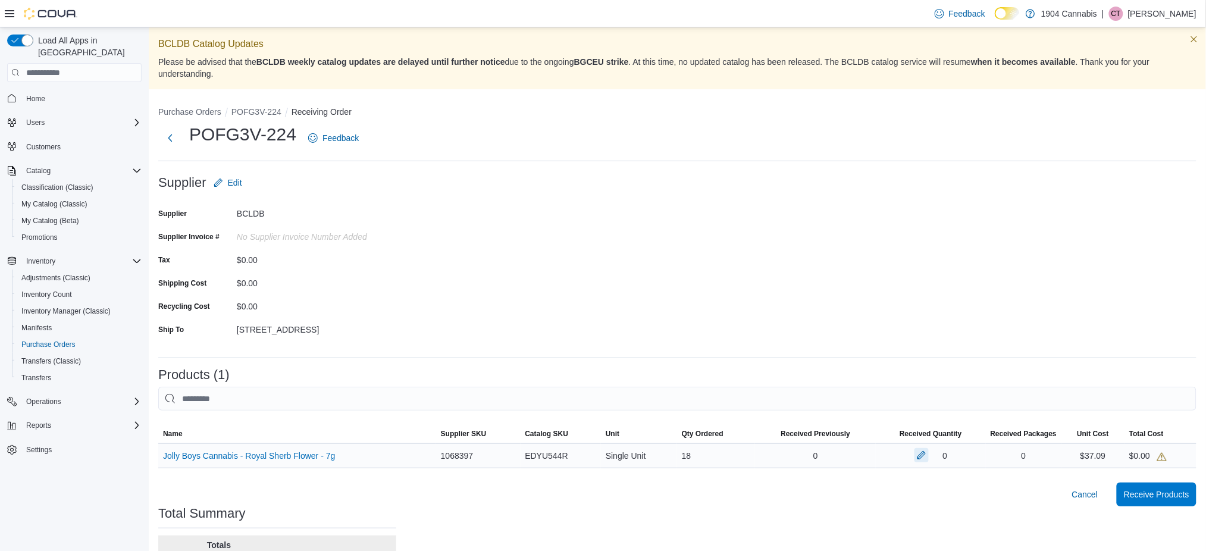
click at [929, 453] on button "button" at bounding box center [922, 455] width 14 height 14
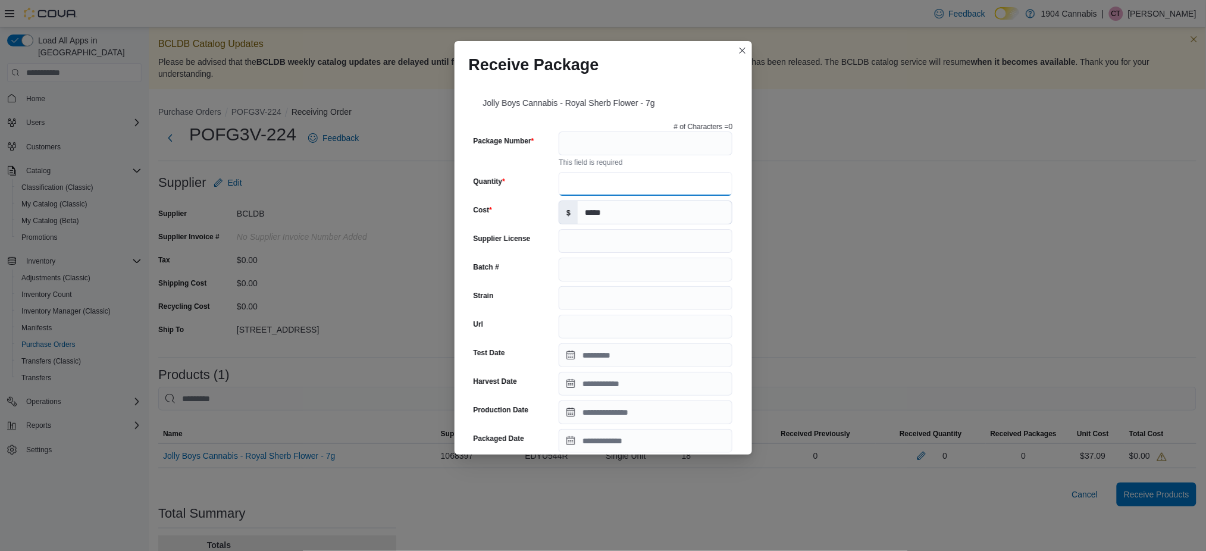
click at [687, 187] on input "Quantity" at bounding box center [646, 184] width 174 height 24
type input "**"
click at [636, 146] on input "Package Number" at bounding box center [646, 144] width 174 height 24
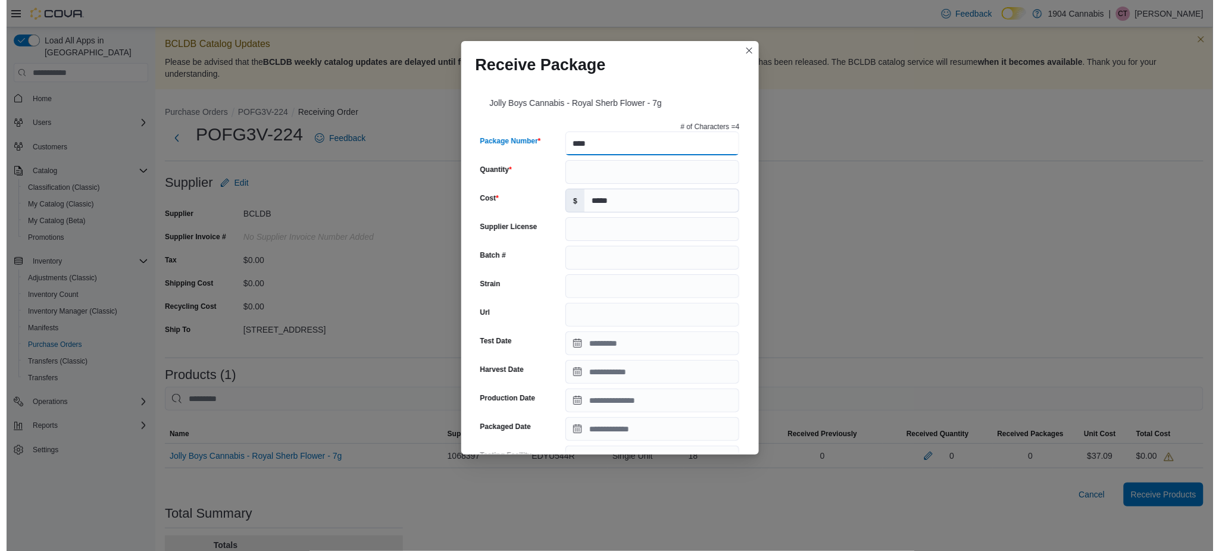
scroll to position [329, 0]
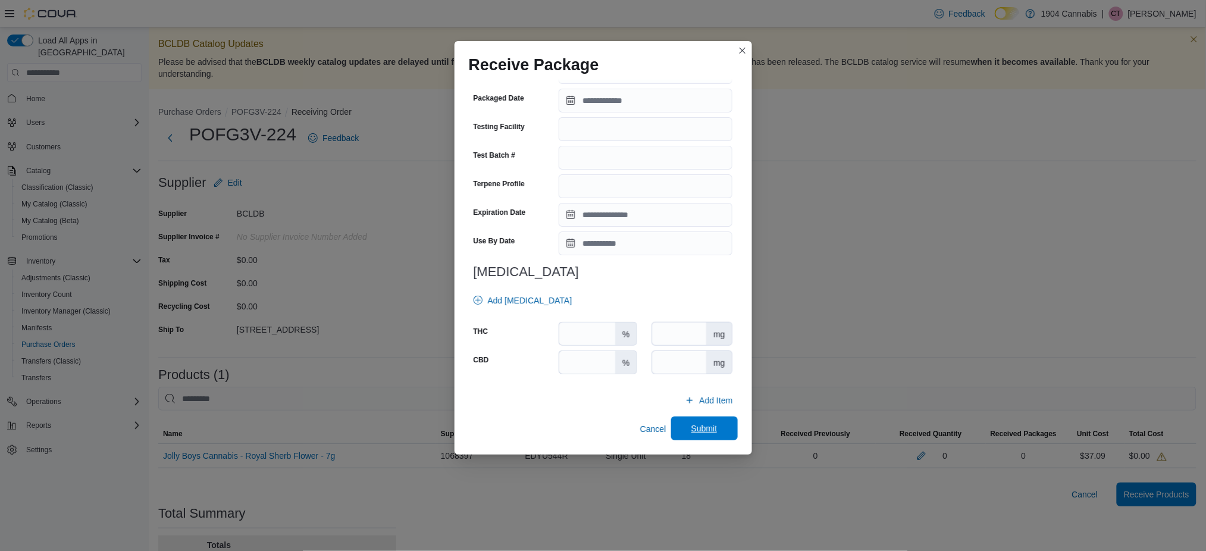
type input "****"
click at [717, 436] on span "Submit" at bounding box center [704, 429] width 52 height 24
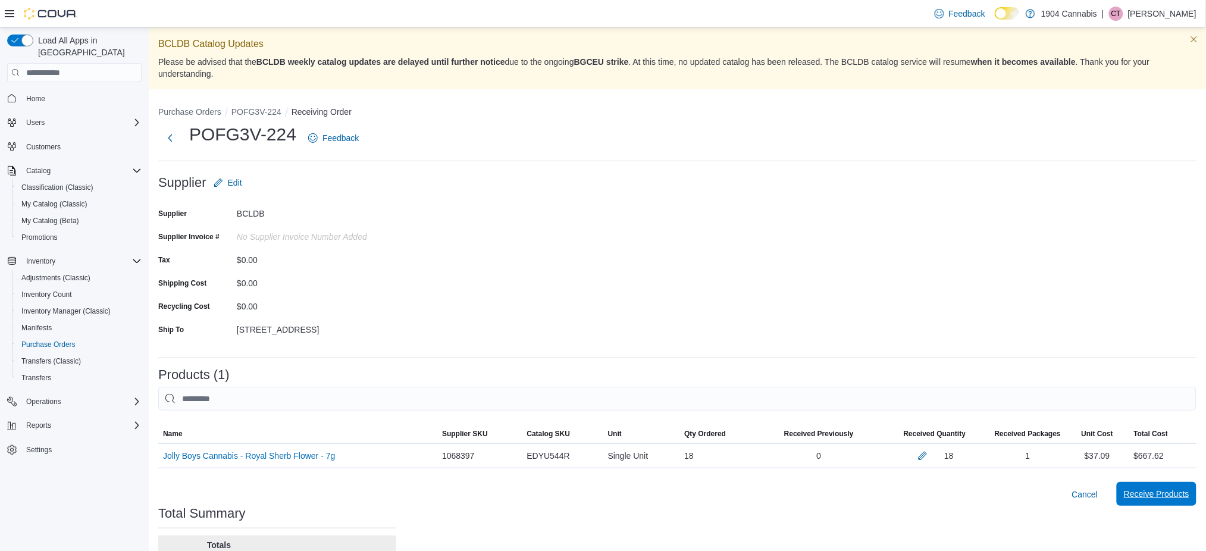
click at [1176, 490] on span "Receive Products" at bounding box center [1156, 494] width 65 height 12
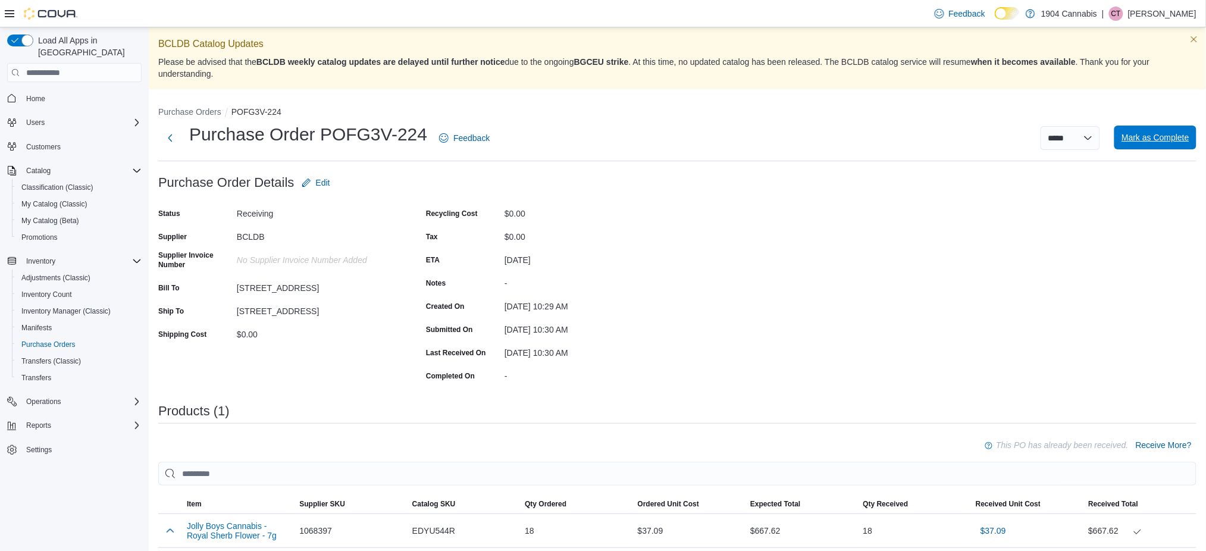
click at [1171, 148] on span "Mark as Complete" at bounding box center [1156, 138] width 68 height 24
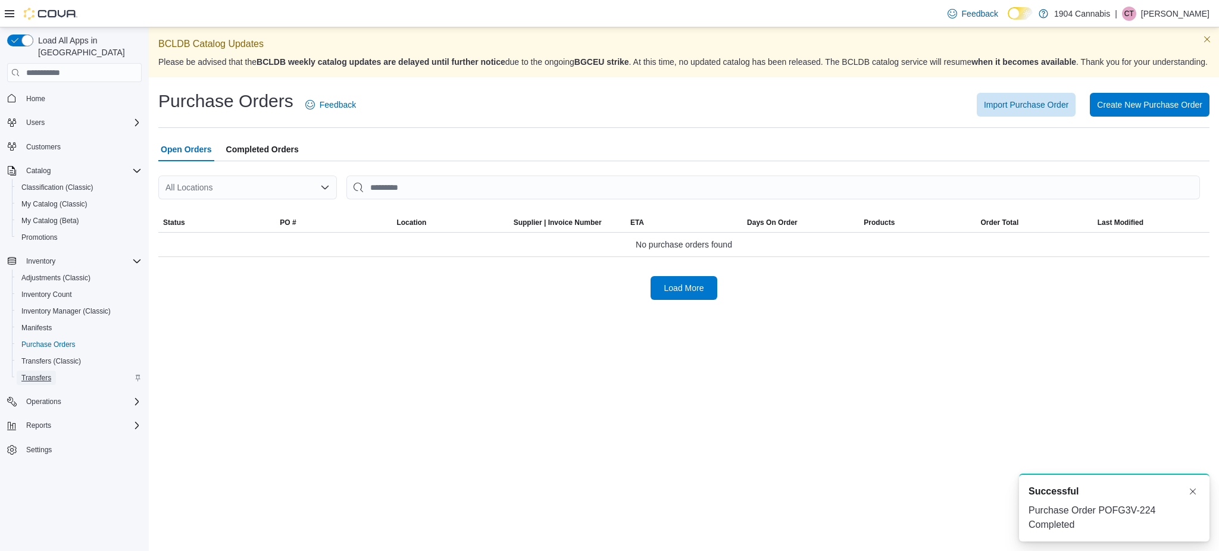
click at [42, 373] on span "Transfers" at bounding box center [36, 378] width 30 height 10
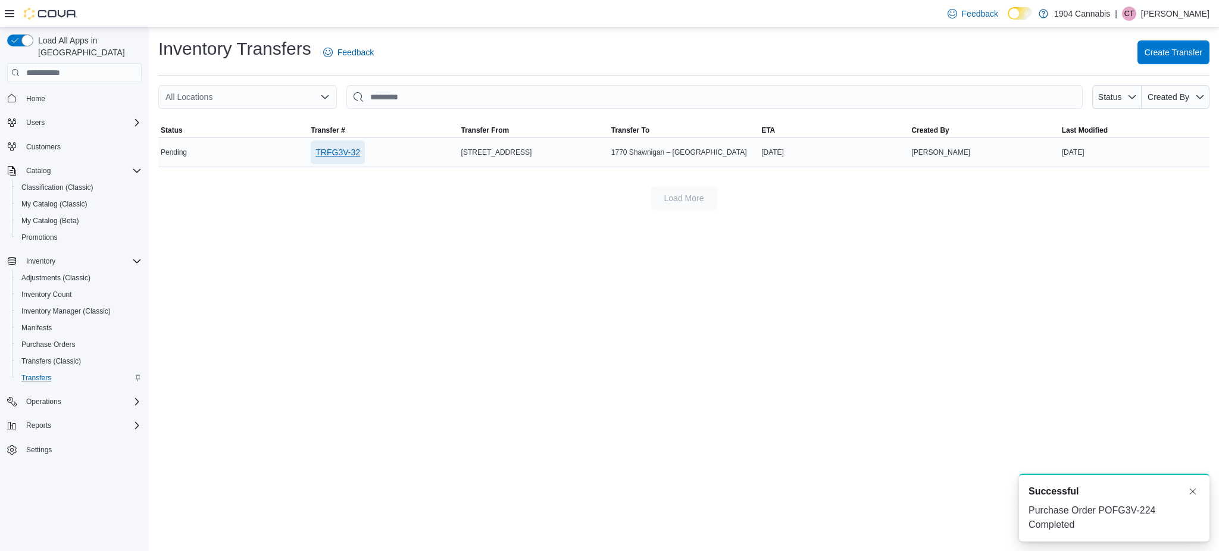
click at [345, 147] on span "TRFG3V-32" at bounding box center [337, 152] width 45 height 12
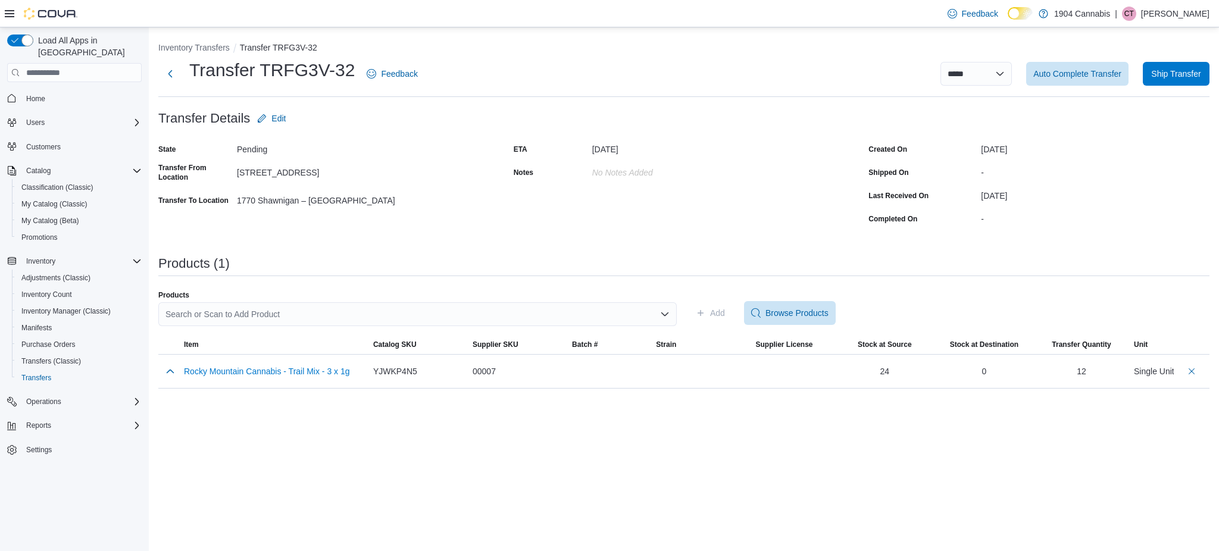
click at [381, 320] on div "Search or Scan to Add Product" at bounding box center [417, 314] width 518 height 24
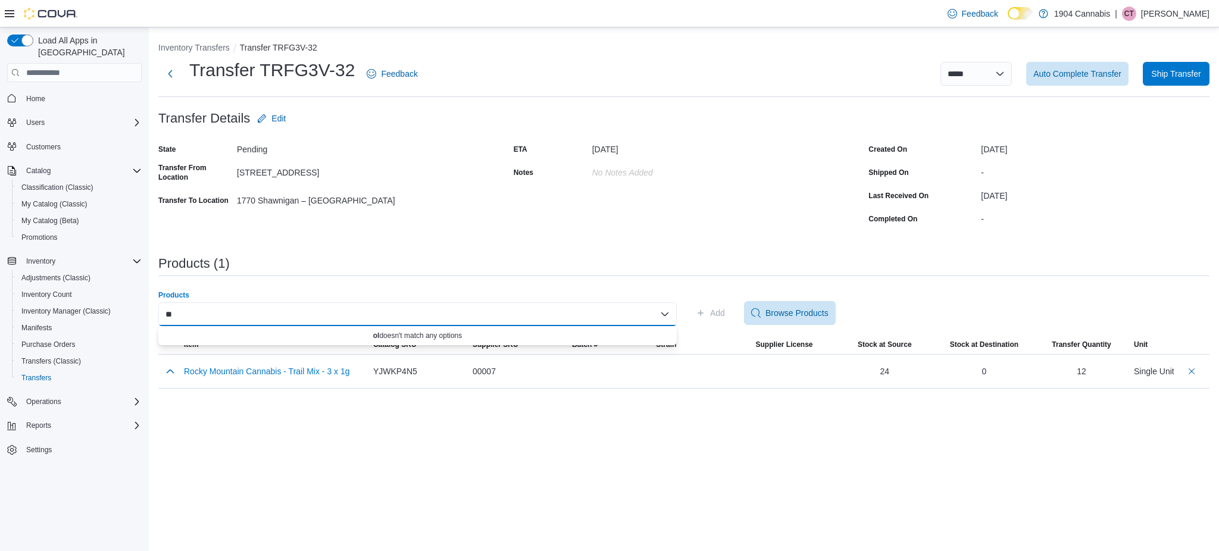
type input "*"
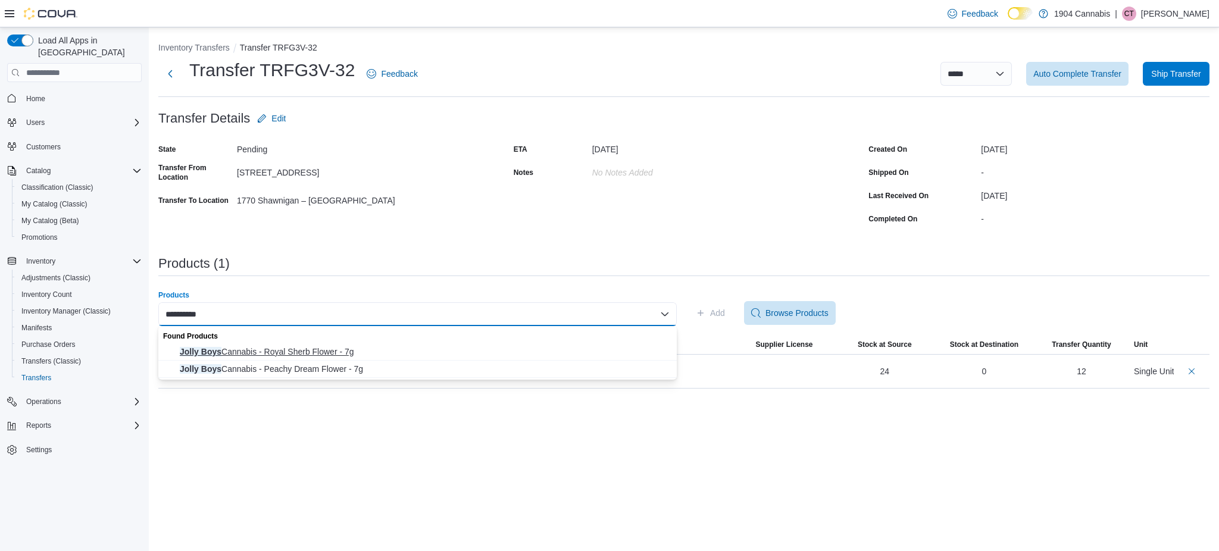
type input "**********"
click at [376, 345] on button "Jolly Boys Cannabis - Royal Sherb Flower - 7g" at bounding box center [417, 351] width 518 height 17
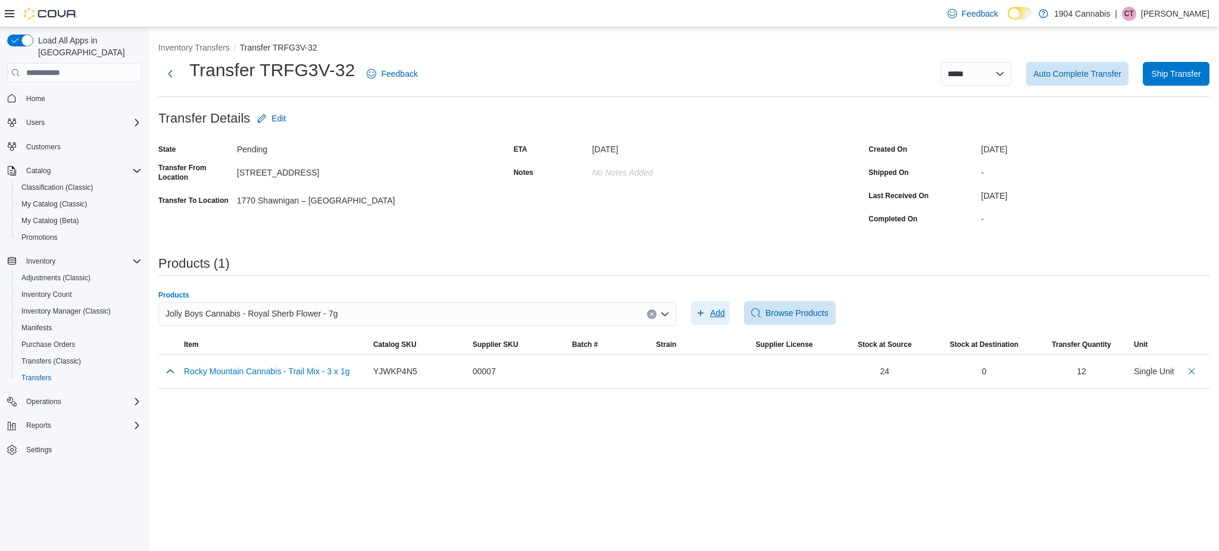
click at [720, 309] on span "Add" at bounding box center [717, 313] width 15 height 12
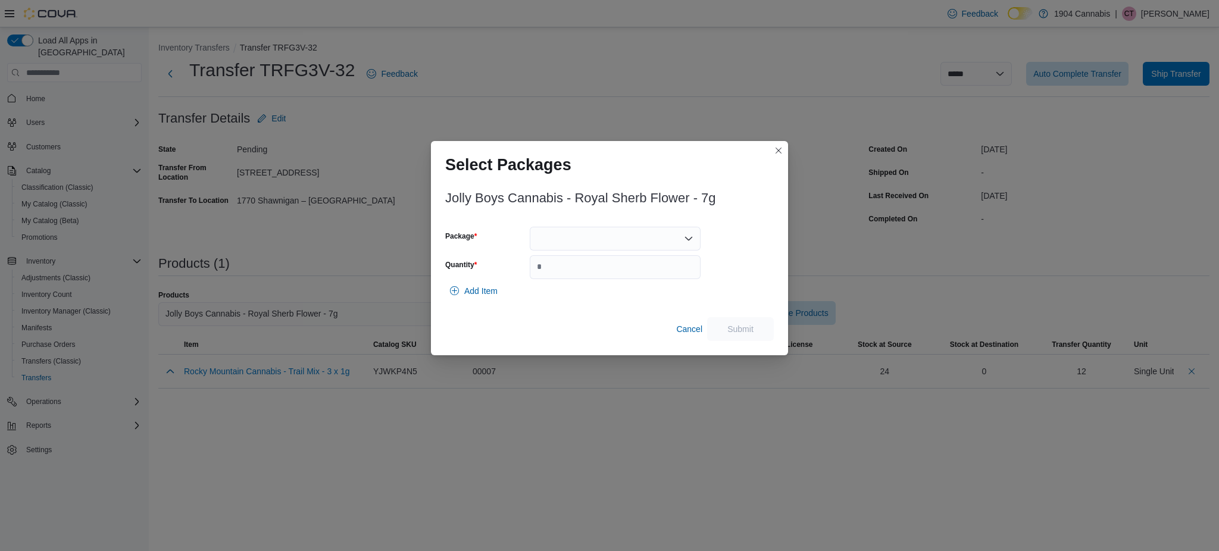
click at [629, 251] on div at bounding box center [615, 239] width 171 height 24
click at [626, 273] on span "913A" at bounding box center [622, 276] width 142 height 12
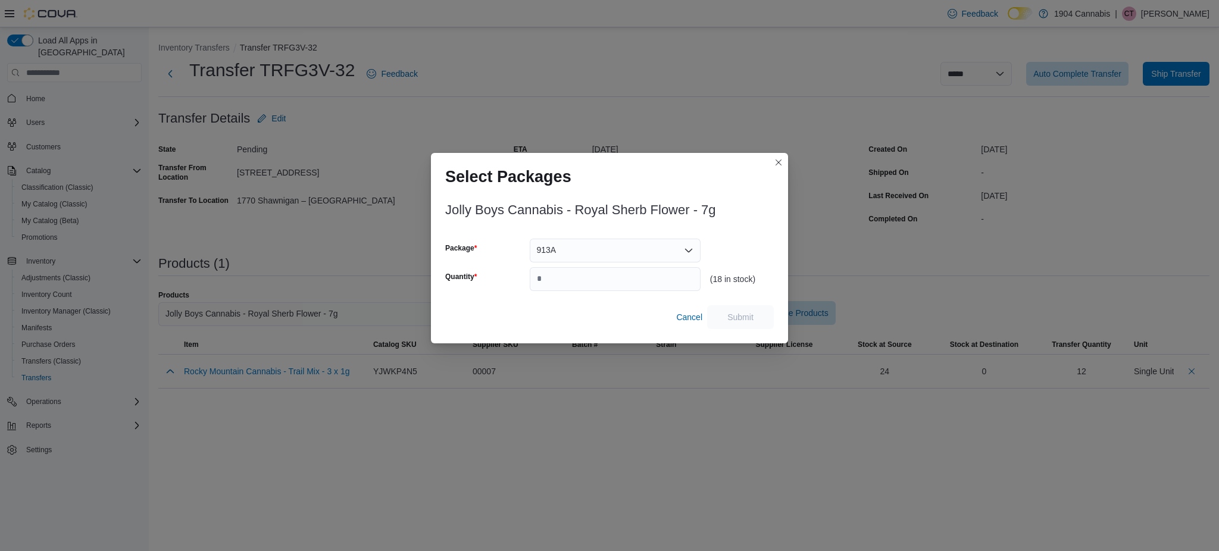
click at [665, 292] on div "Jolly Boys Cannabis - Royal Sherb Flower - 7g Package 913A Quantity (18 in stoc…" at bounding box center [609, 262] width 329 height 133
click at [664, 284] on input "Quantity" at bounding box center [615, 279] width 171 height 24
type input "*"
click at [707, 308] on button "Submit" at bounding box center [740, 317] width 67 height 24
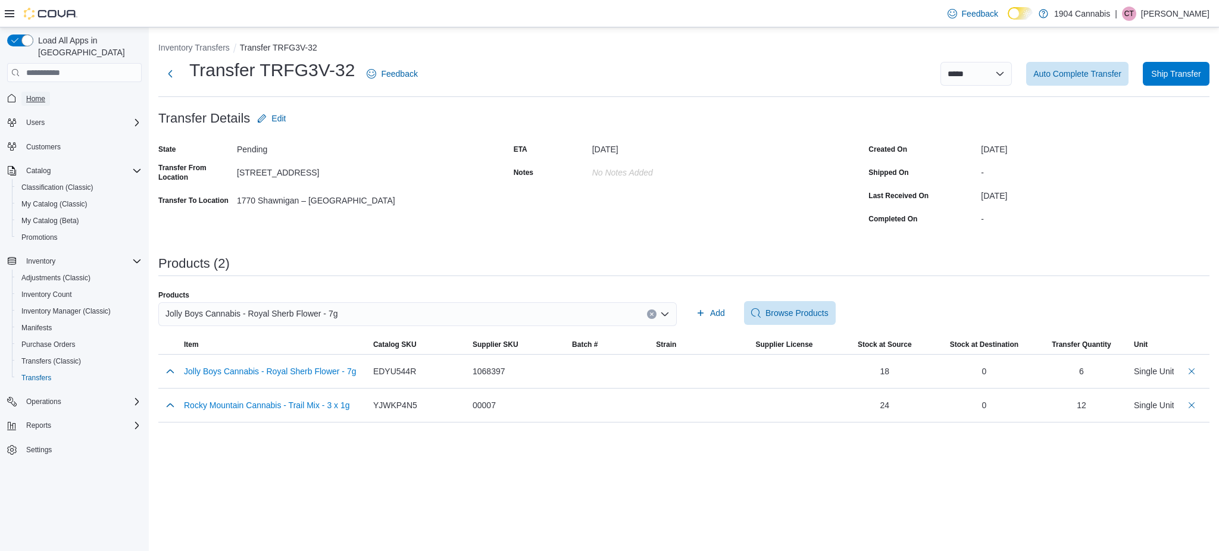
click at [43, 94] on span "Home" at bounding box center [35, 99] width 19 height 10
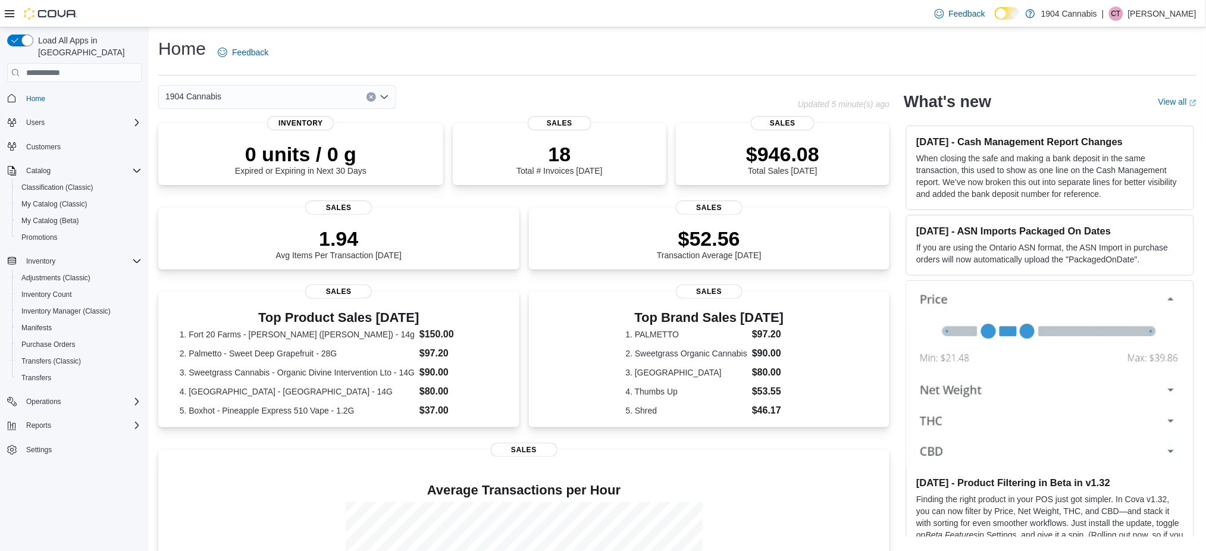
click at [278, 99] on div "1904 Cannabis" at bounding box center [277, 97] width 238 height 24
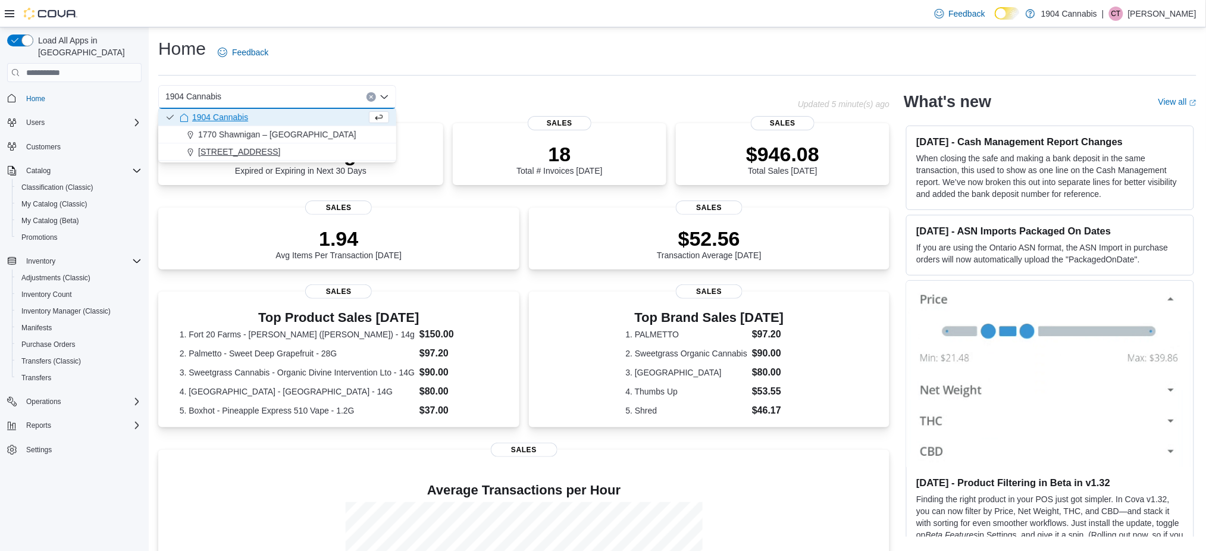
click at [283, 151] on div "[STREET_ADDRESS]" at bounding box center [284, 152] width 209 height 12
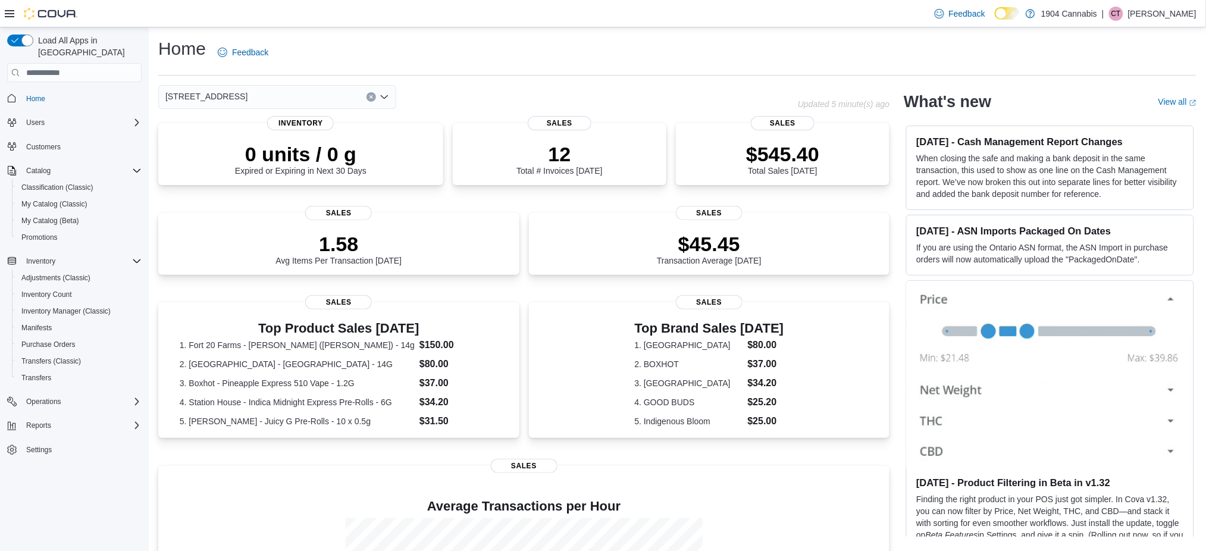
click at [371, 99] on icon "Clear input" at bounding box center [371, 97] width 5 height 5
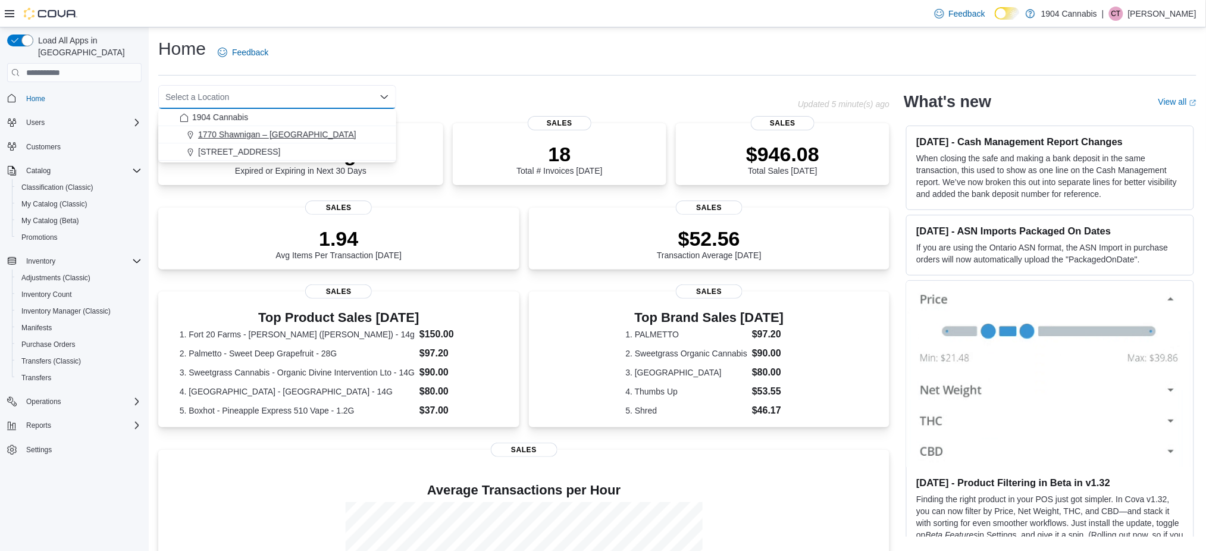
click at [359, 131] on div "1770 Shawnigan – [GEOGRAPHIC_DATA]" at bounding box center [284, 135] width 209 height 12
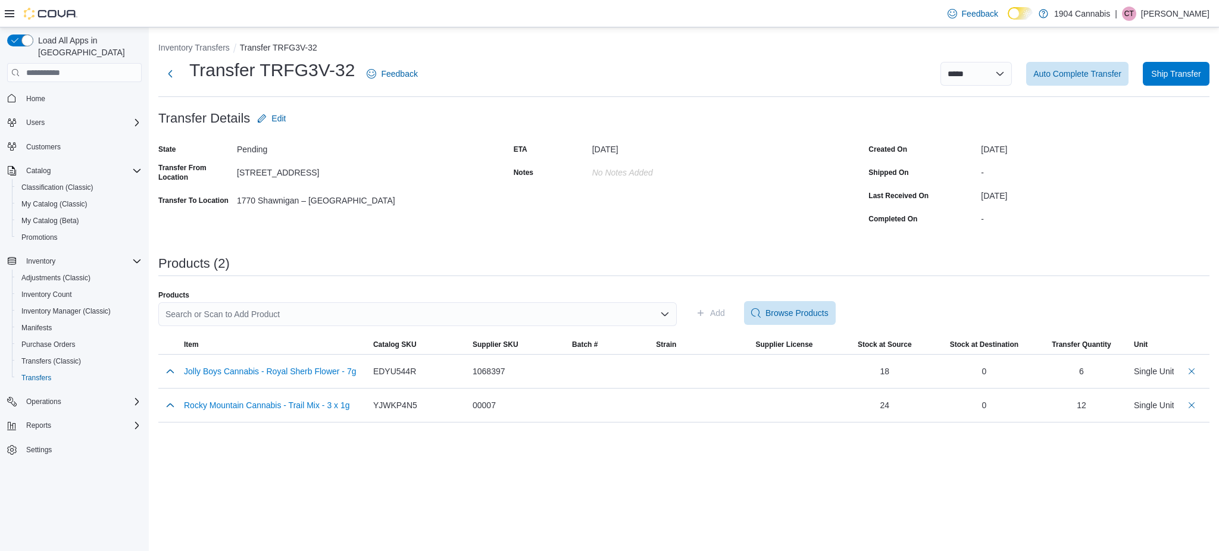
click at [51, 90] on span "Home" at bounding box center [81, 97] width 120 height 15
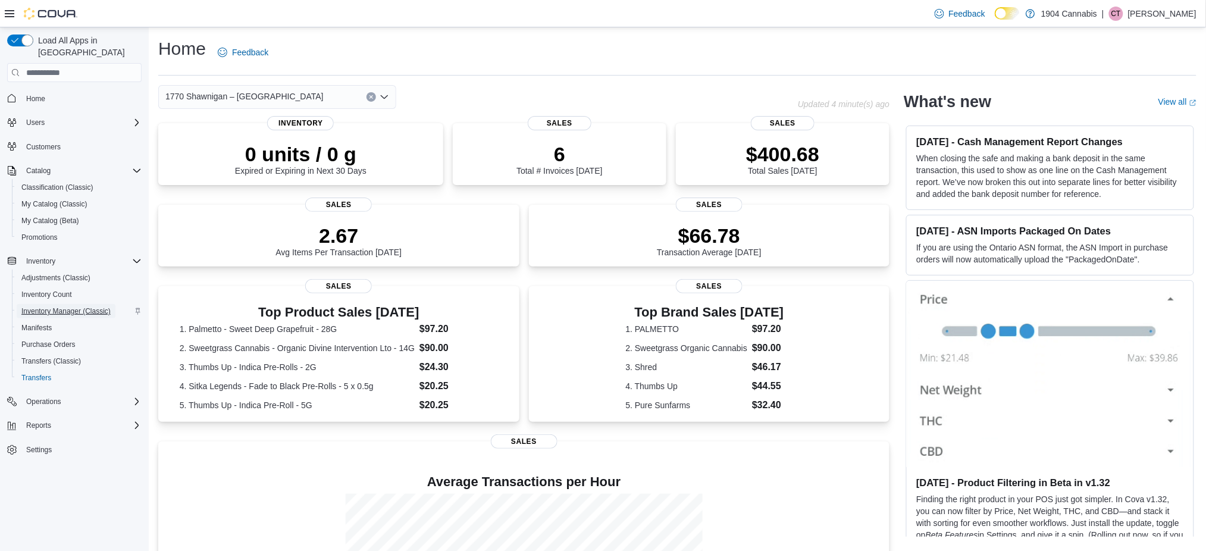
click at [70, 307] on span "Inventory Manager (Classic)" at bounding box center [65, 312] width 89 height 10
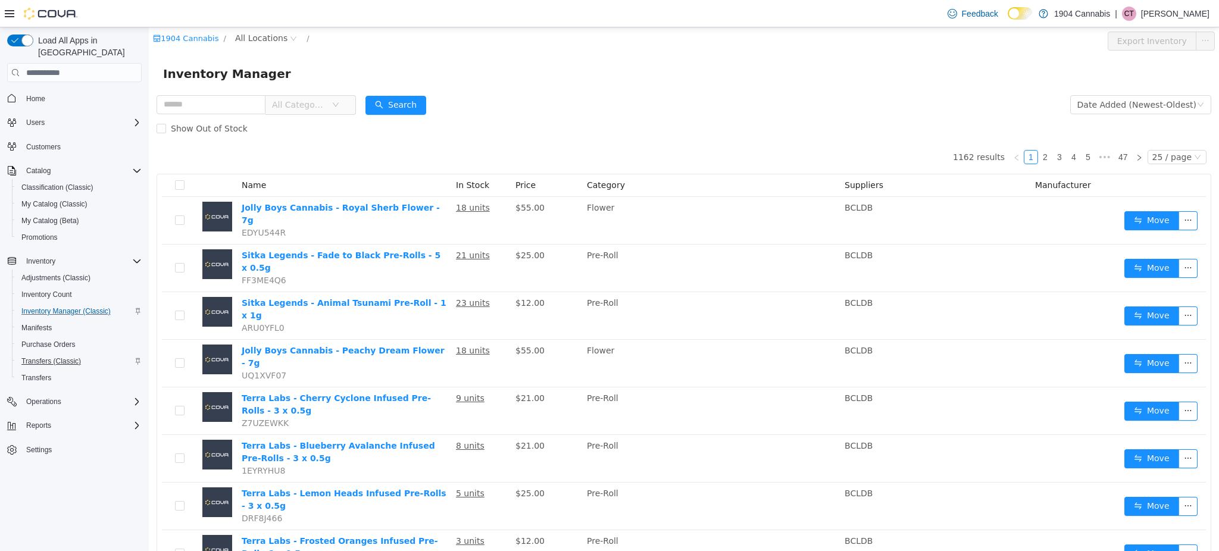
click at [60, 355] on button "Transfers (Classic)" at bounding box center [79, 361] width 135 height 17
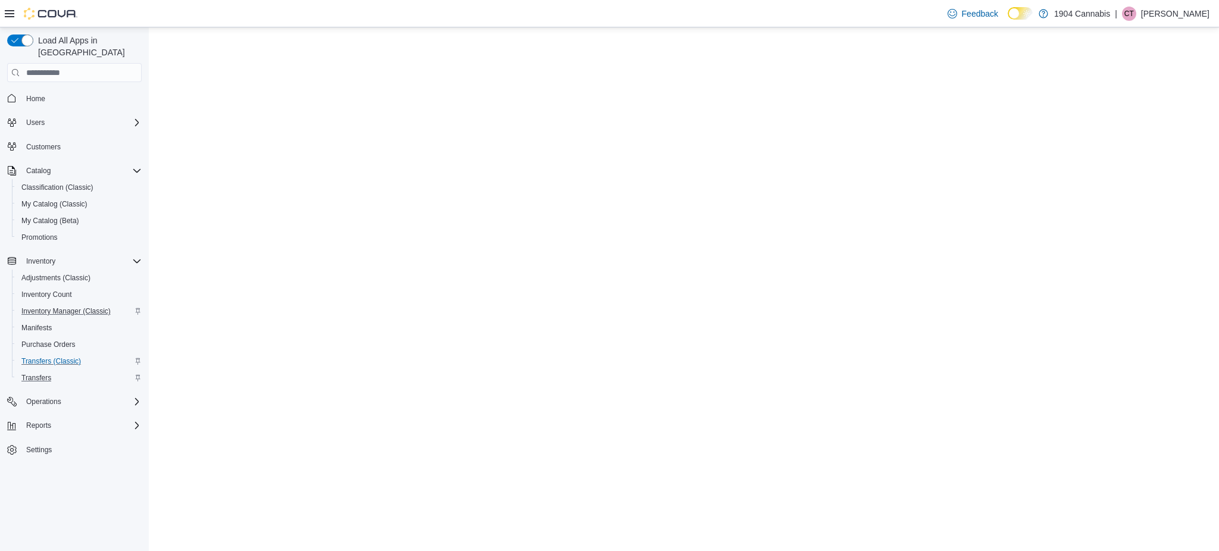
click at [61, 371] on div "Transfers" at bounding box center [79, 378] width 125 height 14
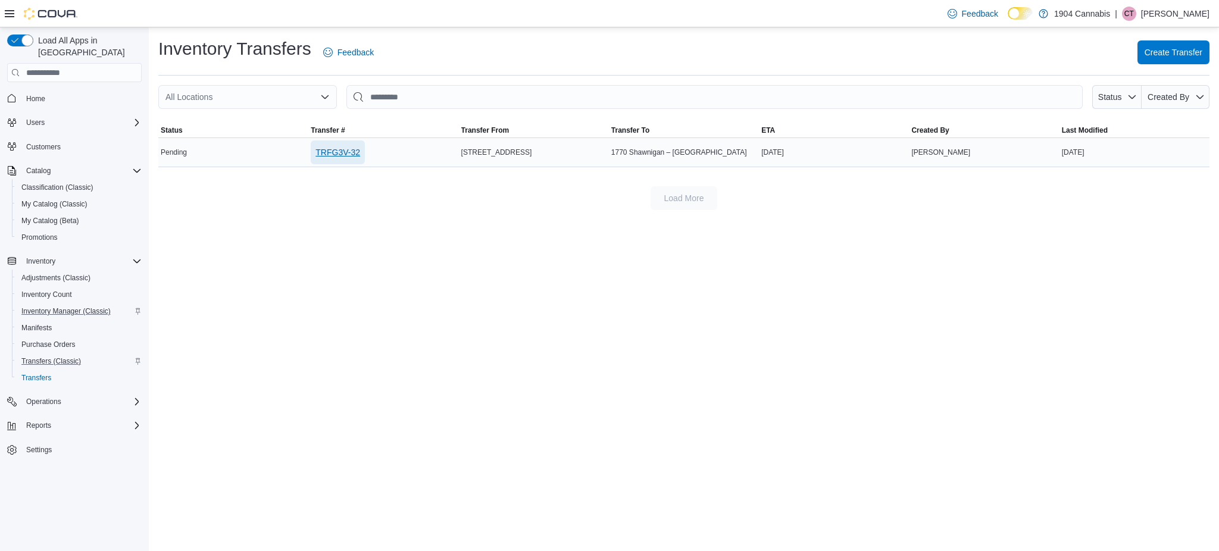
click at [343, 146] on span "TRFG3V-32" at bounding box center [337, 152] width 45 height 12
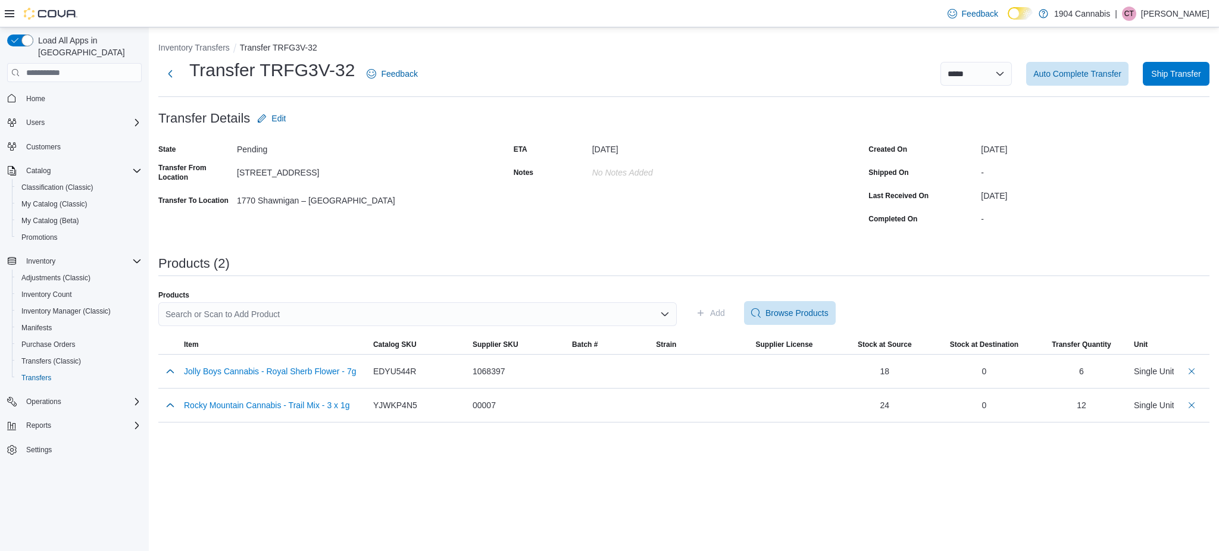
click at [89, 90] on span "Home" at bounding box center [81, 97] width 120 height 15
